Goal: Task Accomplishment & Management: Complete application form

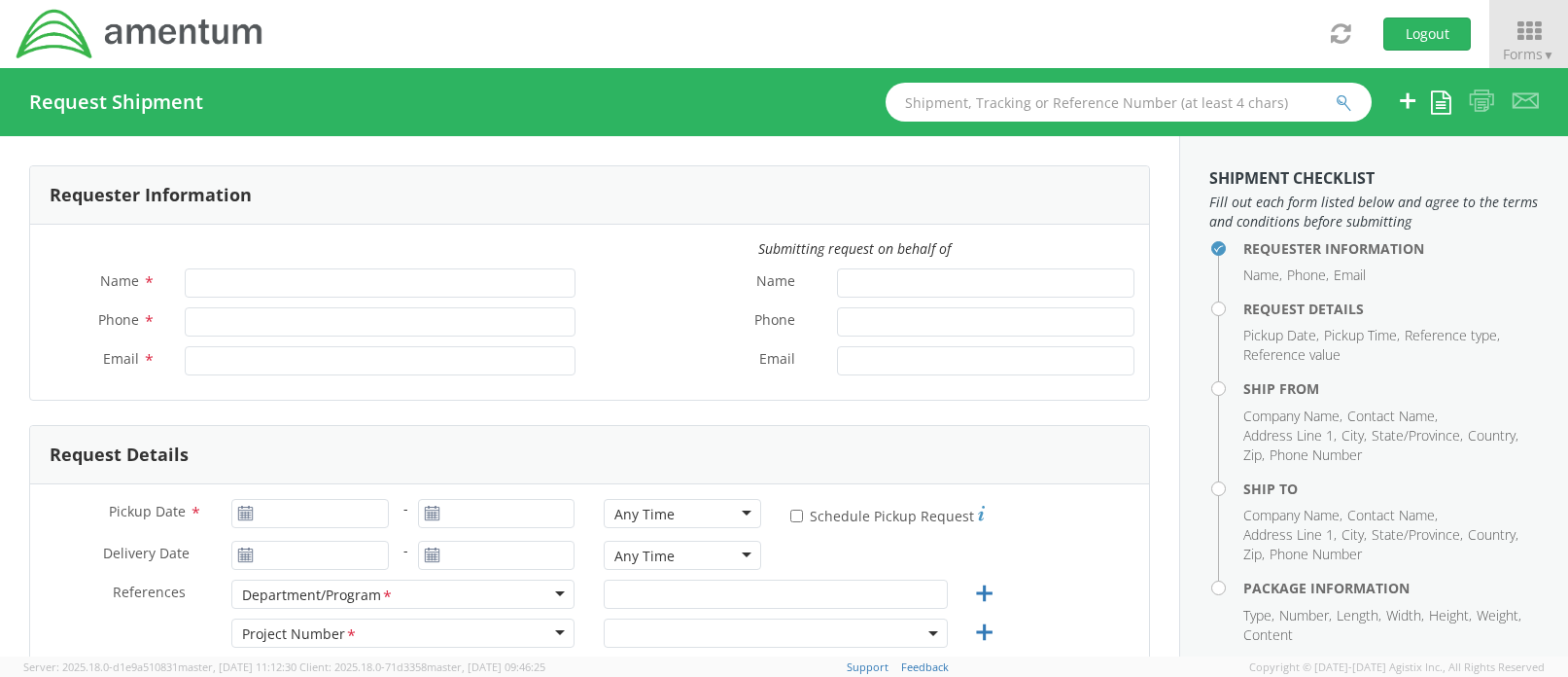
type input "[PERSON_NAME]"
type input "[PHONE_NUMBER]"
type input "[PERSON_NAME][EMAIL_ADDRESS][PERSON_NAME][DOMAIN_NAME]"
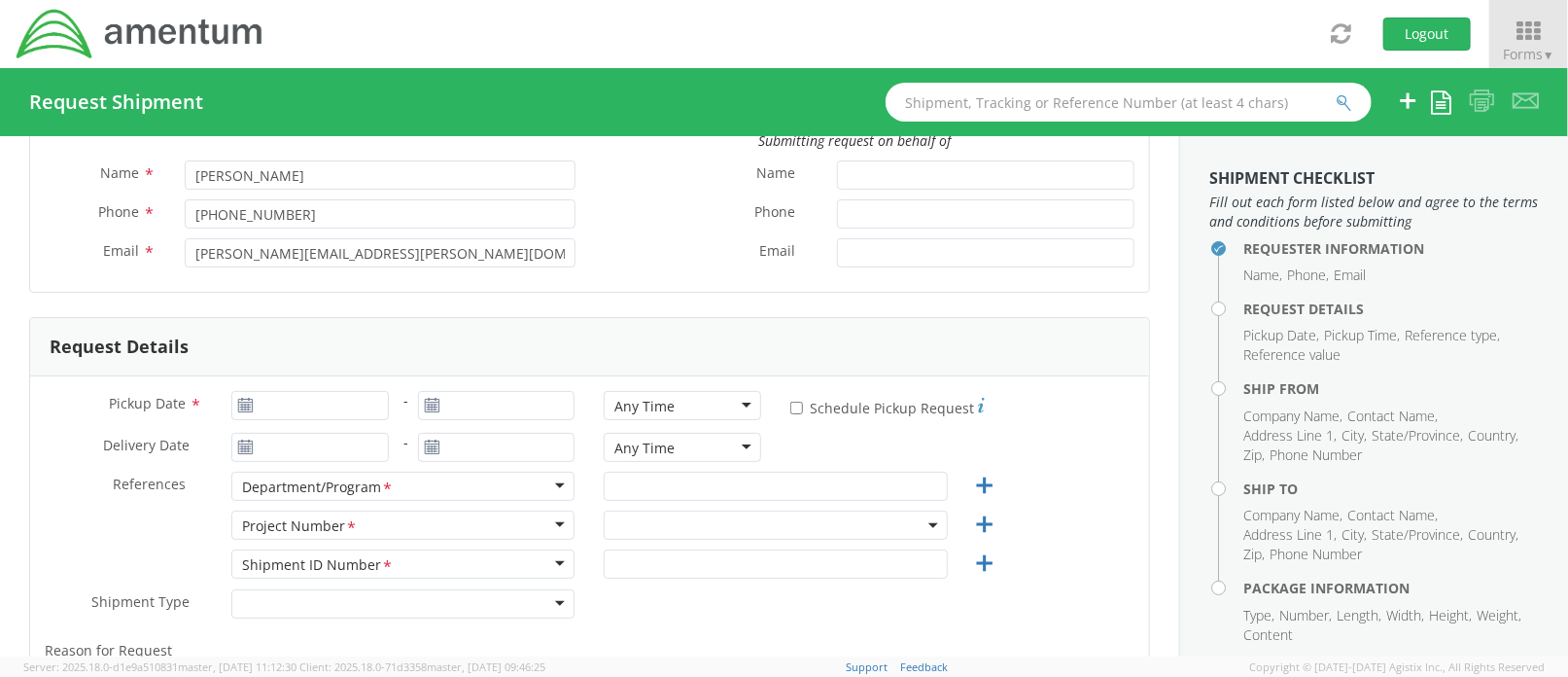
scroll to position [259, 0]
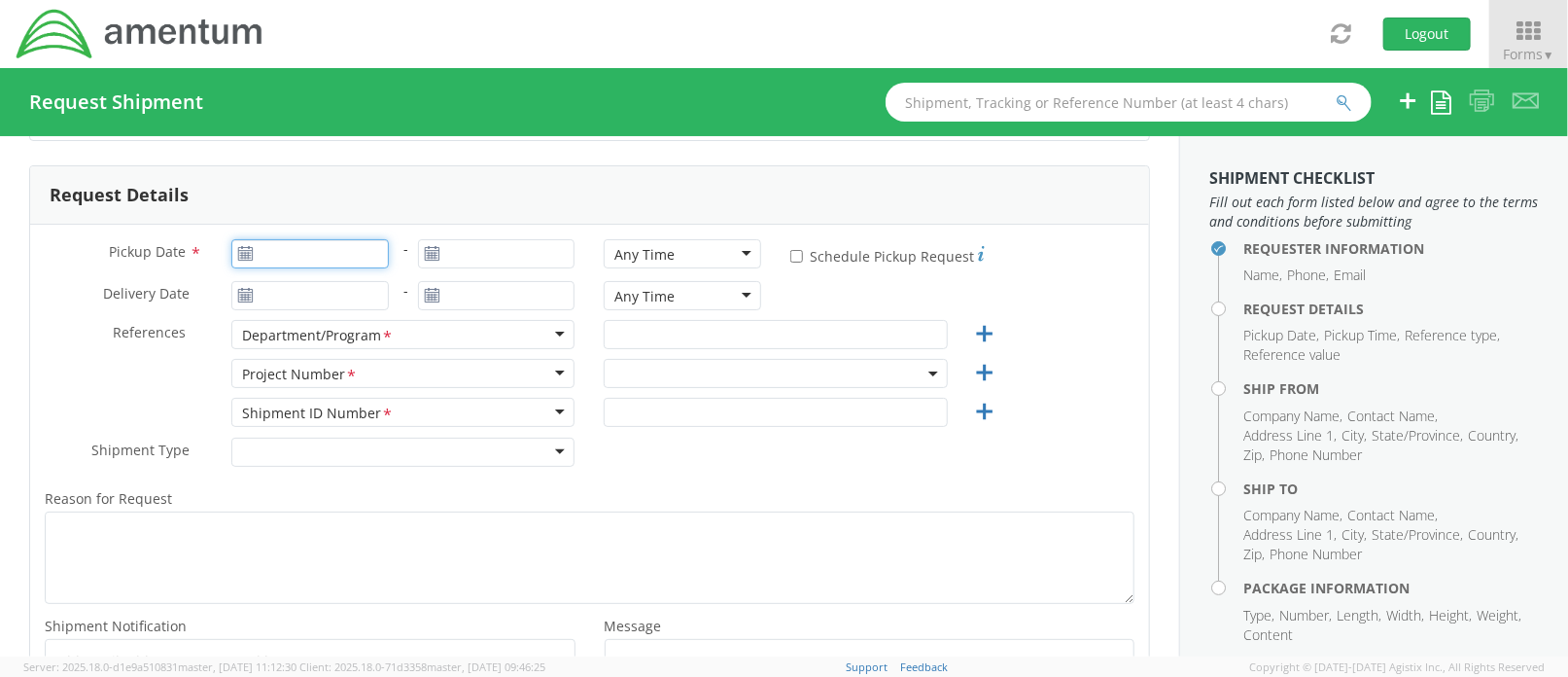
click at [283, 255] on input "Pickup Date *" at bounding box center [310, 253] width 157 height 29
type input "[DATE]"
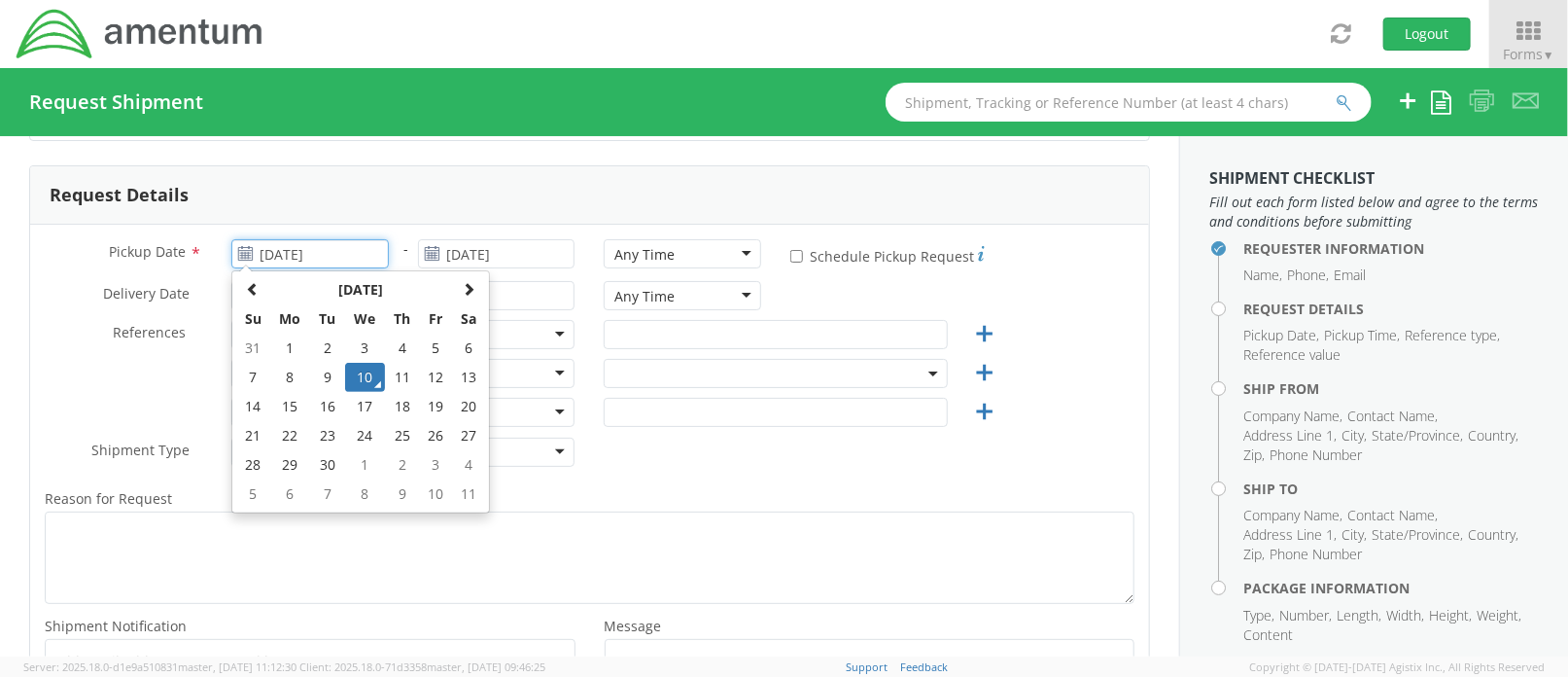
drag, startPoint x: 367, startPoint y: 371, endPoint x: 437, endPoint y: 260, distance: 131.2
click at [371, 366] on td "10" at bounding box center [365, 376] width 41 height 29
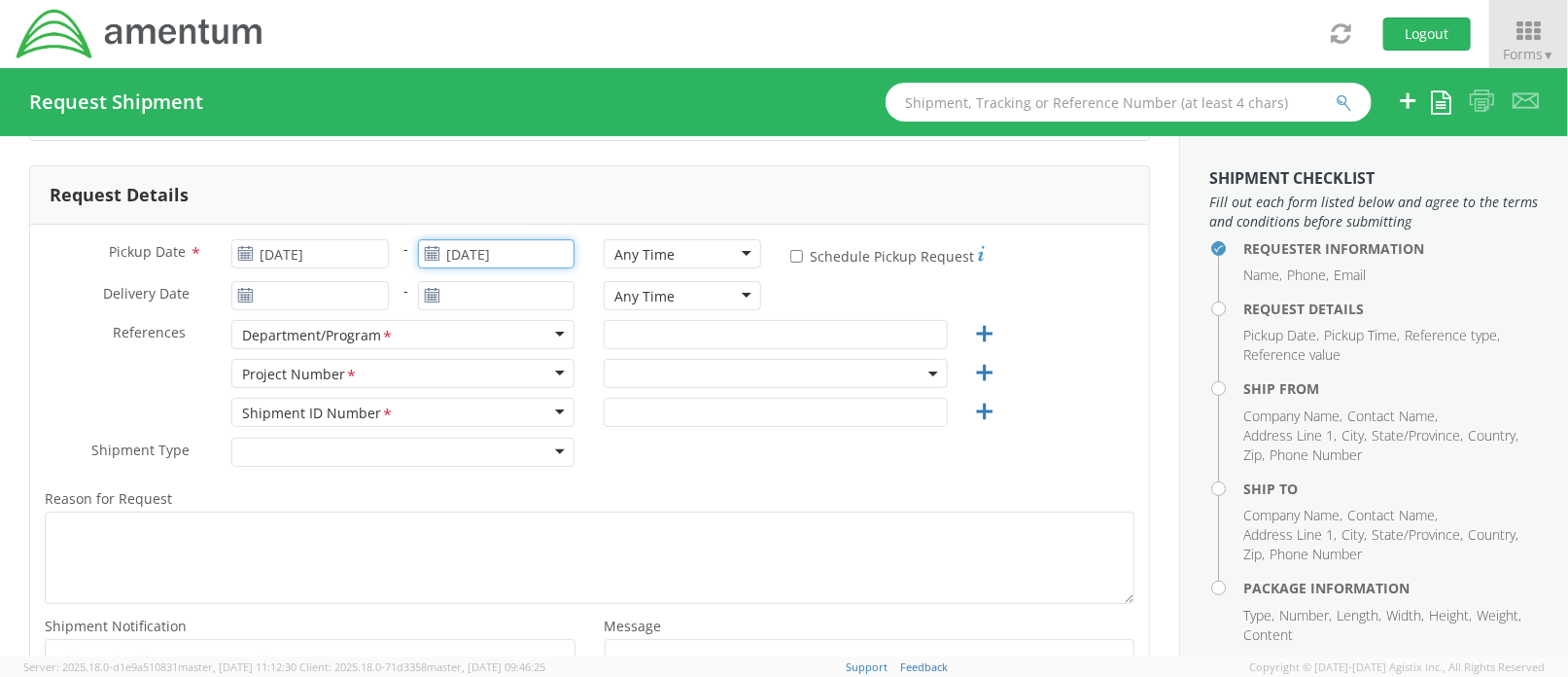
click at [459, 253] on input "[DATE]" at bounding box center [496, 253] width 157 height 29
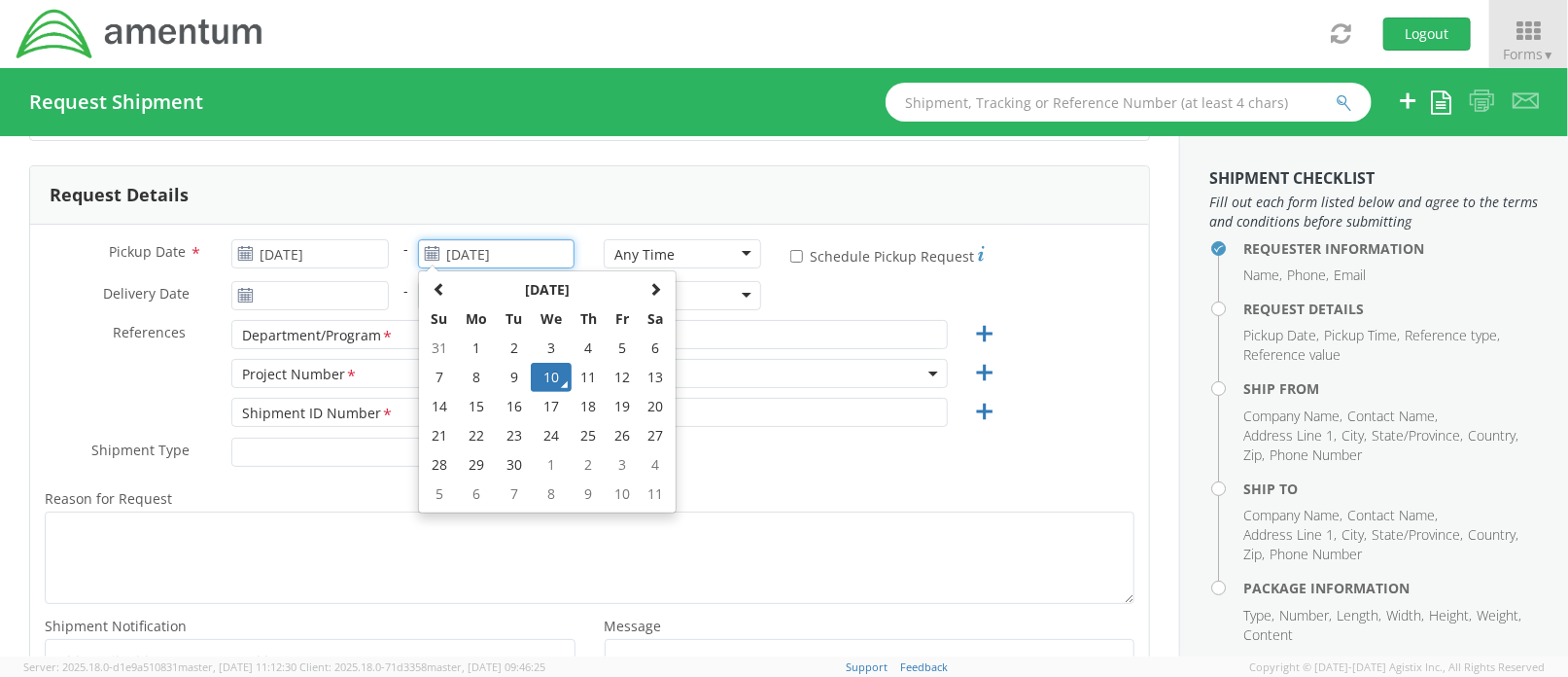
drag, startPoint x: 551, startPoint y: 397, endPoint x: 602, endPoint y: 352, distance: 68.0
click at [552, 397] on td "17" at bounding box center [550, 406] width 41 height 29
type input "[DATE]"
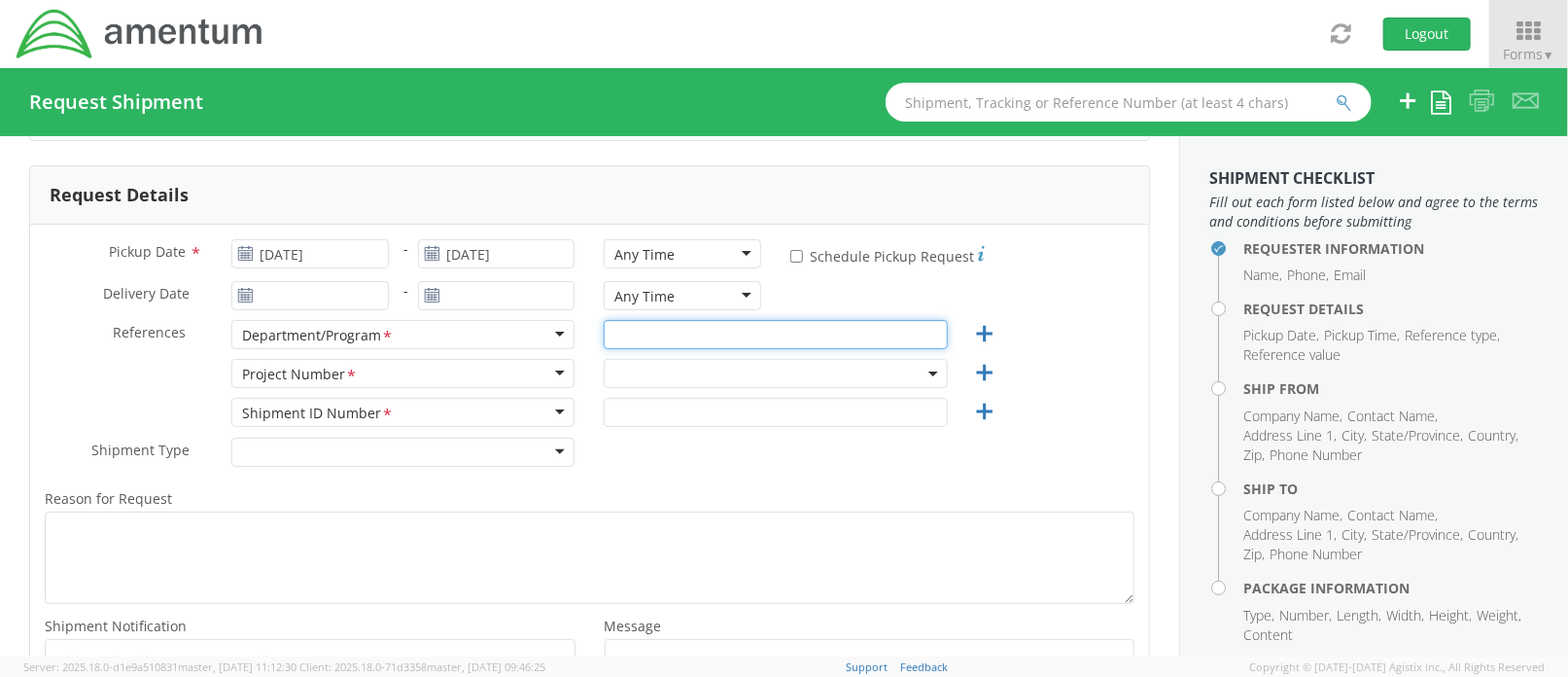
click at [632, 336] on input "text" at bounding box center [776, 334] width 344 height 29
type input "AFM East"
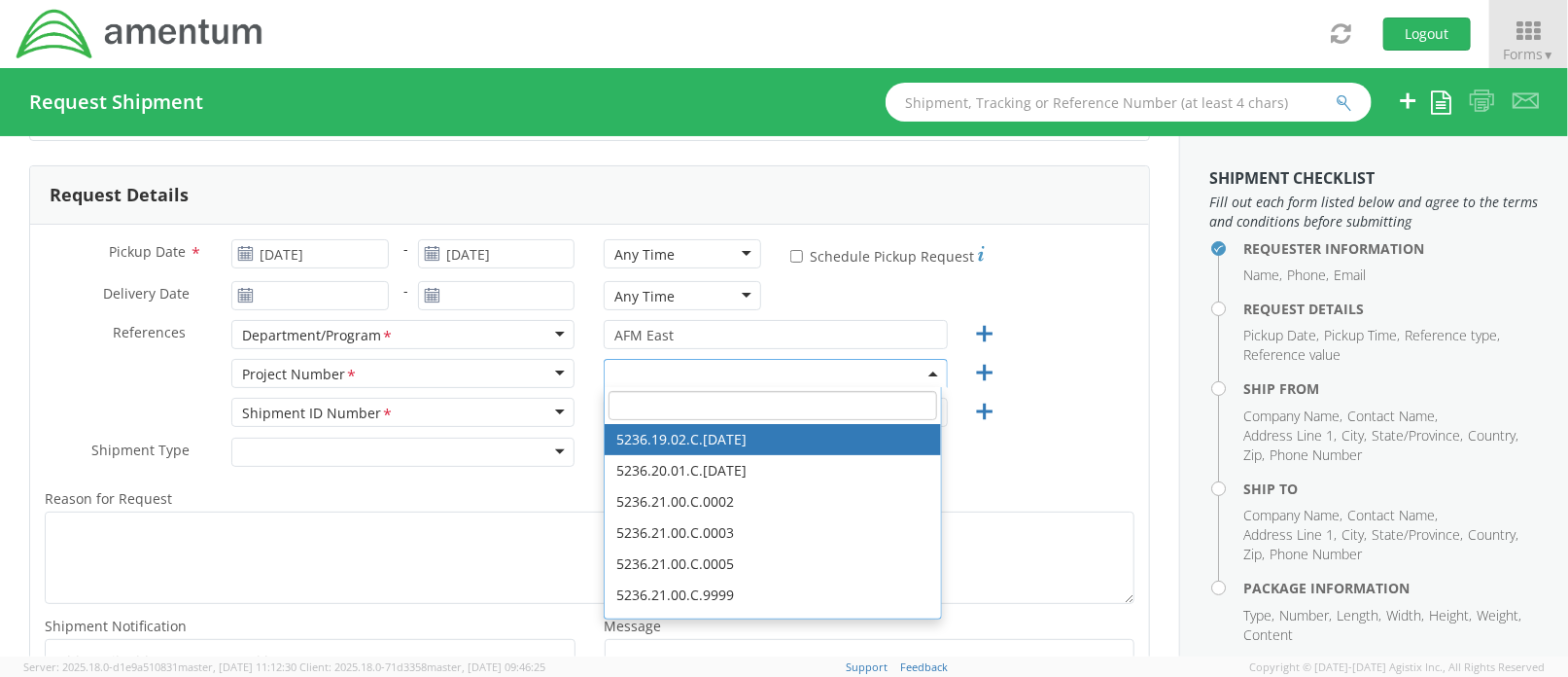
click at [665, 408] on input "search" at bounding box center [772, 405] width 328 height 29
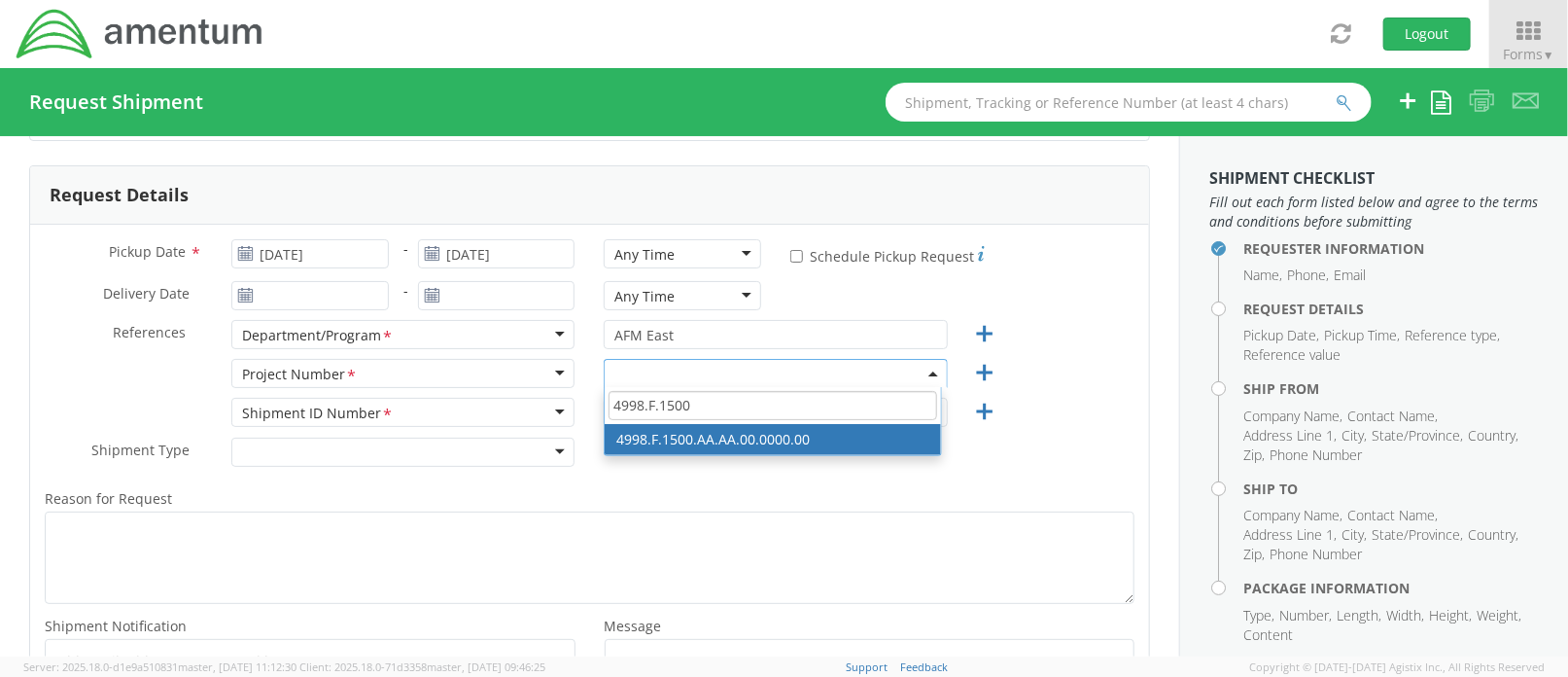
type input "4998.F.1500"
select select "4998.F.1500.AA.AA.00.0000.00"
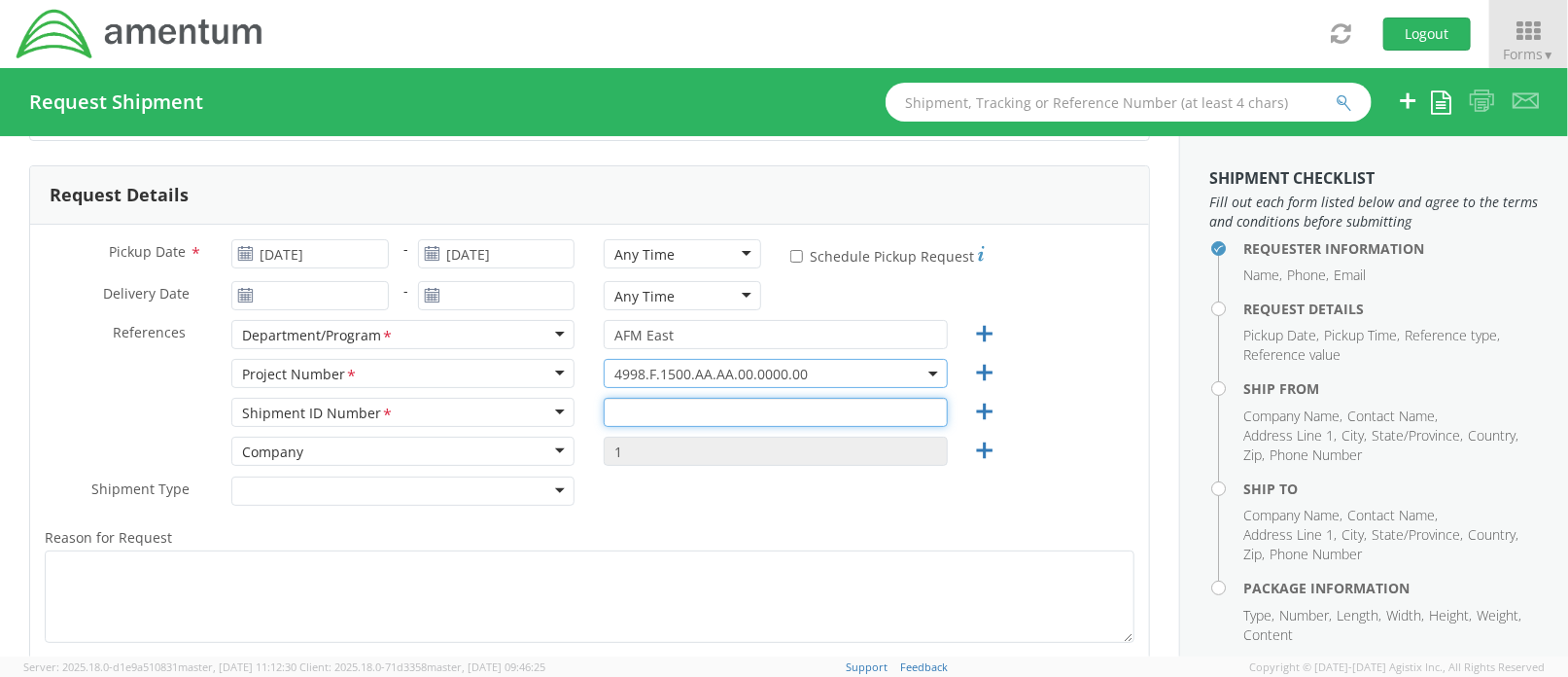
click at [745, 406] on input "text" at bounding box center [776, 412] width 344 height 29
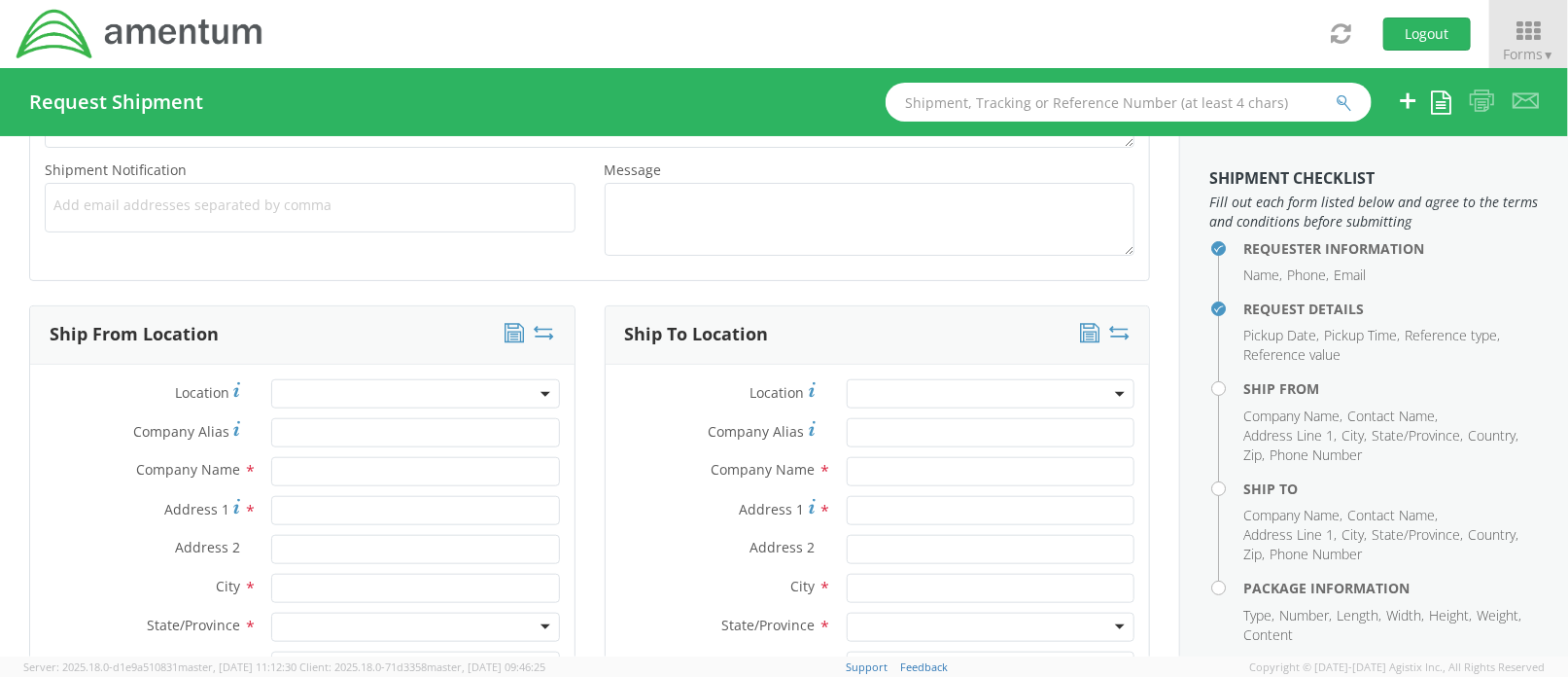
scroll to position [778, 0]
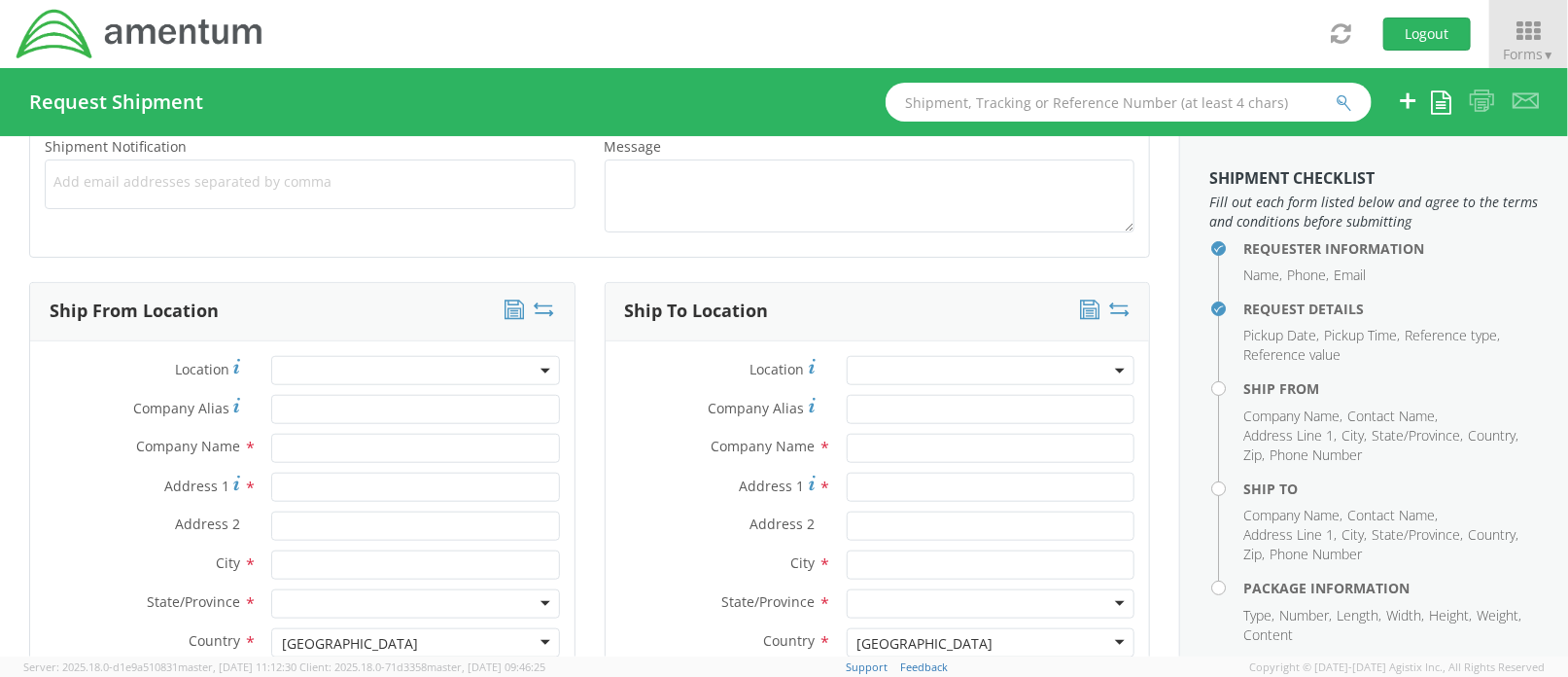
type input "09102025"
drag, startPoint x: 330, startPoint y: 432, endPoint x: 615, endPoint y: 450, distance: 285.6
click at [331, 434] on input "text" at bounding box center [415, 447] width 288 height 29
type input "Amentum"
click at [48, 524] on label "Address 2 *" at bounding box center [143, 525] width 227 height 26
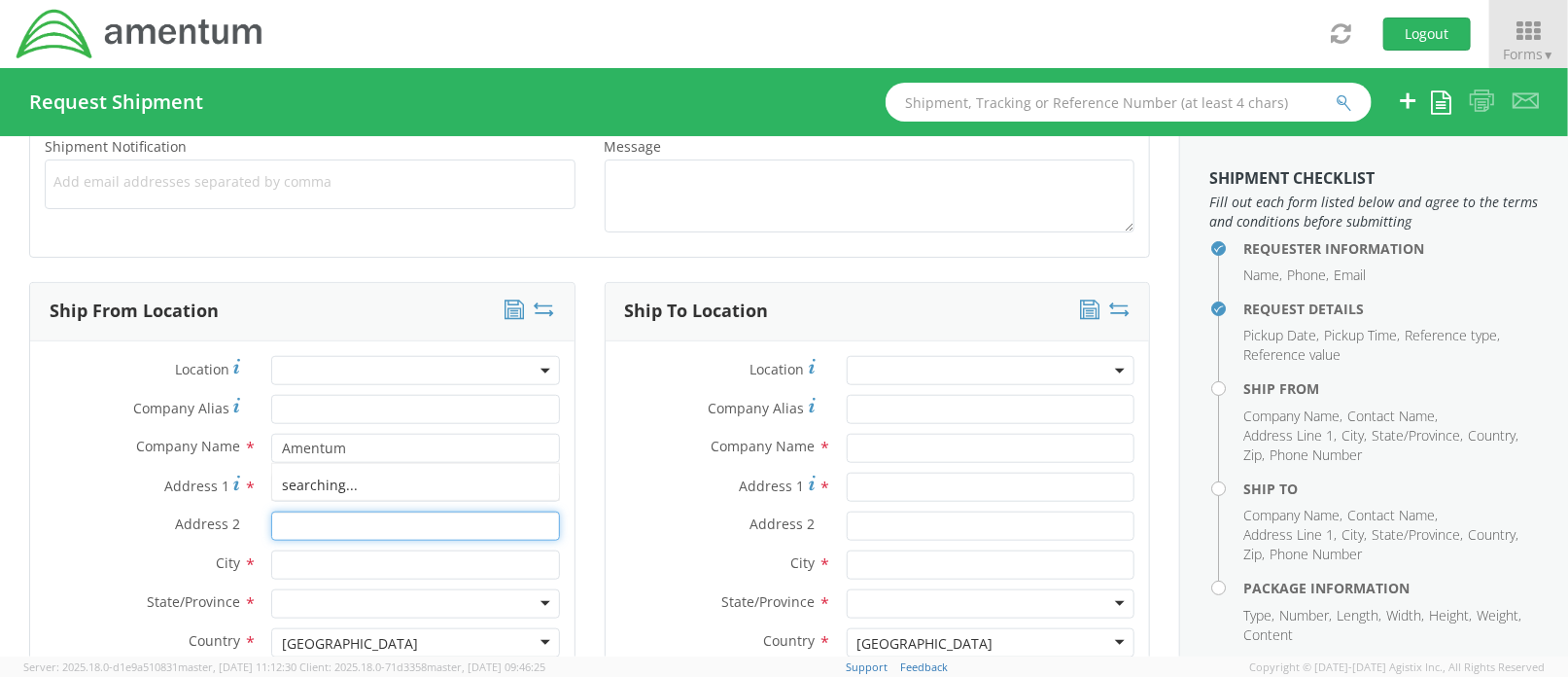
click at [271, 524] on input "Address 2 *" at bounding box center [415, 526] width 288 height 29
click at [283, 483] on input "Address 1 *" at bounding box center [415, 486] width 288 height 29
click at [316, 480] on input "[PERSON_NAME] Corner" at bounding box center [415, 486] width 288 height 29
click at [319, 478] on input "[PERSON_NAME] Corner" at bounding box center [415, 486] width 288 height 29
click at [321, 478] on input "[PERSON_NAME] Corner" at bounding box center [415, 486] width 288 height 29
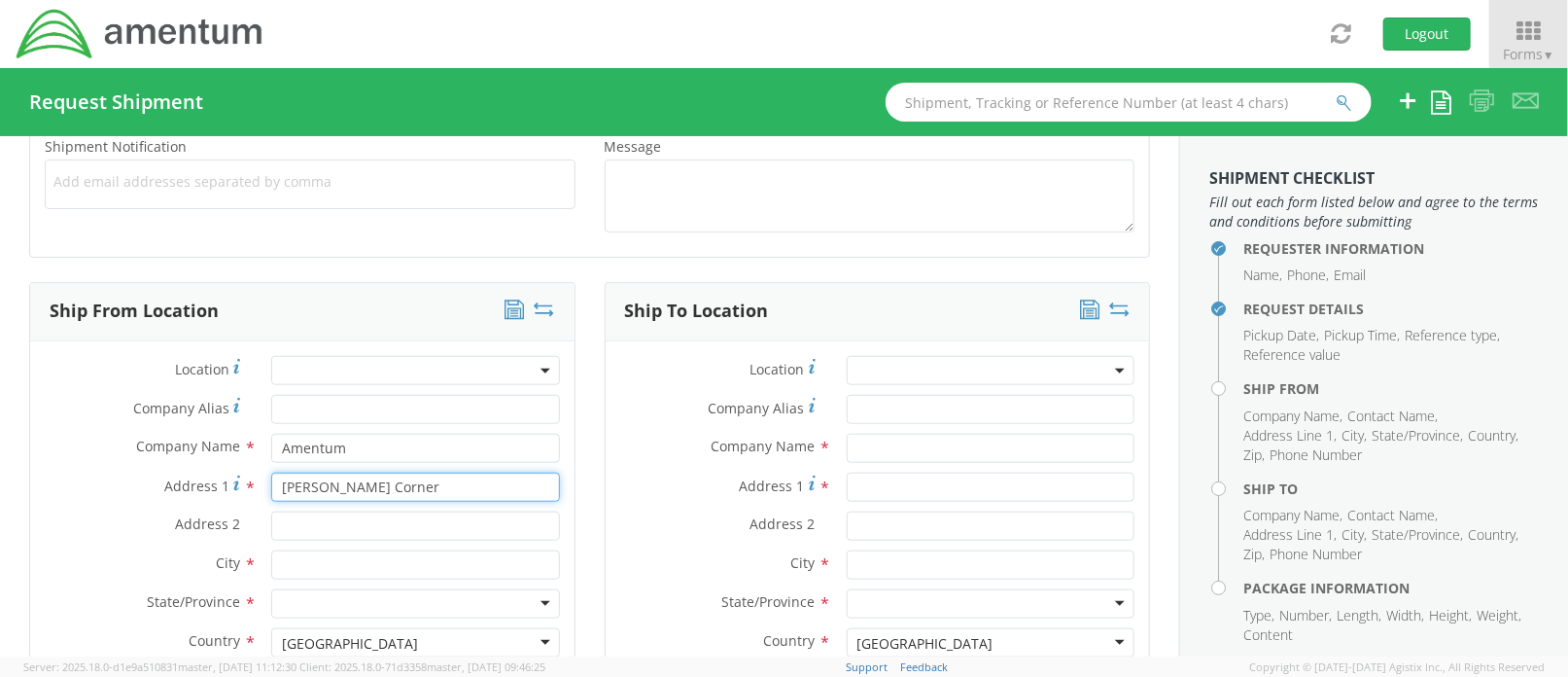
click at [321, 481] on input "[PERSON_NAME] Corner" at bounding box center [415, 486] width 288 height 29
paste input "P2050 [PERSON_NAME] Corner Rd"
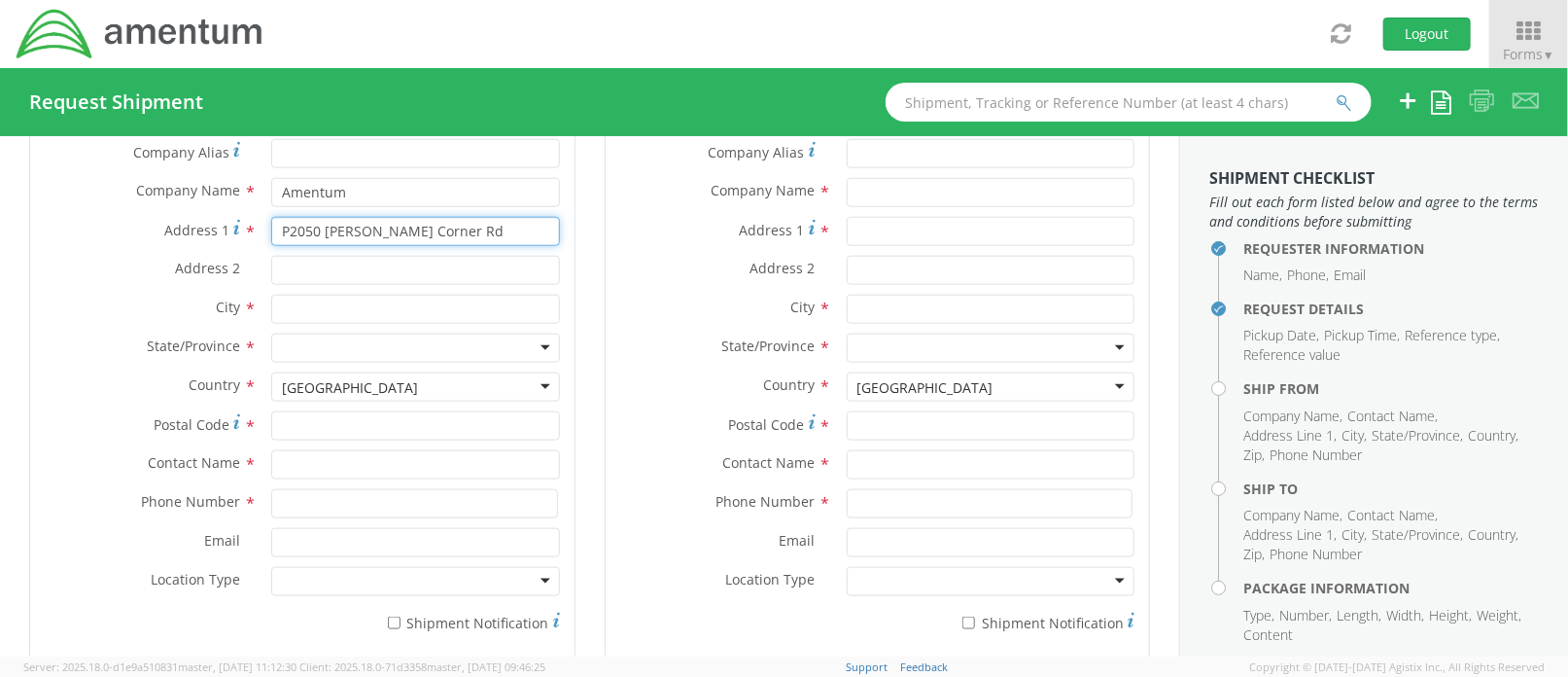
scroll to position [1036, 0]
type input "P2050 [PERSON_NAME] Corner Rd"
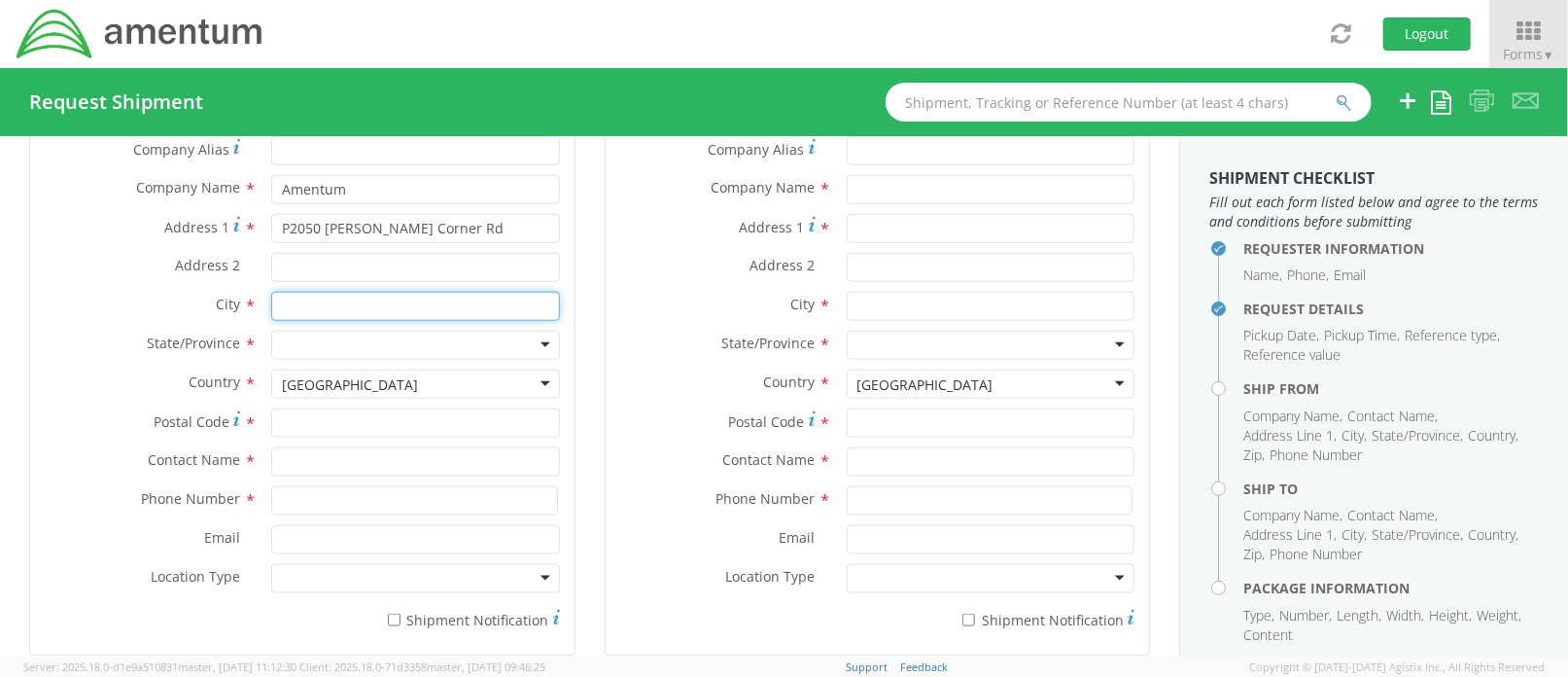
click at [325, 302] on input "text" at bounding box center [415, 306] width 288 height 29
click at [343, 304] on input "Fort" at bounding box center [415, 306] width 288 height 29
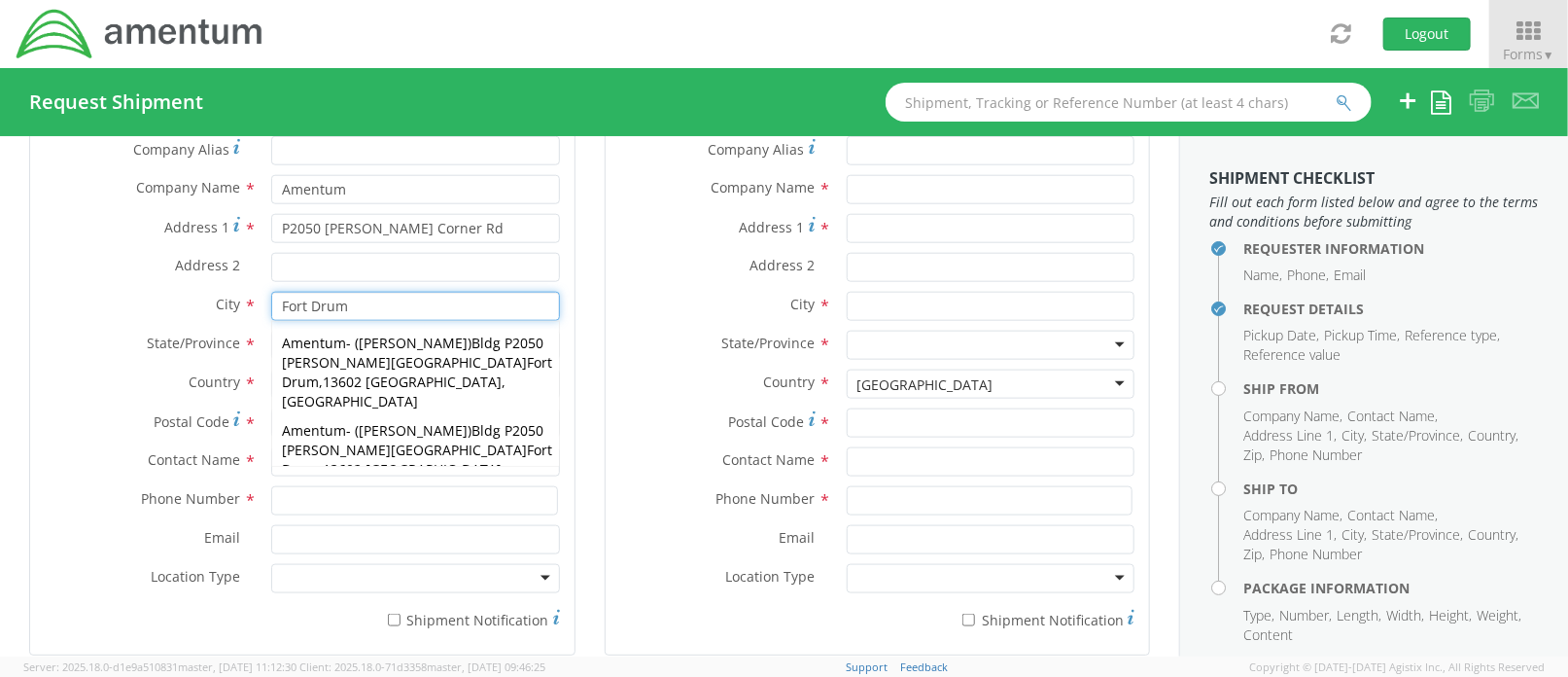
type input "Fort Drum"
click at [34, 282] on div "Address 2 *" at bounding box center [302, 271] width 544 height 39
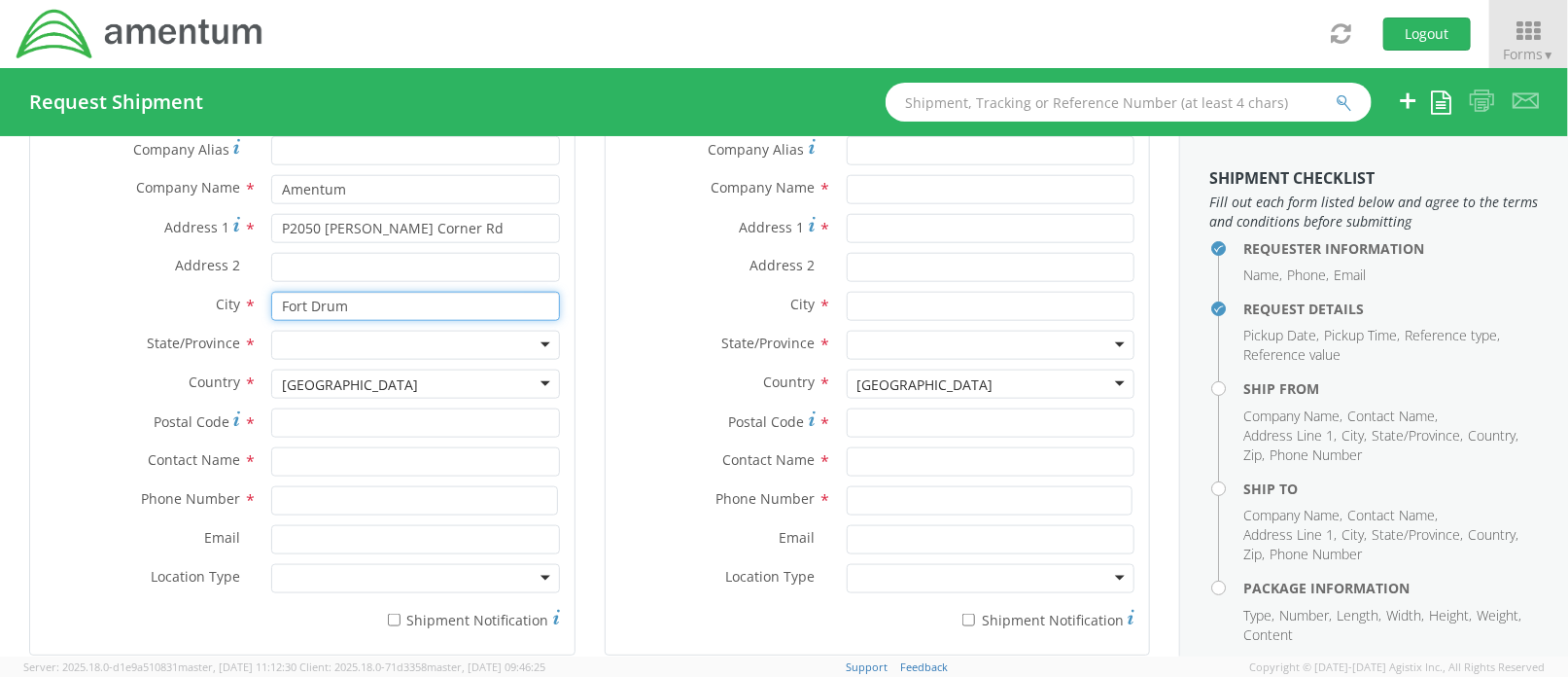
click at [361, 301] on input "Fort Drum" at bounding box center [415, 306] width 288 height 29
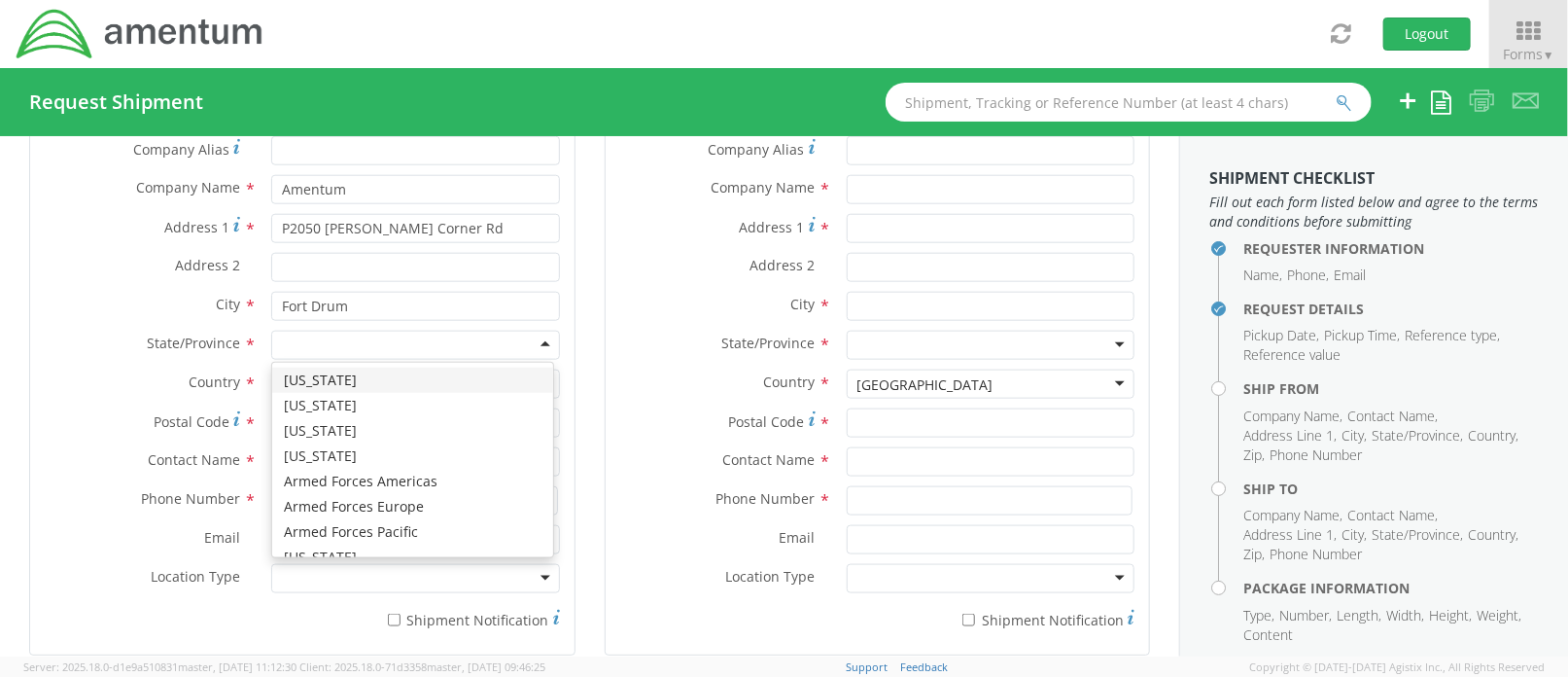
click at [308, 340] on div at bounding box center [415, 344] width 288 height 29
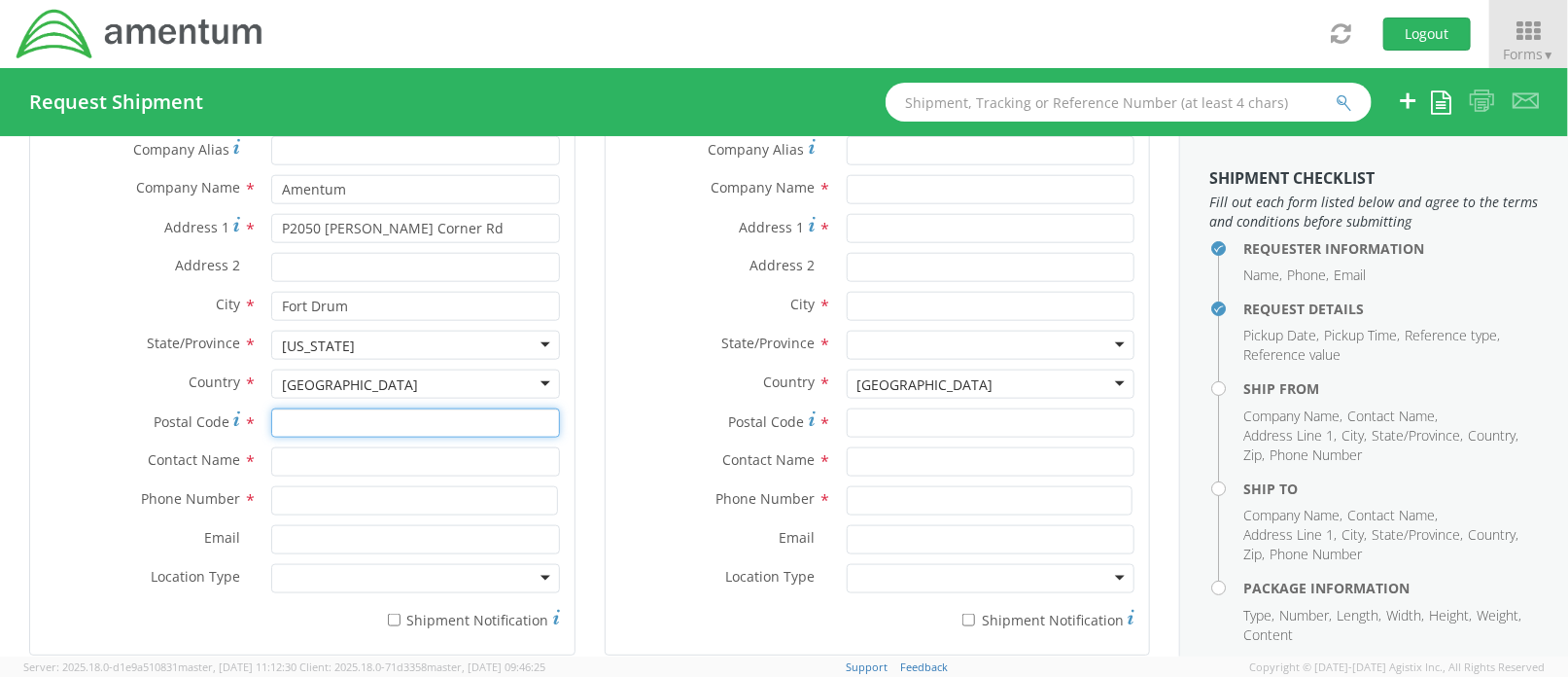
click at [311, 422] on input "Postal Code *" at bounding box center [415, 423] width 288 height 29
type input "13601"
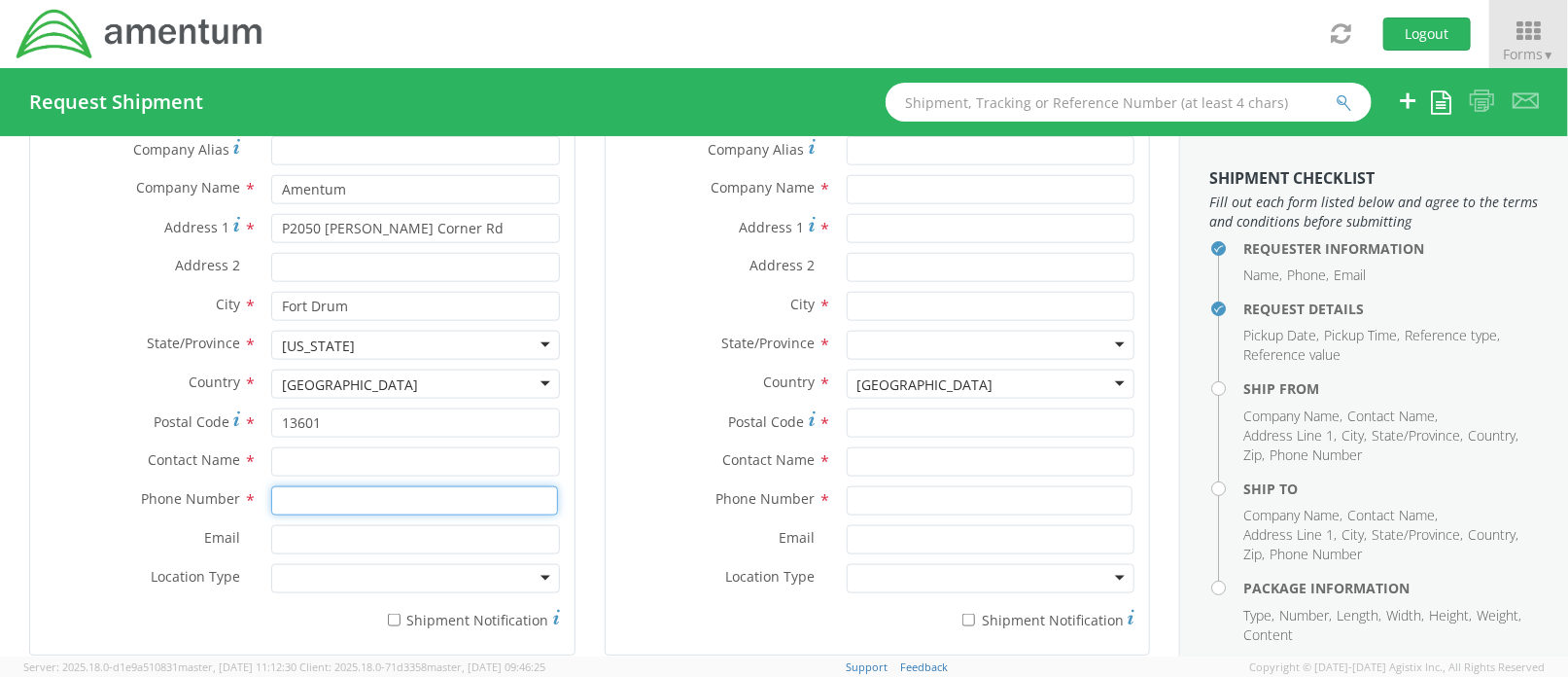
paste input "315.403.3794"
click at [336, 492] on input "315.403.3794" at bounding box center [414, 500] width 286 height 29
click at [333, 497] on input "315.403.3794" at bounding box center [414, 500] width 286 height 29
click at [305, 495] on input "315.4033794" at bounding box center [414, 500] width 286 height 29
type input "3154033794"
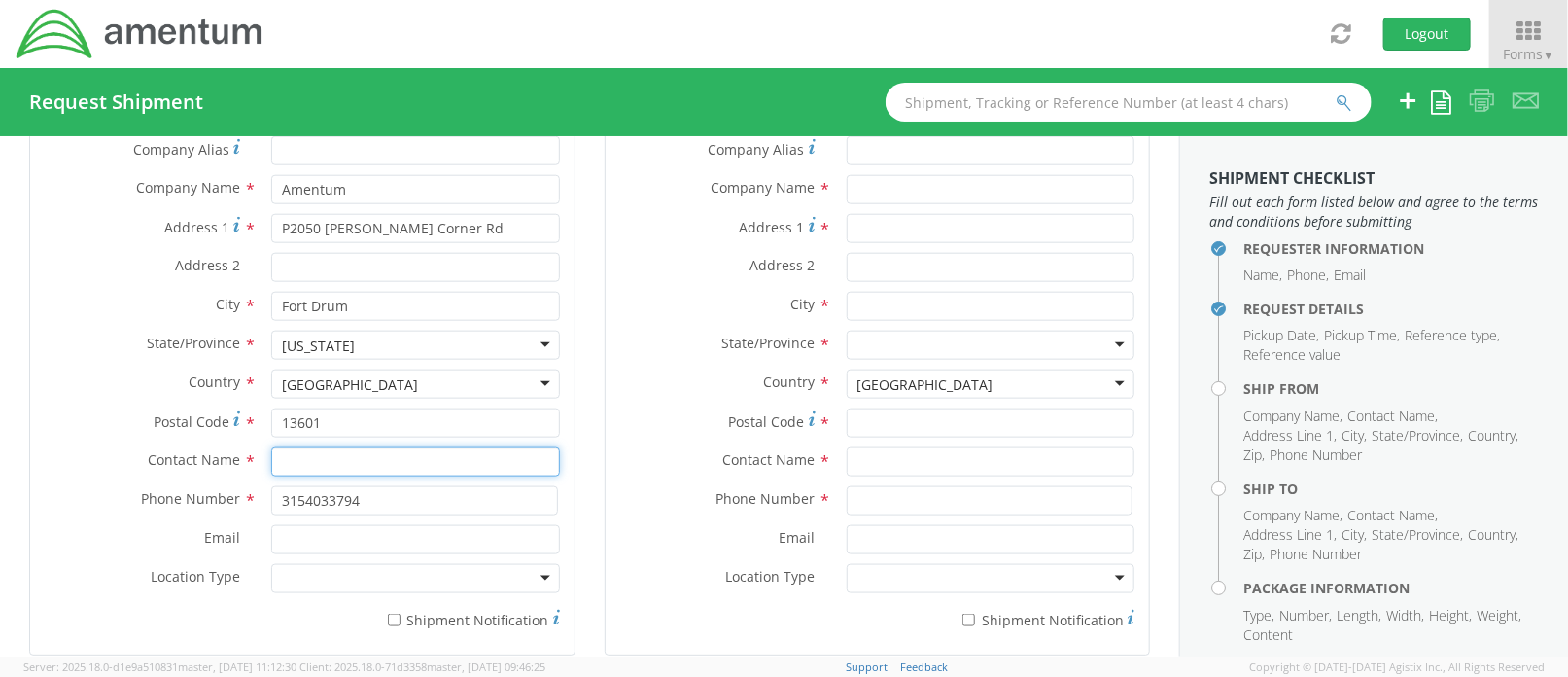
click at [335, 458] on input "text" at bounding box center [415, 461] width 288 height 29
type input "[PERSON_NAME]"
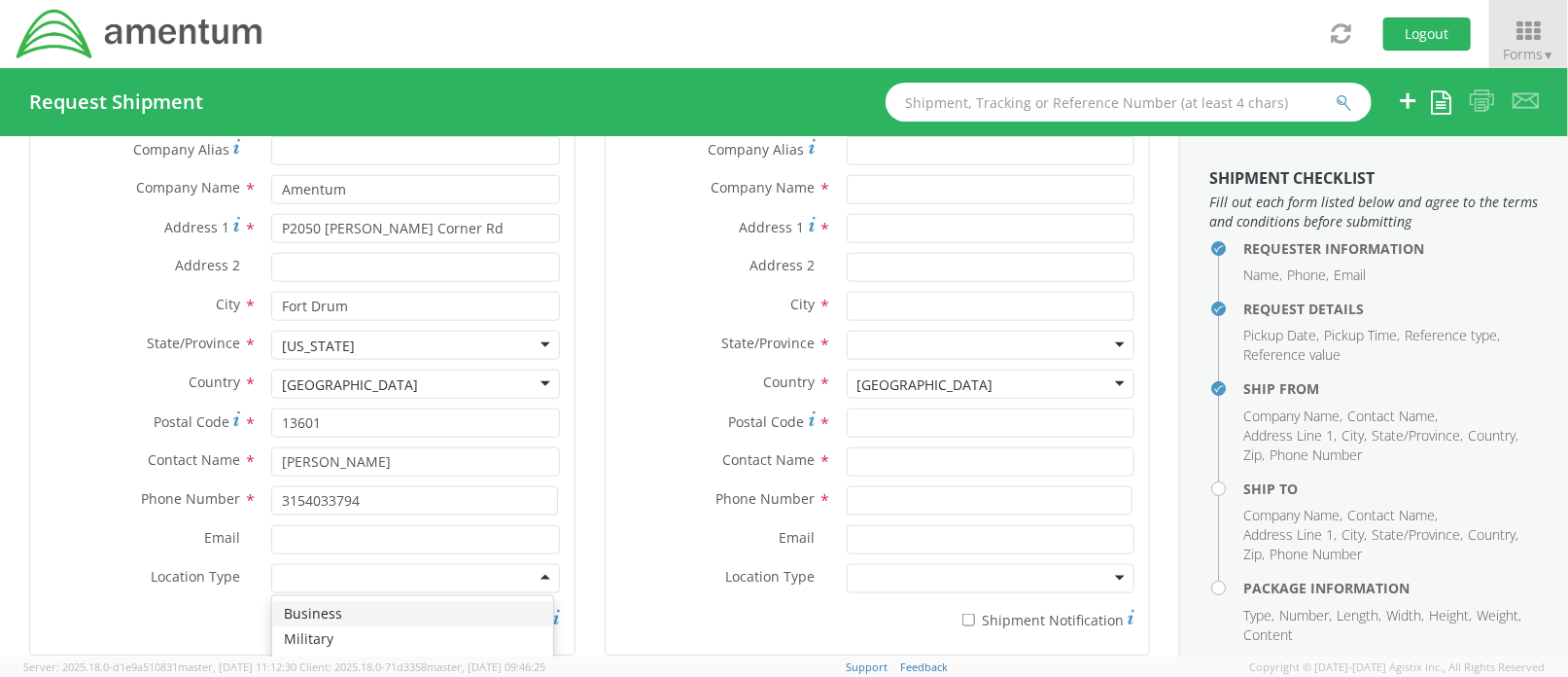
click at [273, 582] on div at bounding box center [415, 578] width 288 height 29
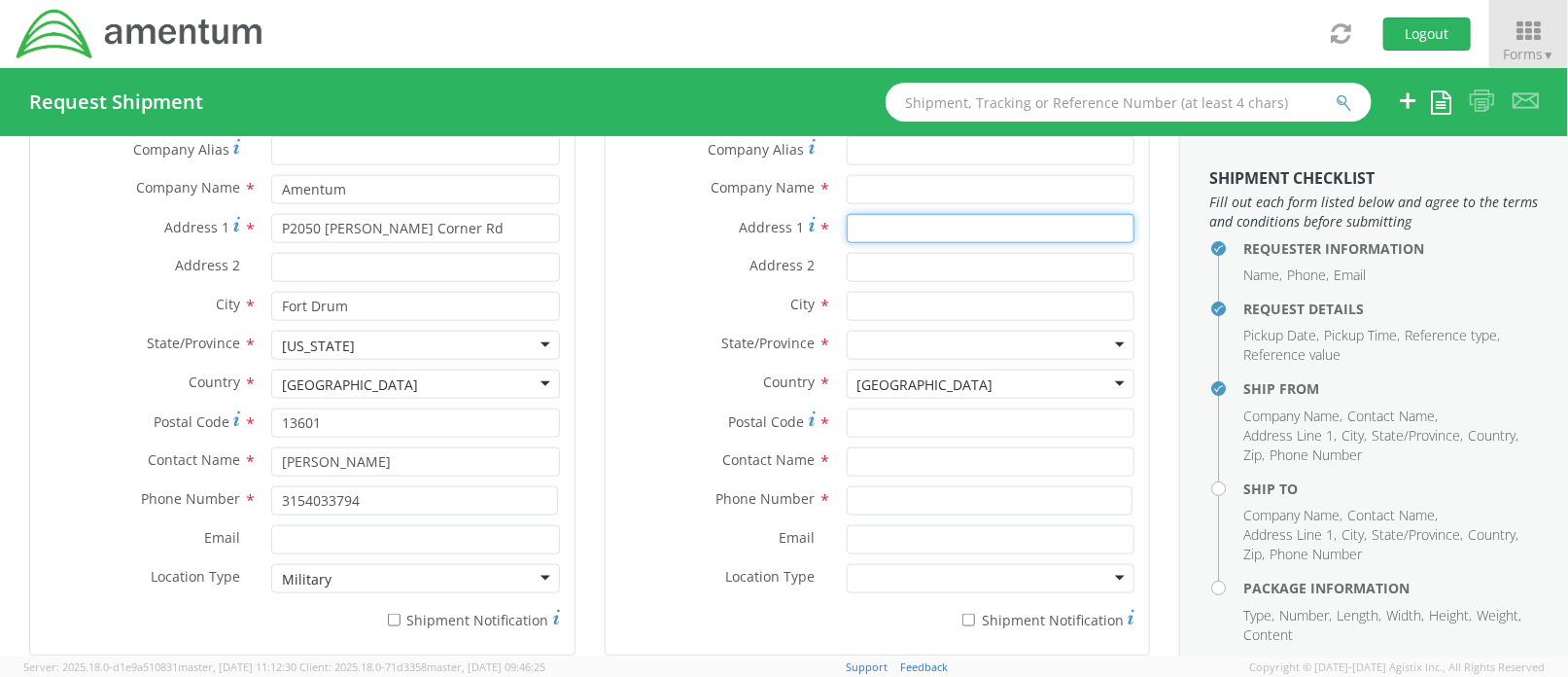
click at [878, 225] on input "Address 1 *" at bounding box center [991, 228] width 288 height 29
type input "1500"
drag, startPoint x: 846, startPoint y: 224, endPoint x: 820, endPoint y: 224, distance: 26.0
click at [833, 222] on div "1500" at bounding box center [991, 228] width 317 height 29
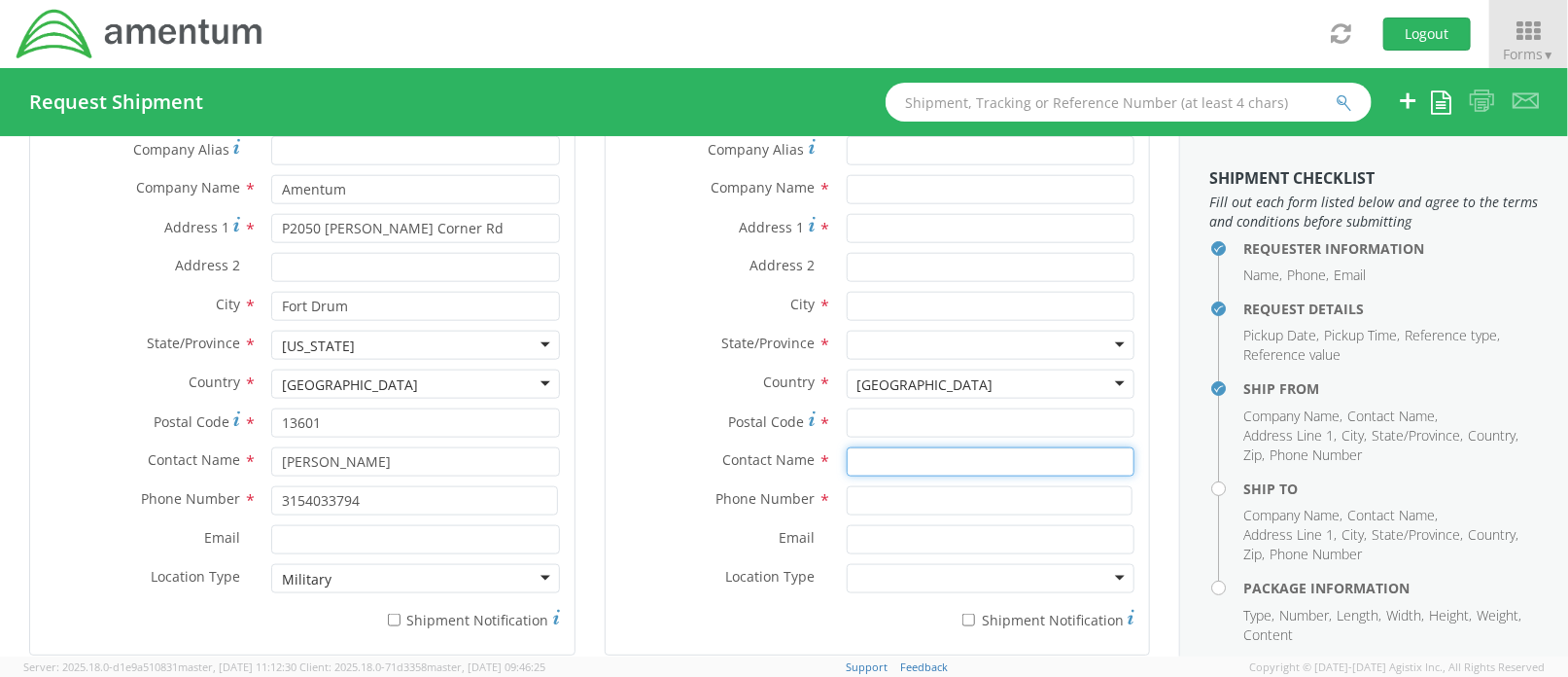
click at [902, 459] on input "text" at bounding box center [991, 461] width 288 height 29
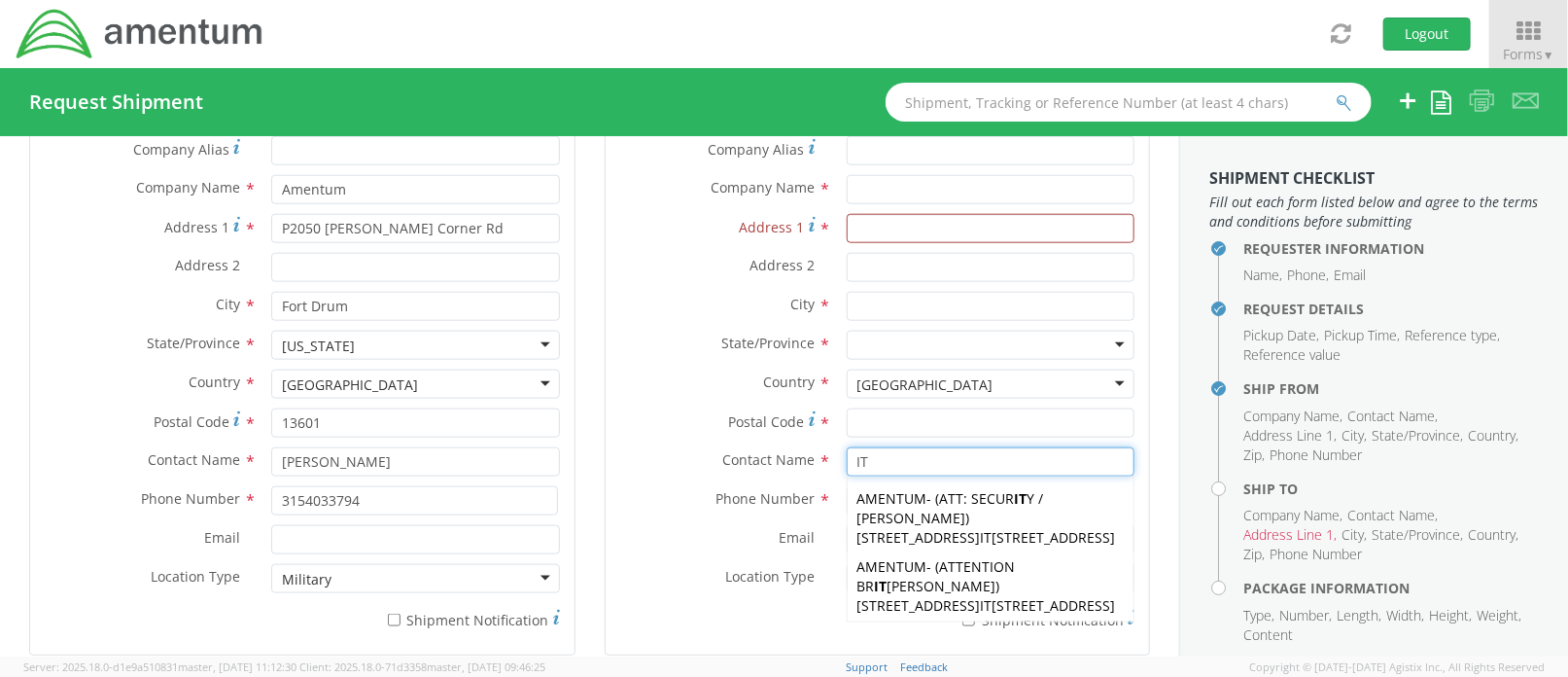
type input "IT"
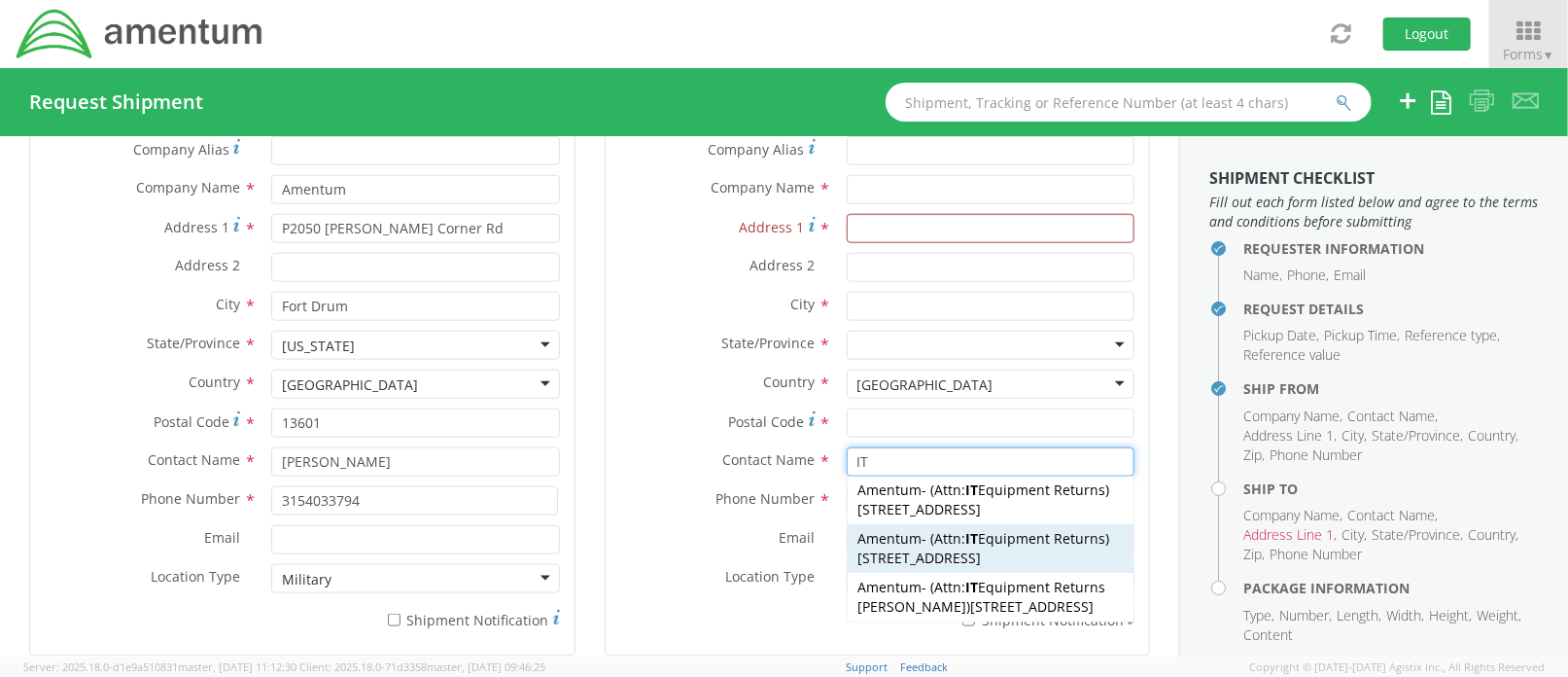
scroll to position [0, 0]
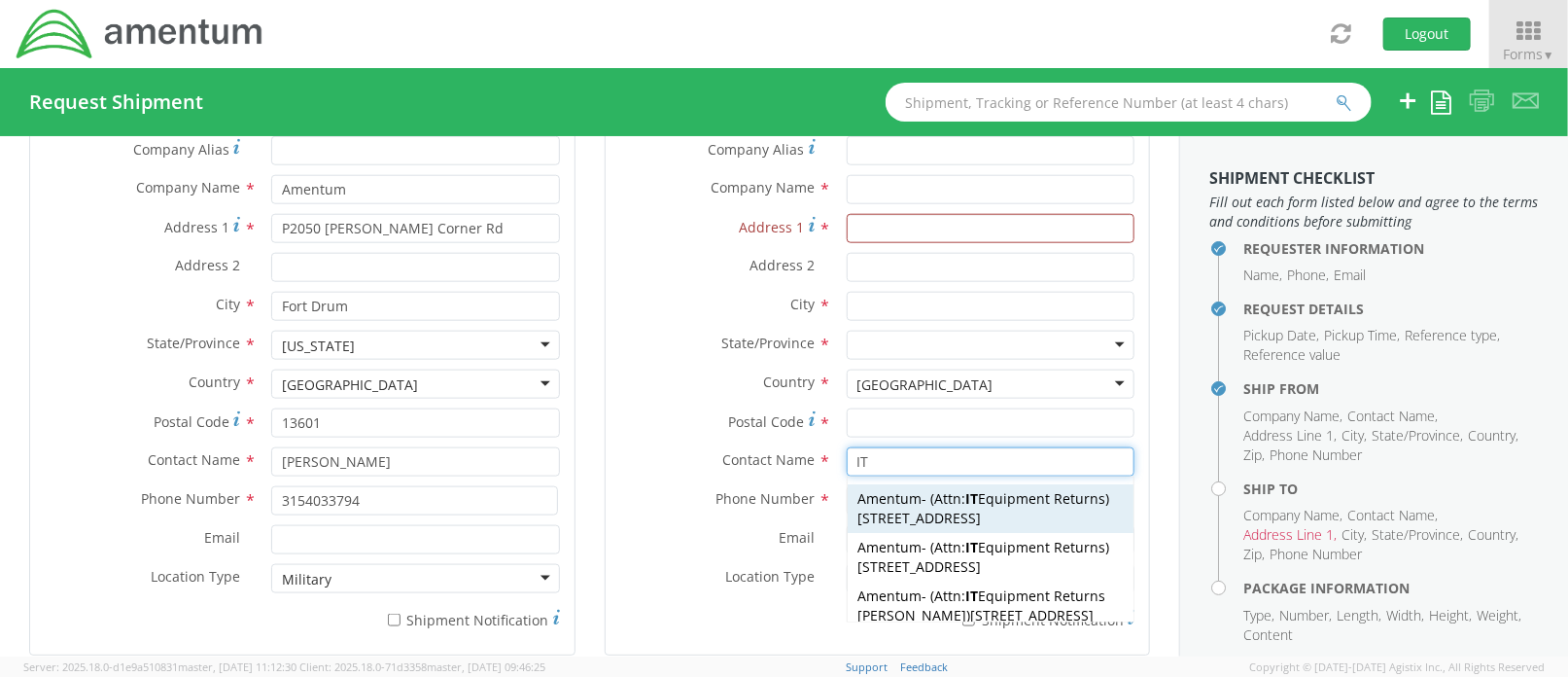
click at [981, 521] on span "[STREET_ADDRESS]" at bounding box center [919, 518] width 124 height 19
type input "Amentum"
type input "[STREET_ADDRESS]"
type input "[GEOGRAPHIC_DATA]"
type input "76177"
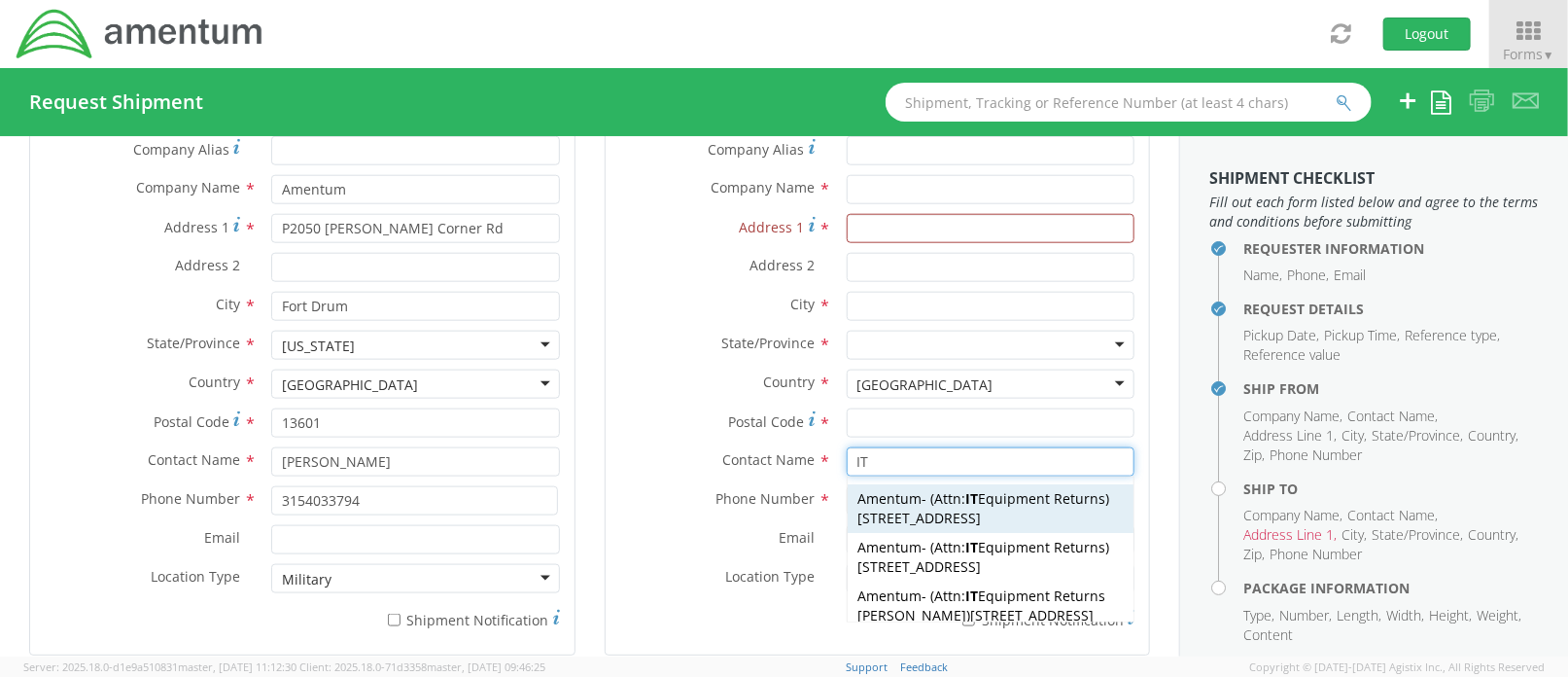
type input "Attn: IT Equipment Returns"
type input "[PHONE_NUMBER]"
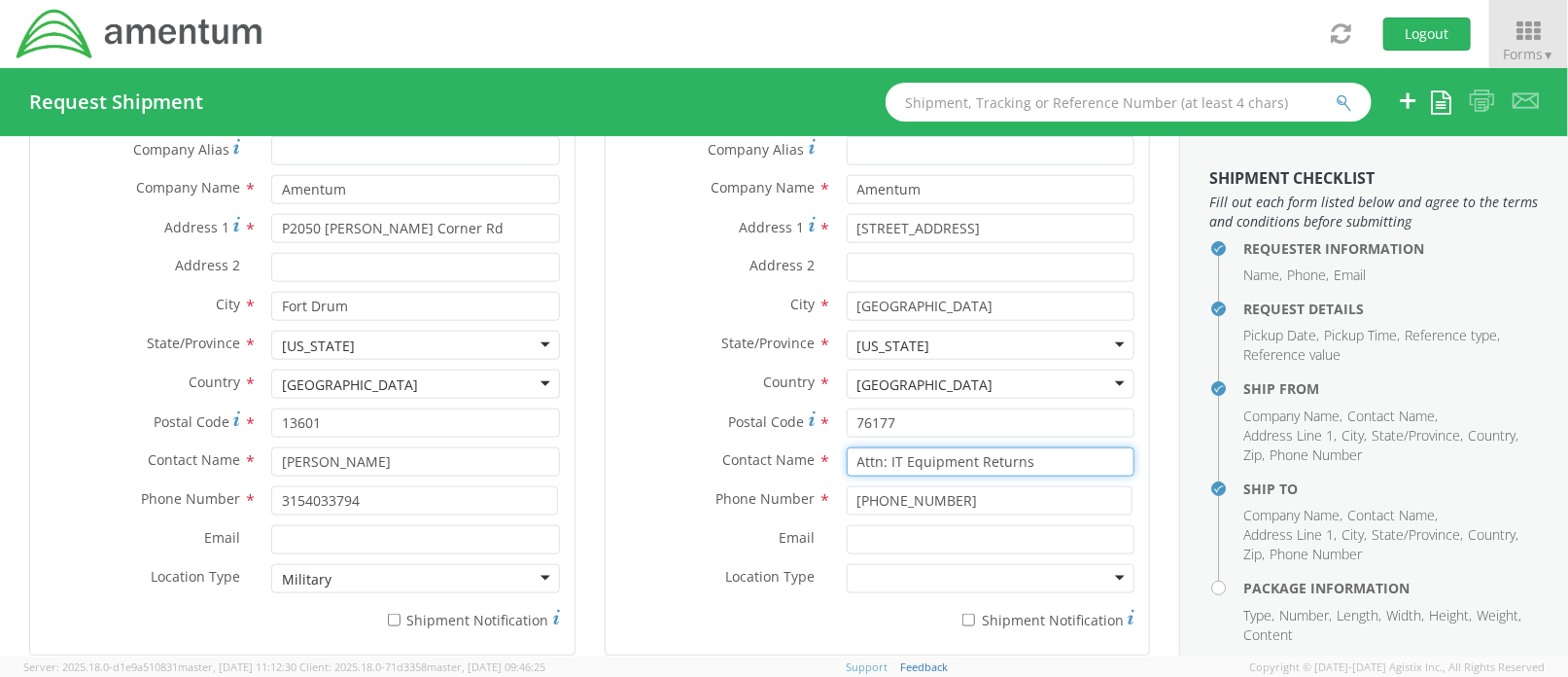
type input "Attn: IT Equipment Returns"
click at [894, 571] on div at bounding box center [991, 578] width 288 height 29
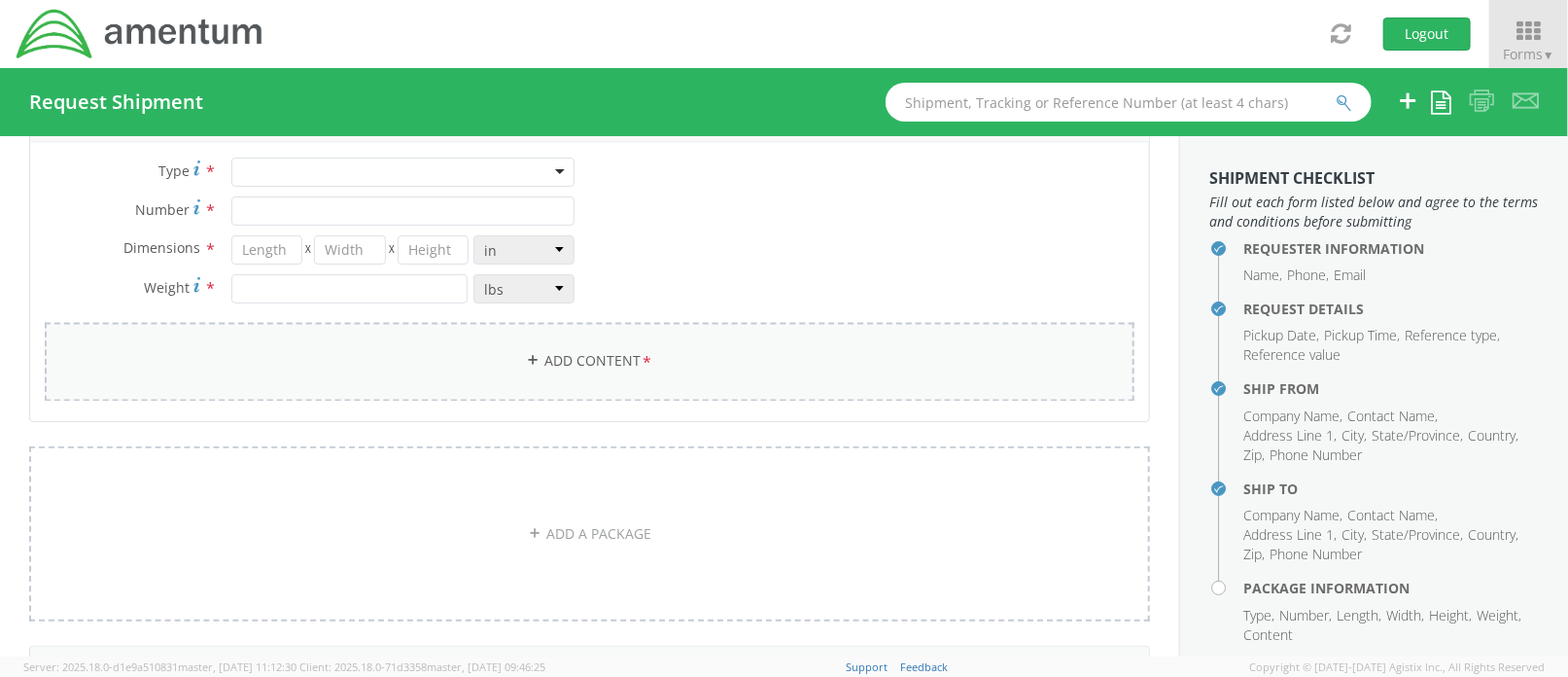
scroll to position [1685, 0]
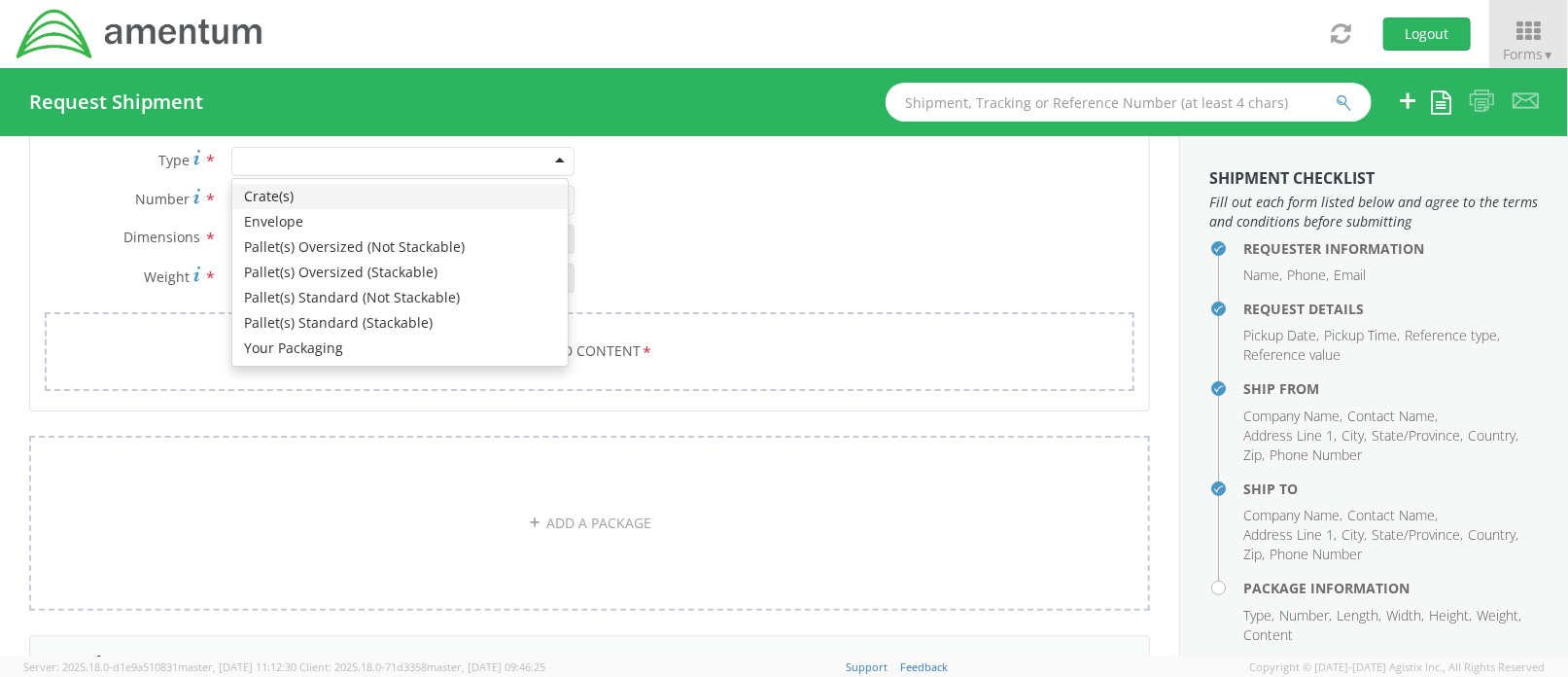
click at [282, 162] on div at bounding box center [404, 160] width 344 height 29
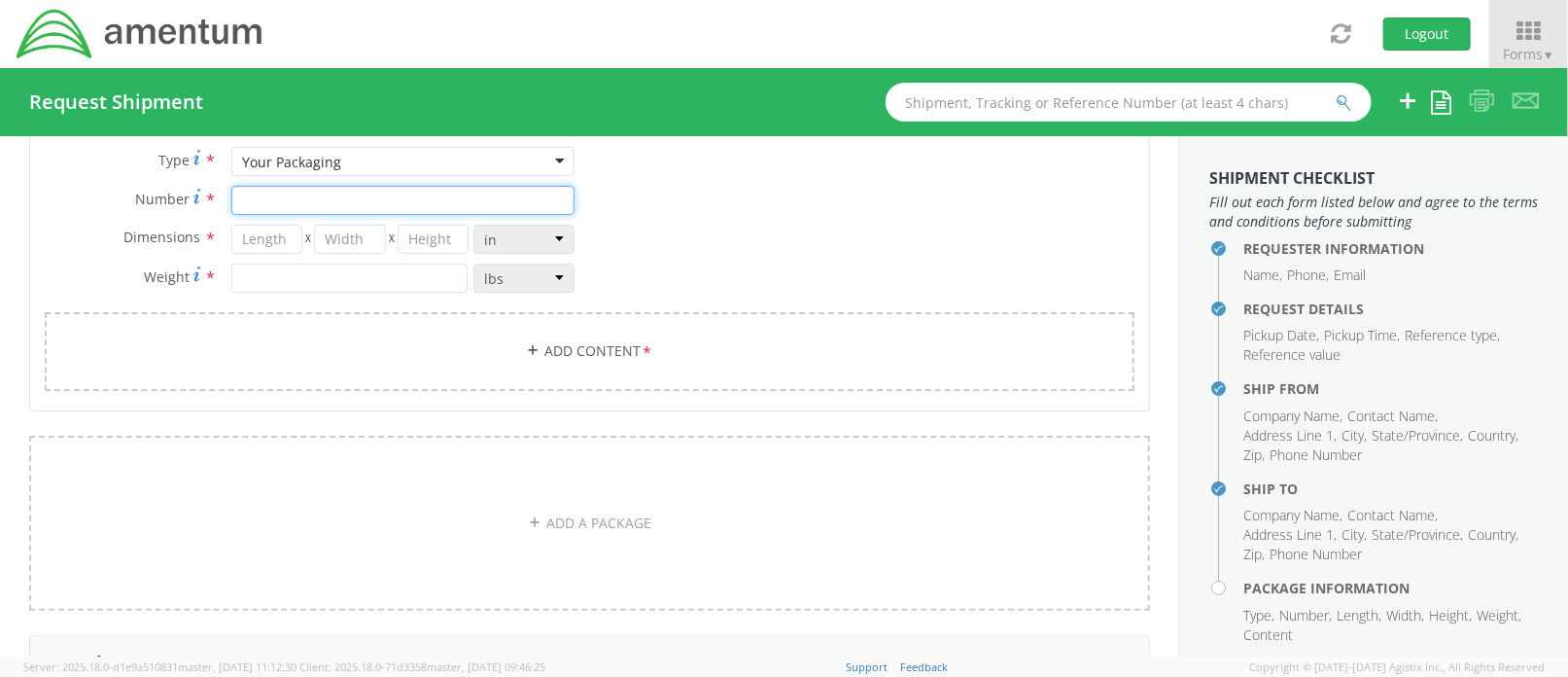
click at [273, 193] on input "Number *" at bounding box center [404, 200] width 344 height 29
type input "1"
click at [271, 229] on input "number" at bounding box center [267, 239] width 71 height 29
type input "24"
click at [333, 229] on input "number" at bounding box center [349, 239] width 71 height 29
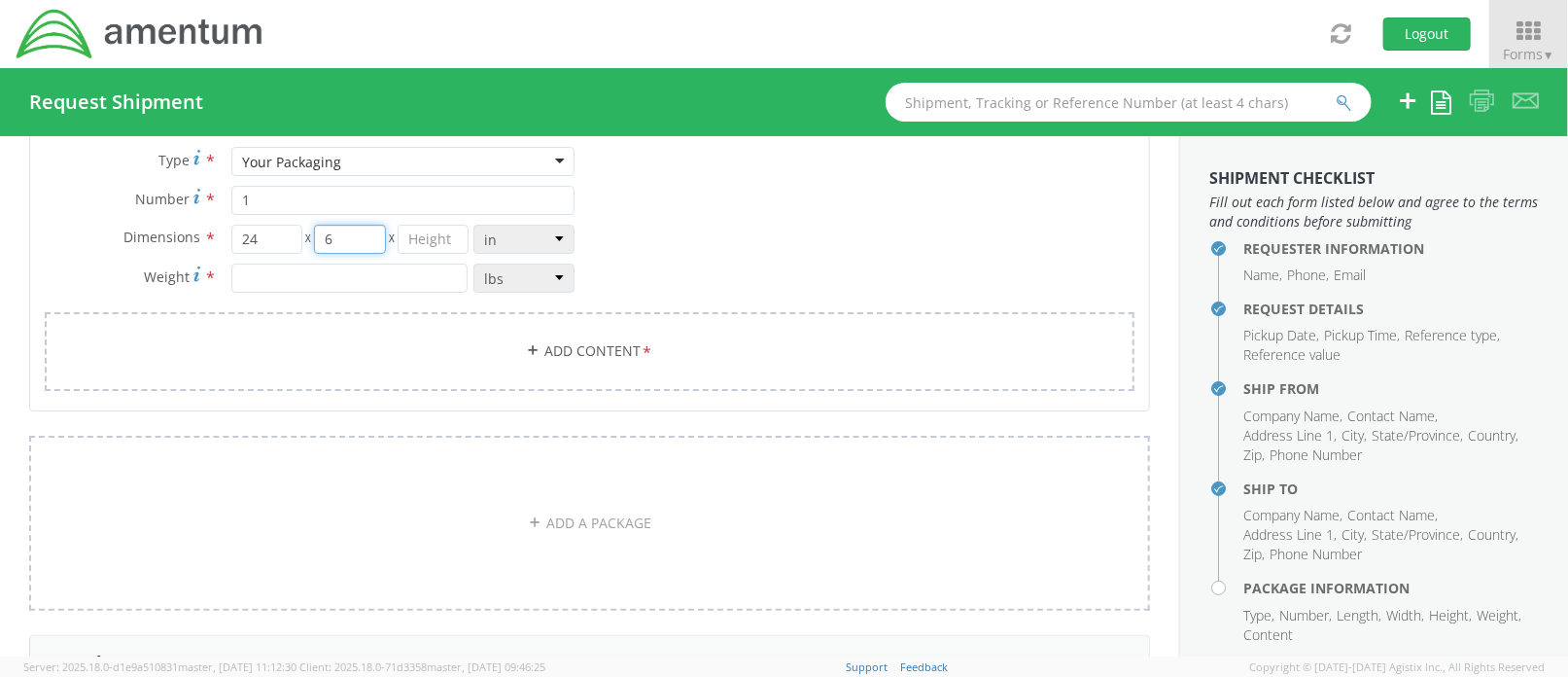
type input "6"
click at [421, 238] on input "number" at bounding box center [434, 239] width 71 height 29
type input "18"
click at [401, 272] on input "number" at bounding box center [350, 277] width 238 height 29
type input "2"
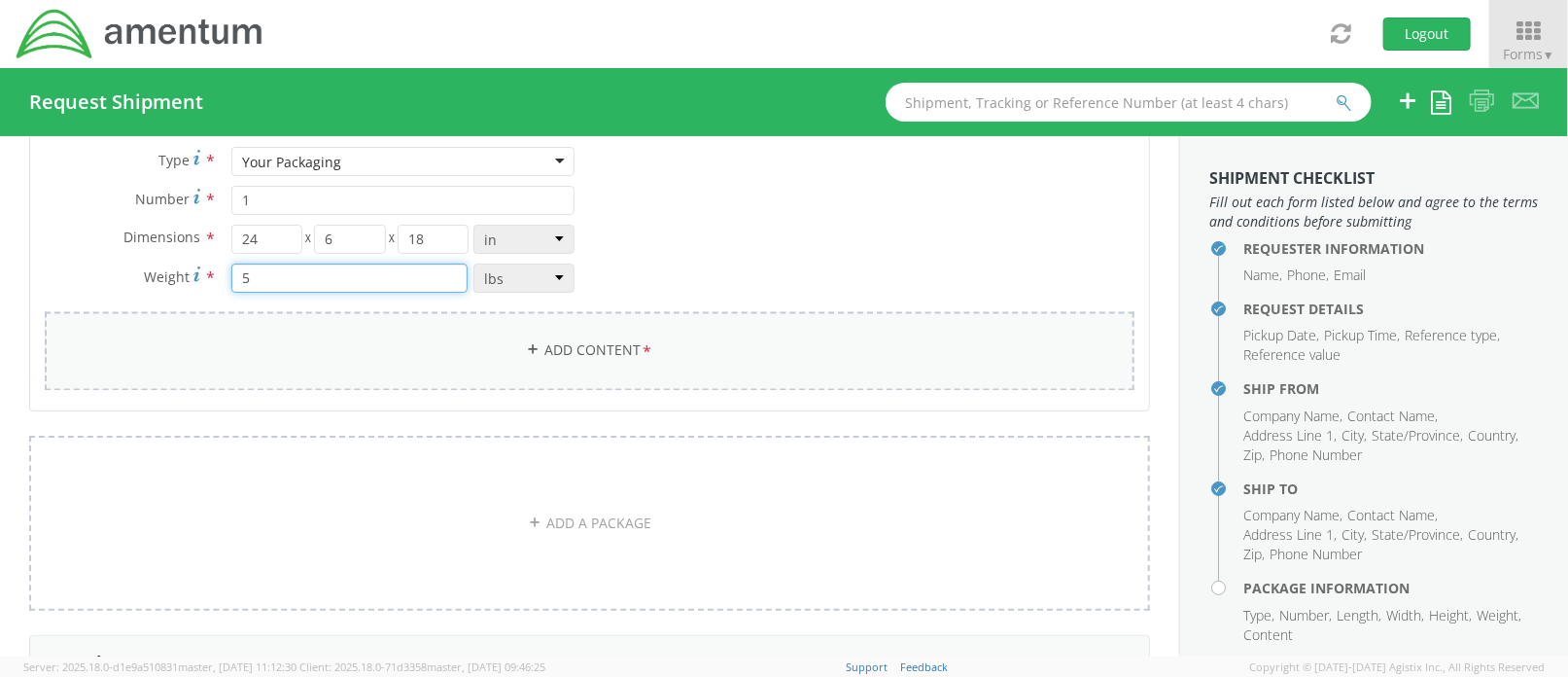
type input "5"
click at [545, 338] on link "Add Content *" at bounding box center [589, 351] width 1090 height 79
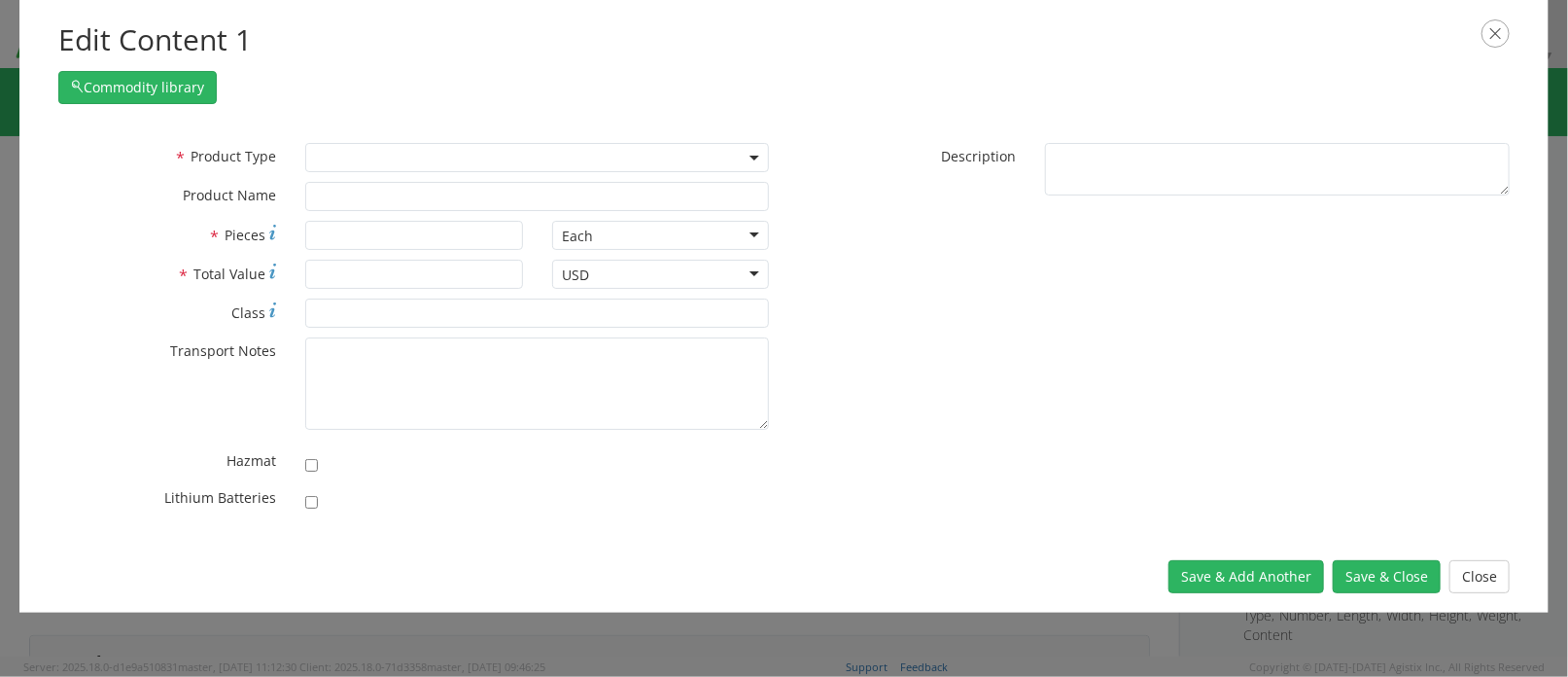
click at [359, 167] on span at bounding box center [538, 156] width 465 height 29
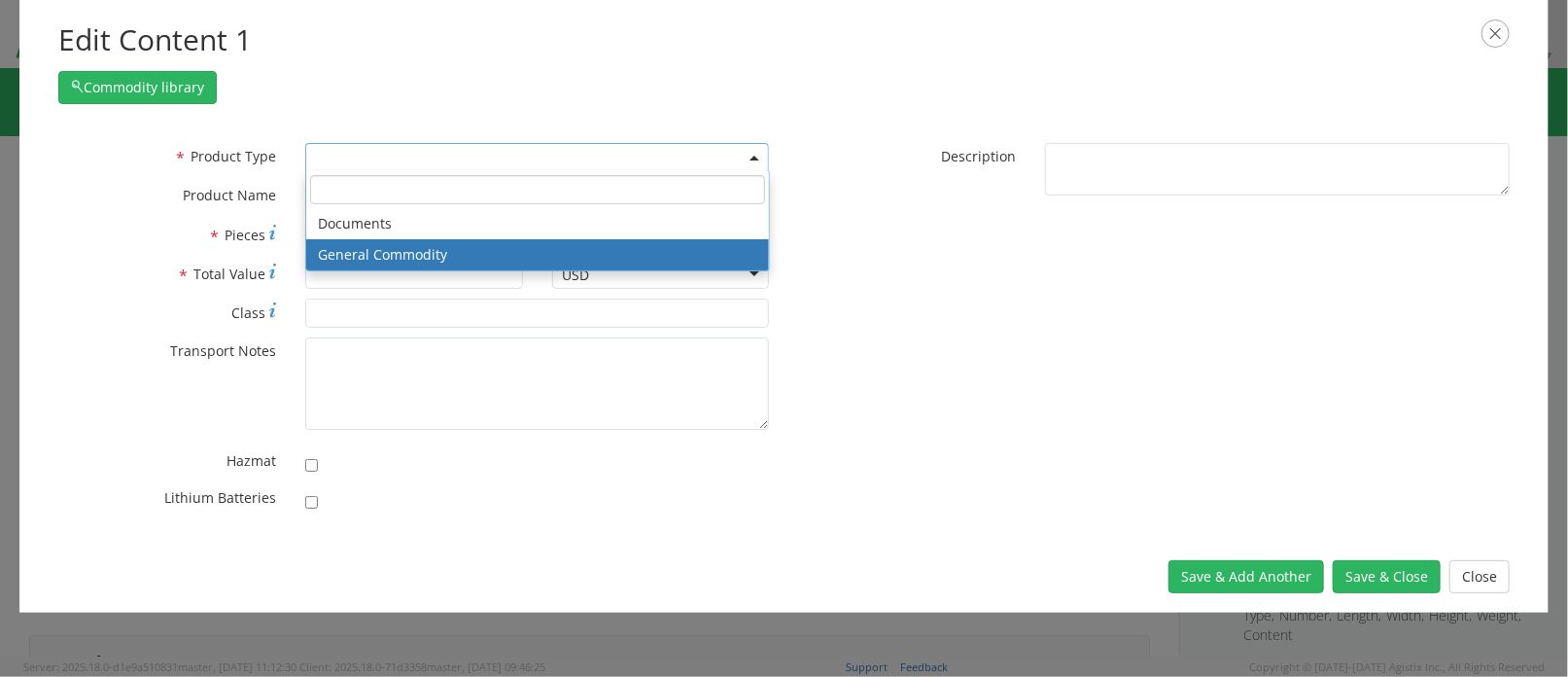
drag, startPoint x: 365, startPoint y: 252, endPoint x: 356, endPoint y: 241, distance: 14.2
select select "COMMODITY"
type input "General Commodity"
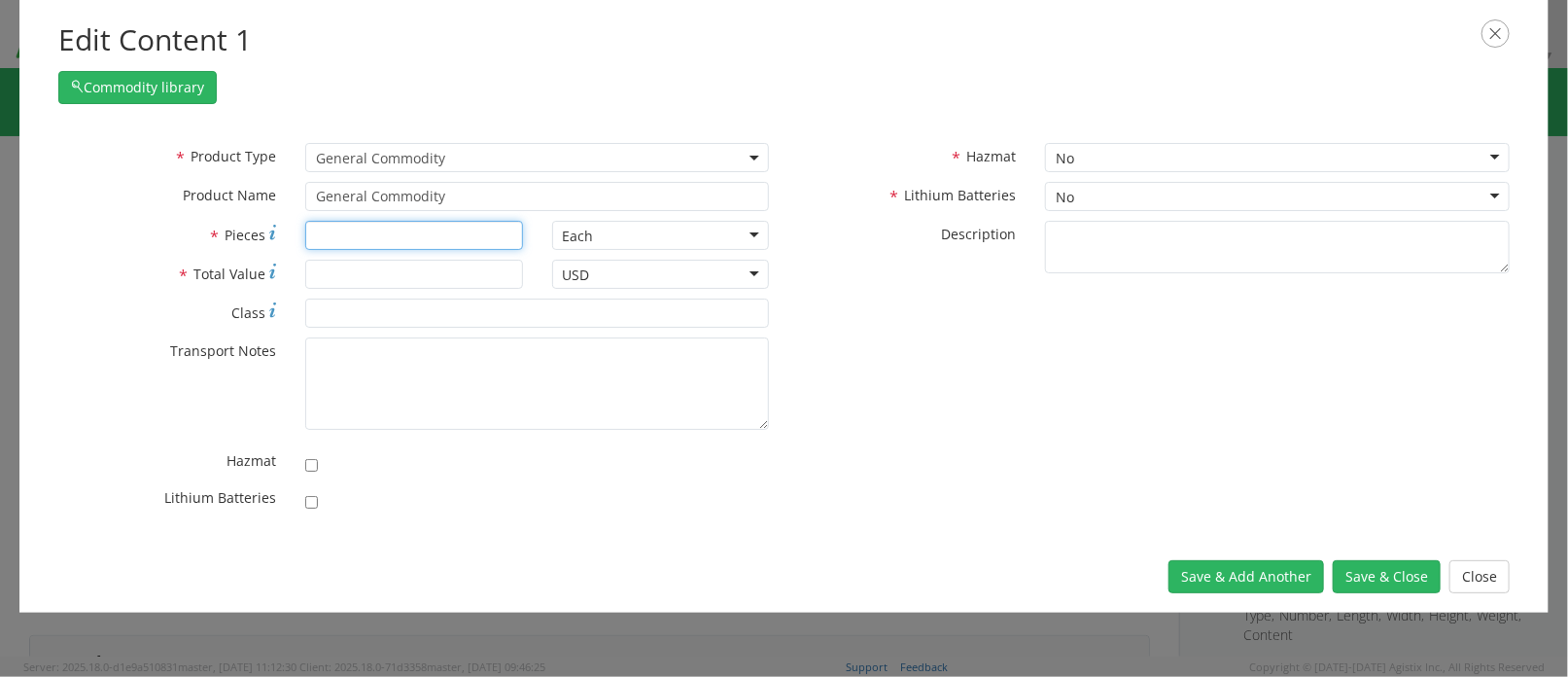
click at [355, 237] on input "* Pieces" at bounding box center [414, 235] width 218 height 29
type input "1"
click at [353, 265] on input "* Total Value" at bounding box center [414, 273] width 218 height 29
type input "2000"
click at [1390, 576] on button "Save & Close" at bounding box center [1387, 576] width 108 height 33
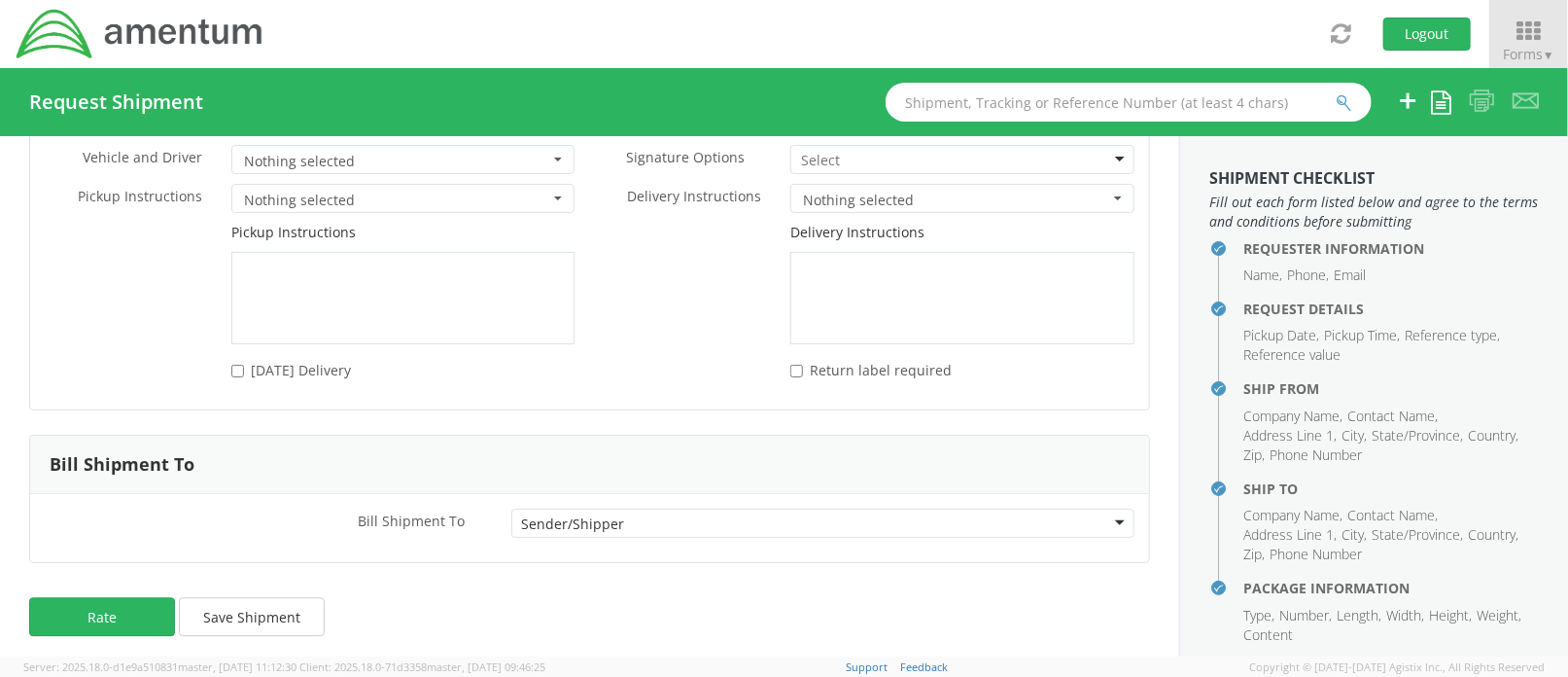
scroll to position [2605, 0]
click at [133, 615] on button "Rate" at bounding box center [101, 613] width 146 height 39
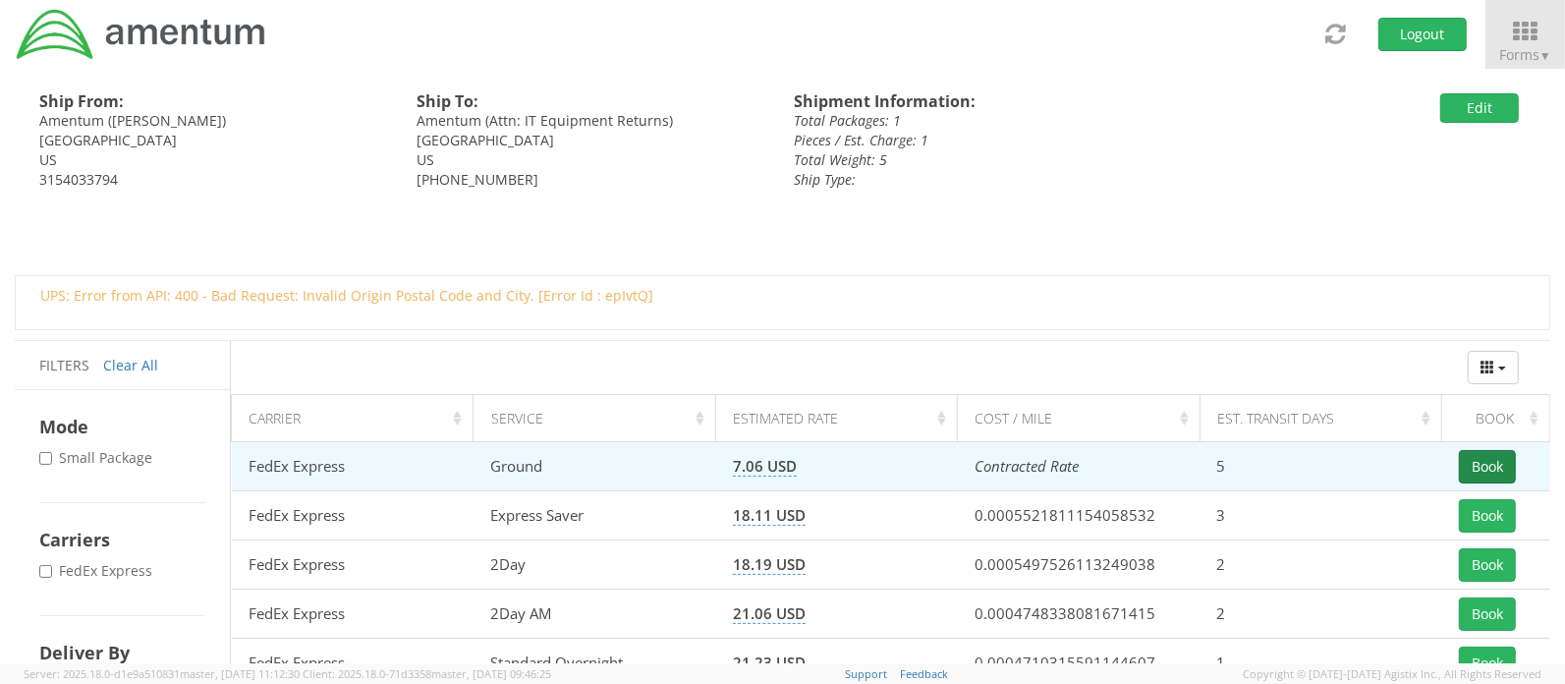
click at [1483, 467] on button "Book" at bounding box center [1487, 466] width 57 height 33
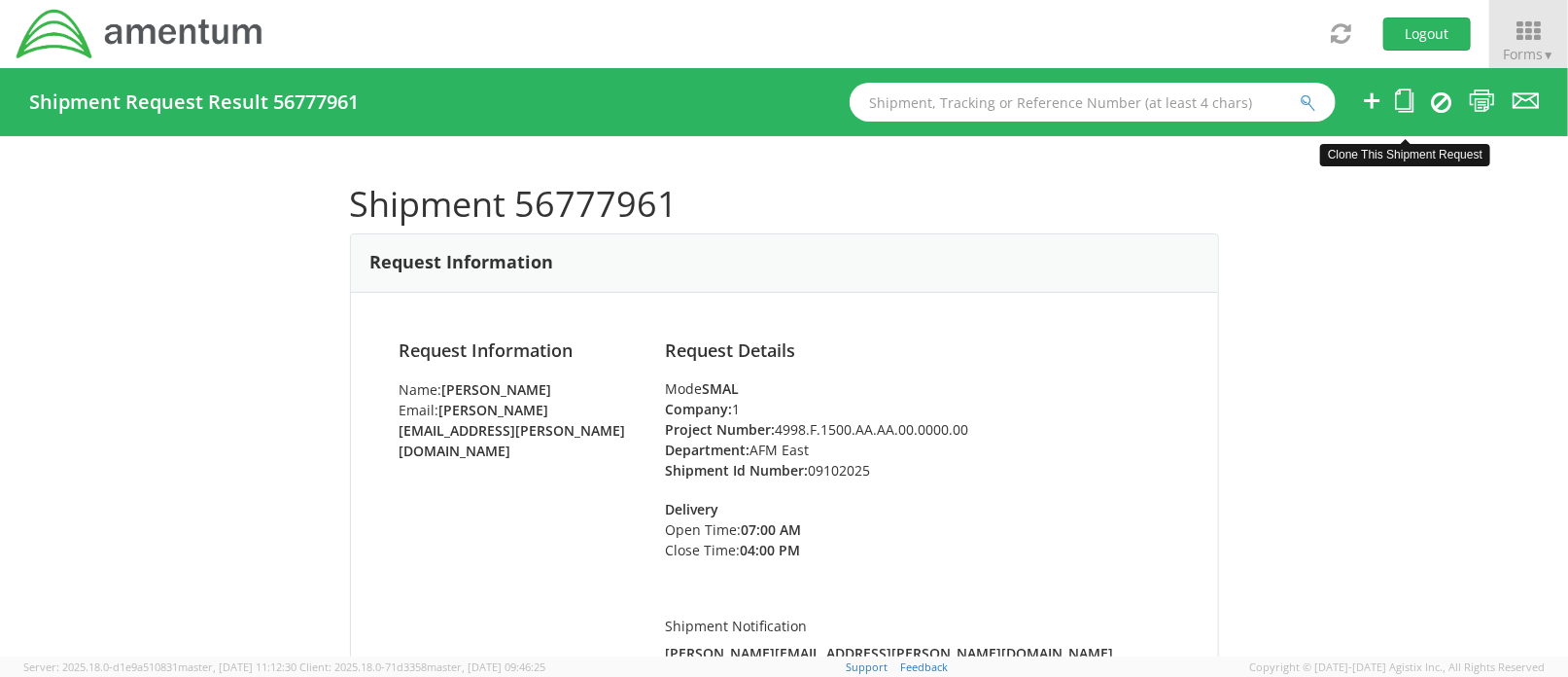
click at [1403, 95] on icon at bounding box center [1405, 100] width 19 height 25
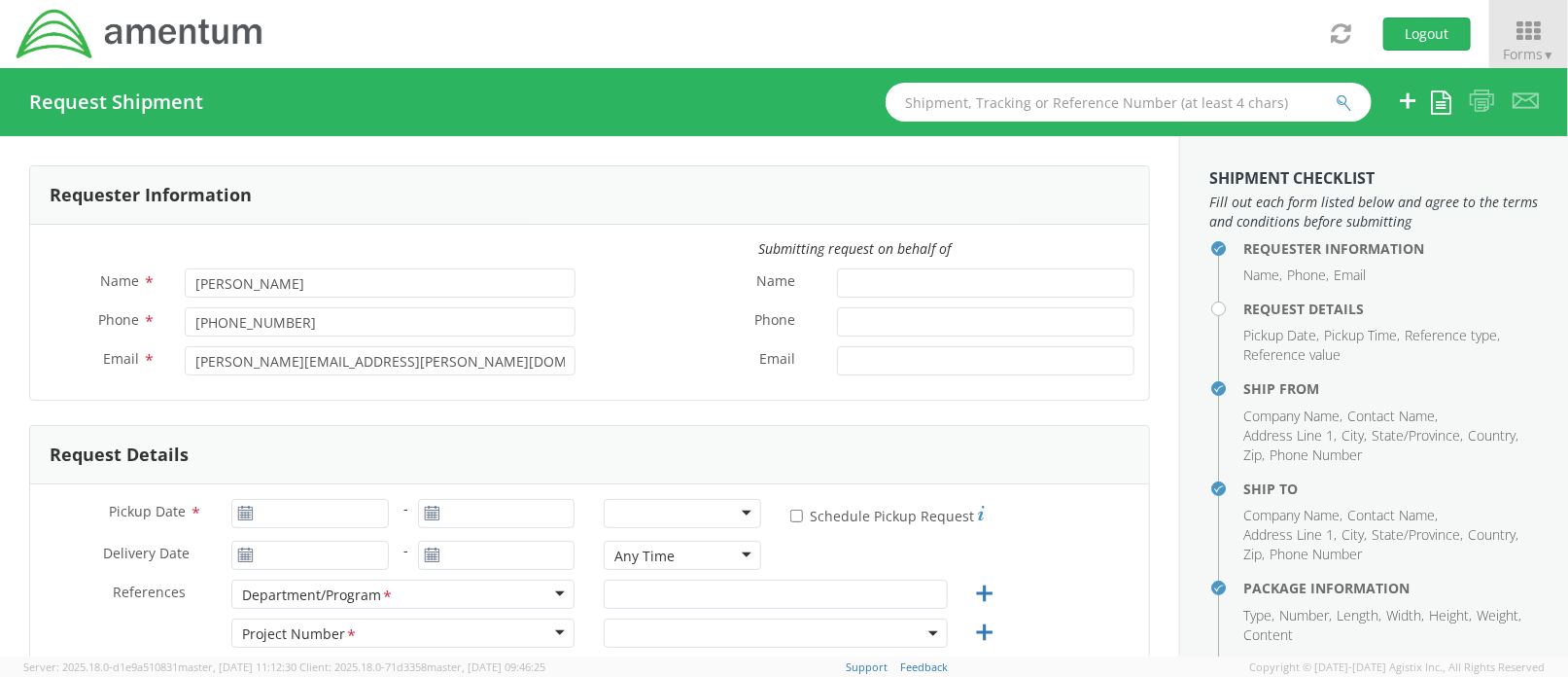
type input "[DATE]"
type input "AFM East"
type input "09102025"
select select
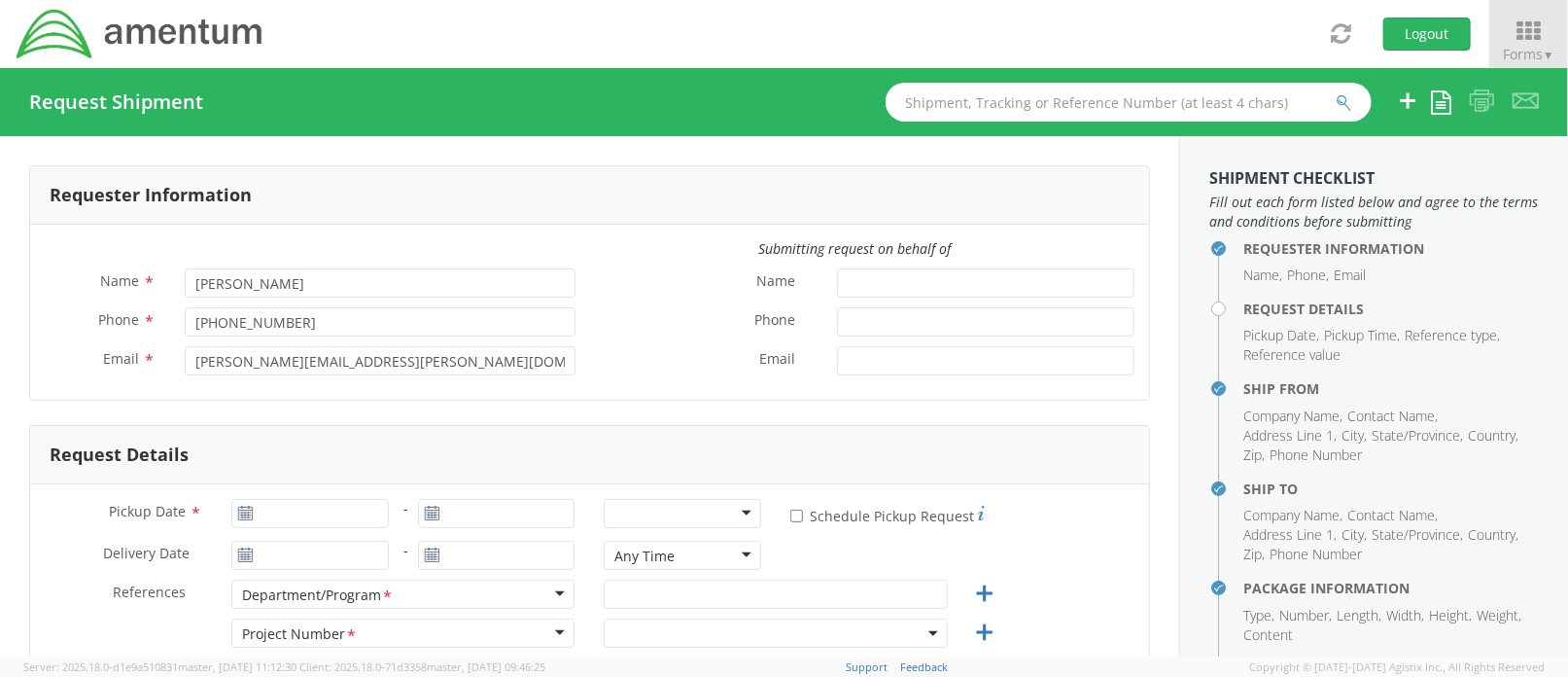
type input "Amentum"
type input "P2050 [PERSON_NAME] Corner Rd"
type input "Fort Drum"
type input "13601"
type input "[PERSON_NAME]"
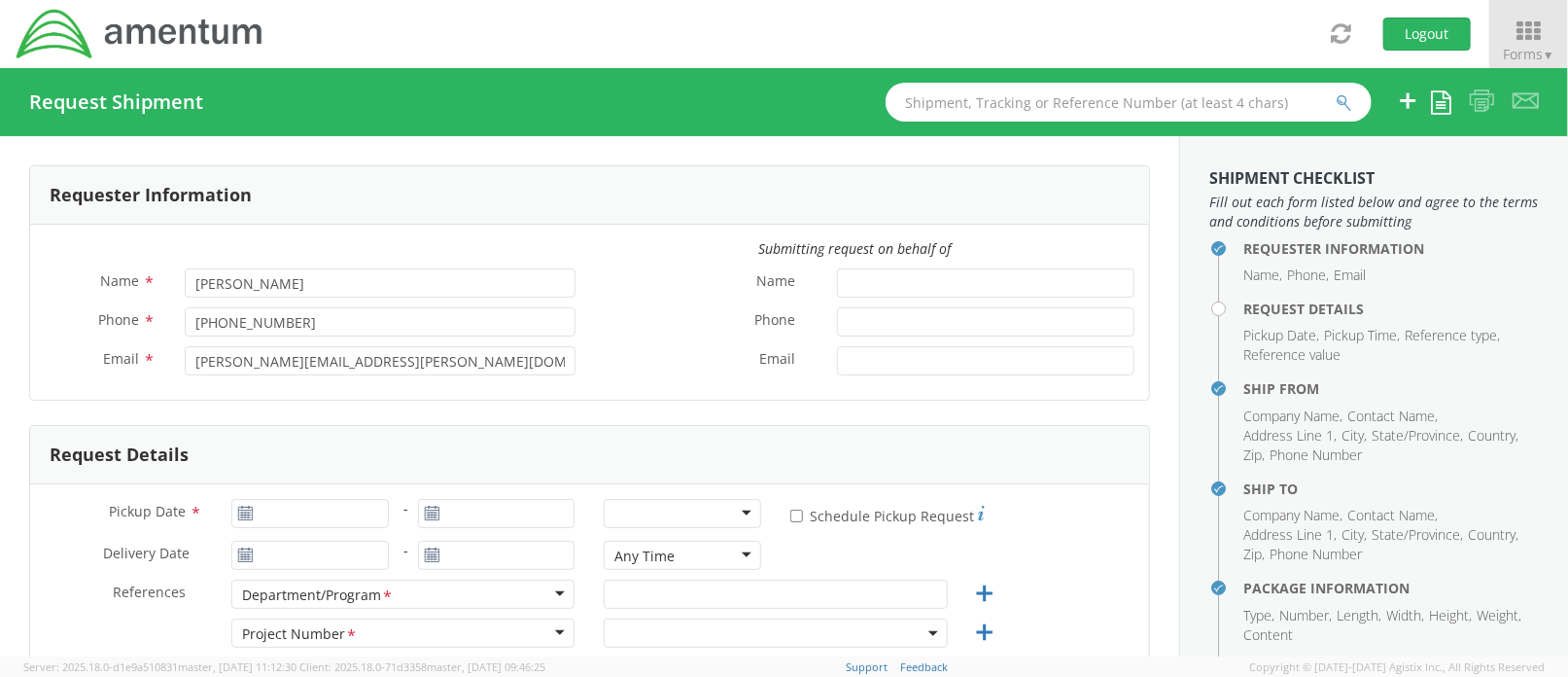
type input "3154033794"
select select
type input "Amentum"
type input "[STREET_ADDRESS]"
type input "[GEOGRAPHIC_DATA]"
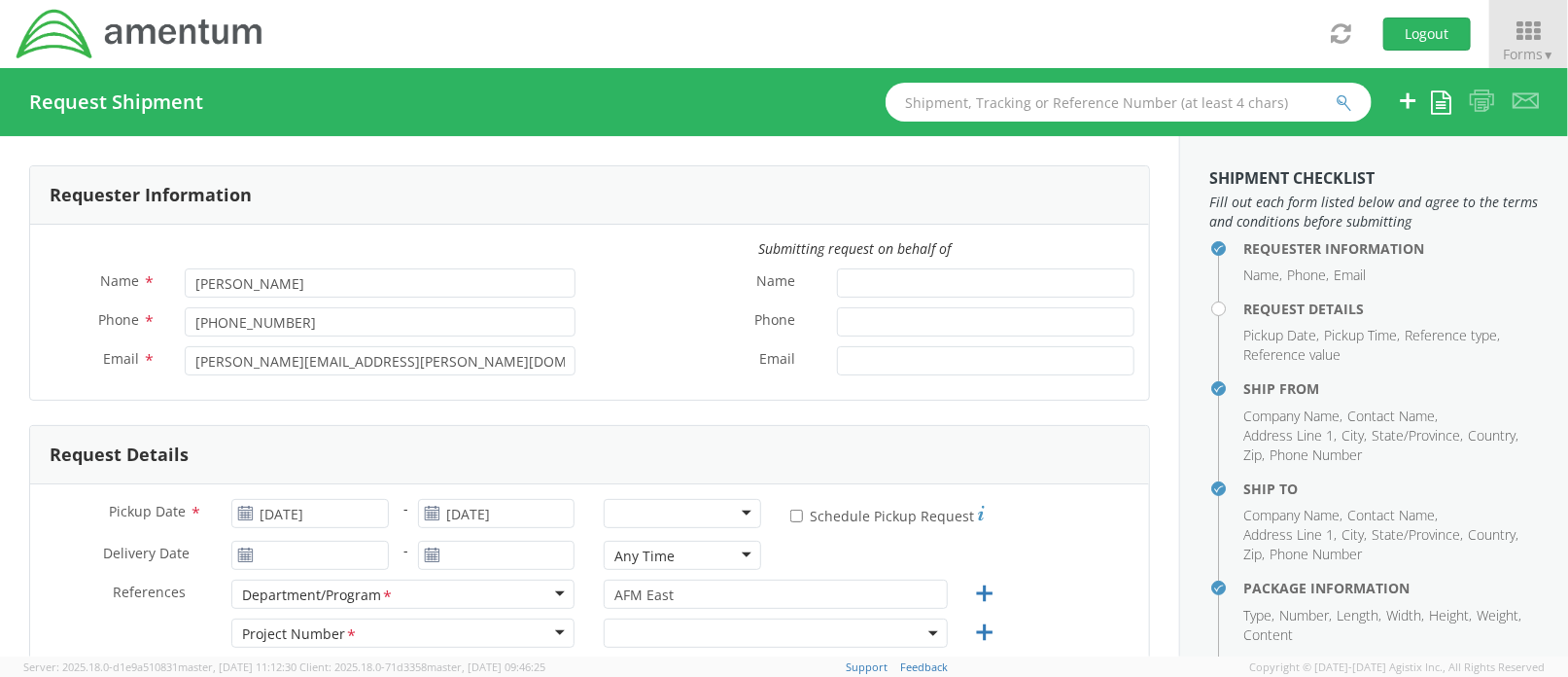
type input "76177"
type input "Attn: IT Equipment Returns"
type input "[PHONE_NUMBER]"
type input "1"
type input "24"
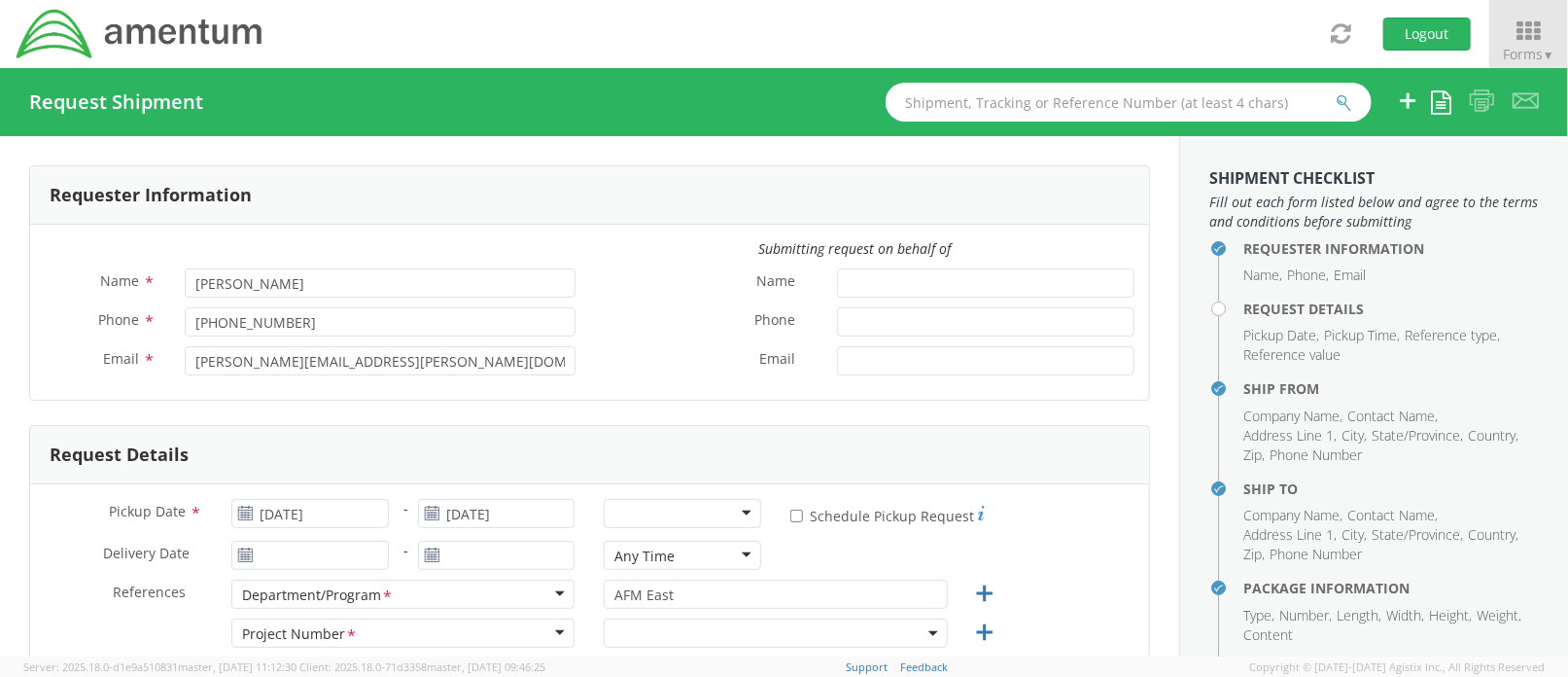
type input "6"
type input "18"
type input "5"
type input "[DATE]"
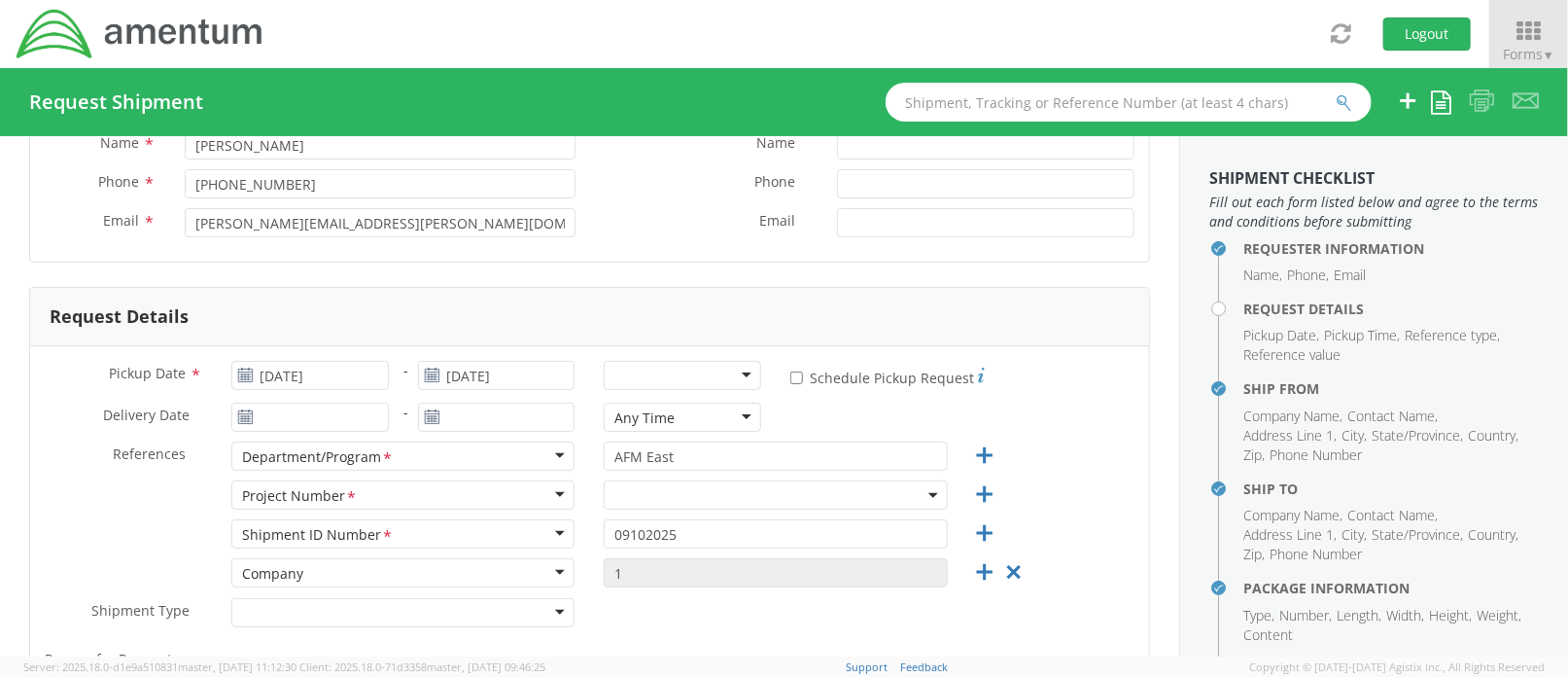
scroll to position [259, 0]
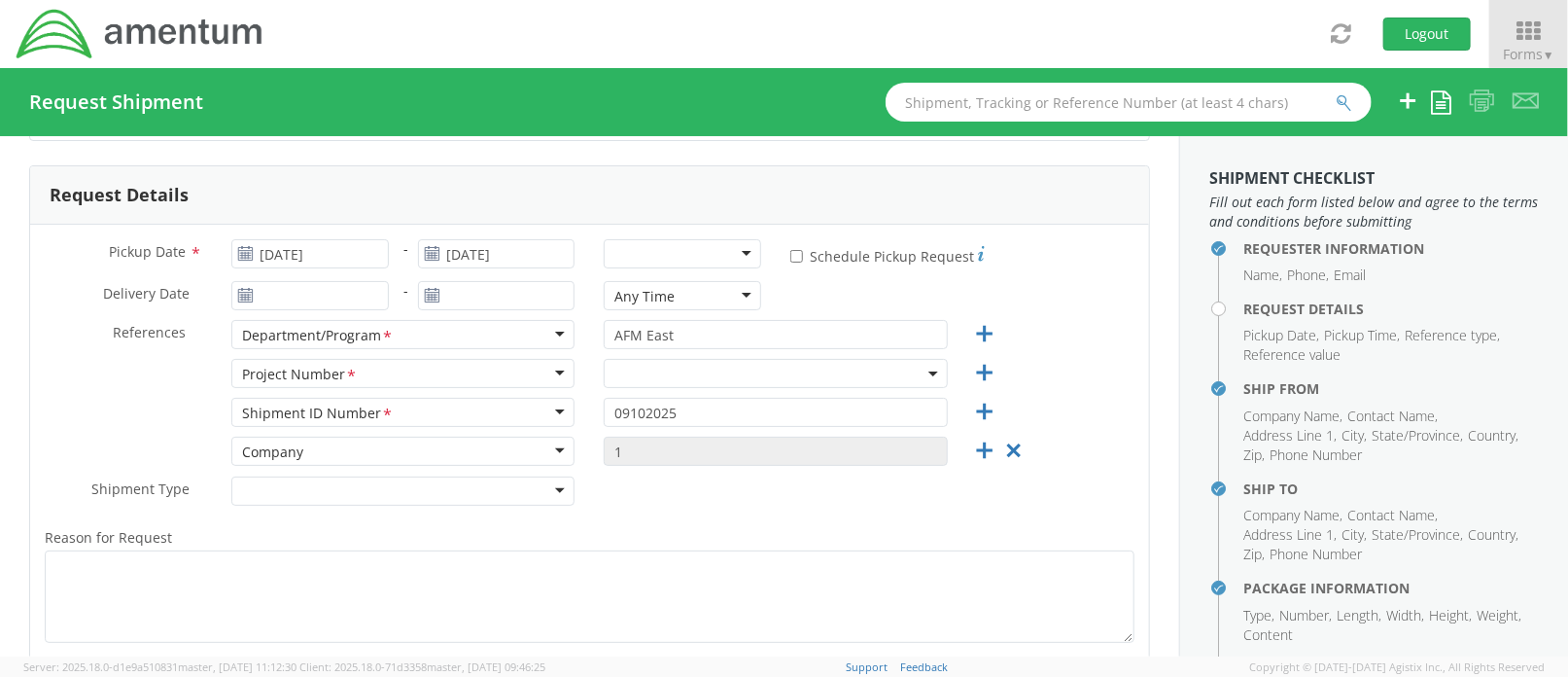
select select "4998.F.1500.AA.AA.00.0000.00"
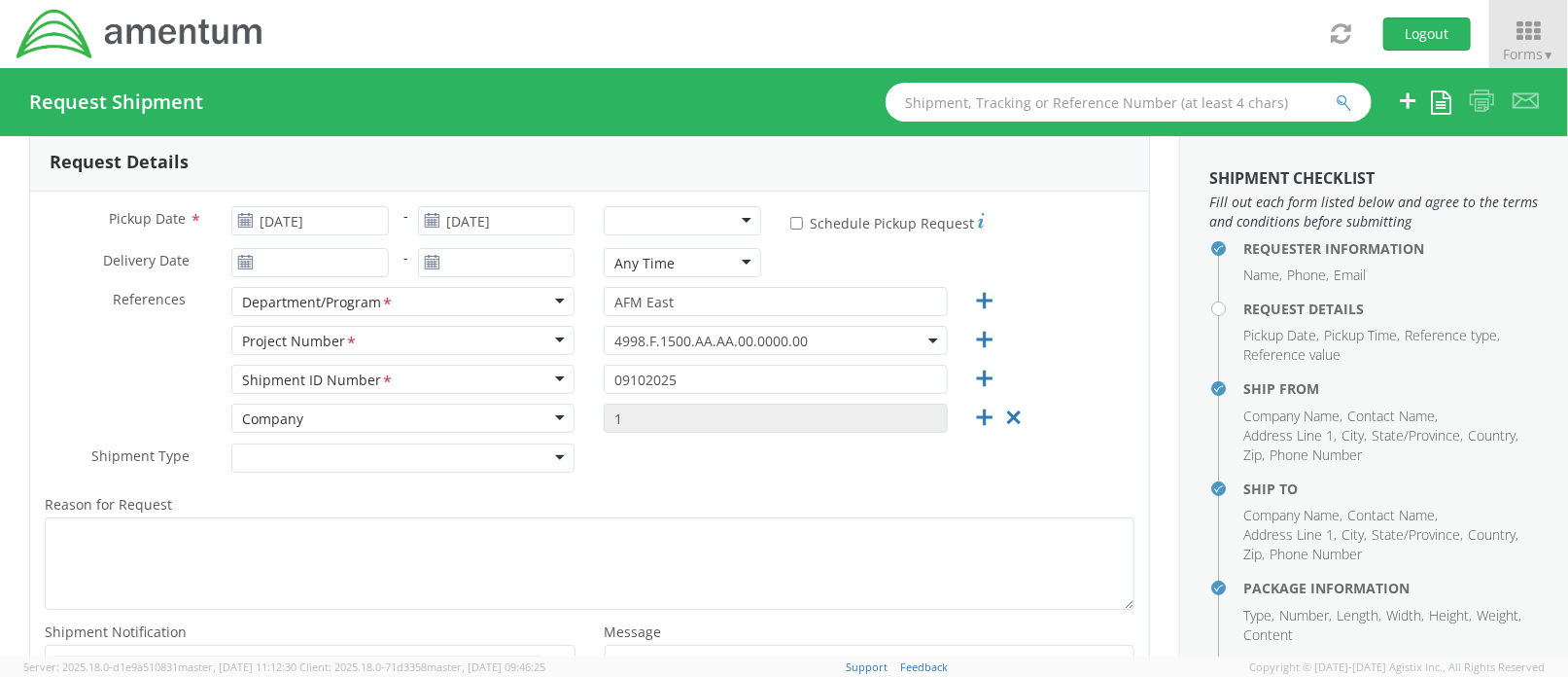
scroll to position [130, 0]
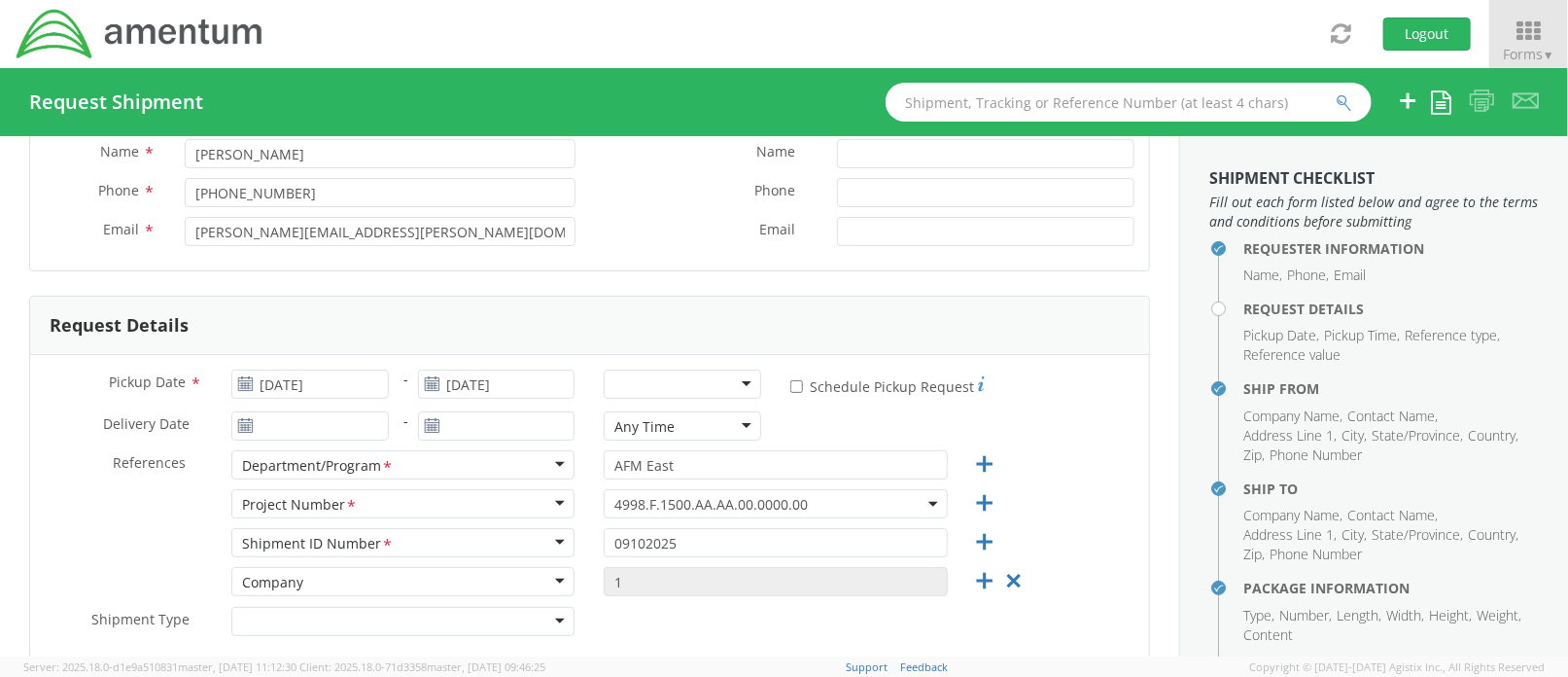
click at [703, 379] on div at bounding box center [682, 383] width 157 height 29
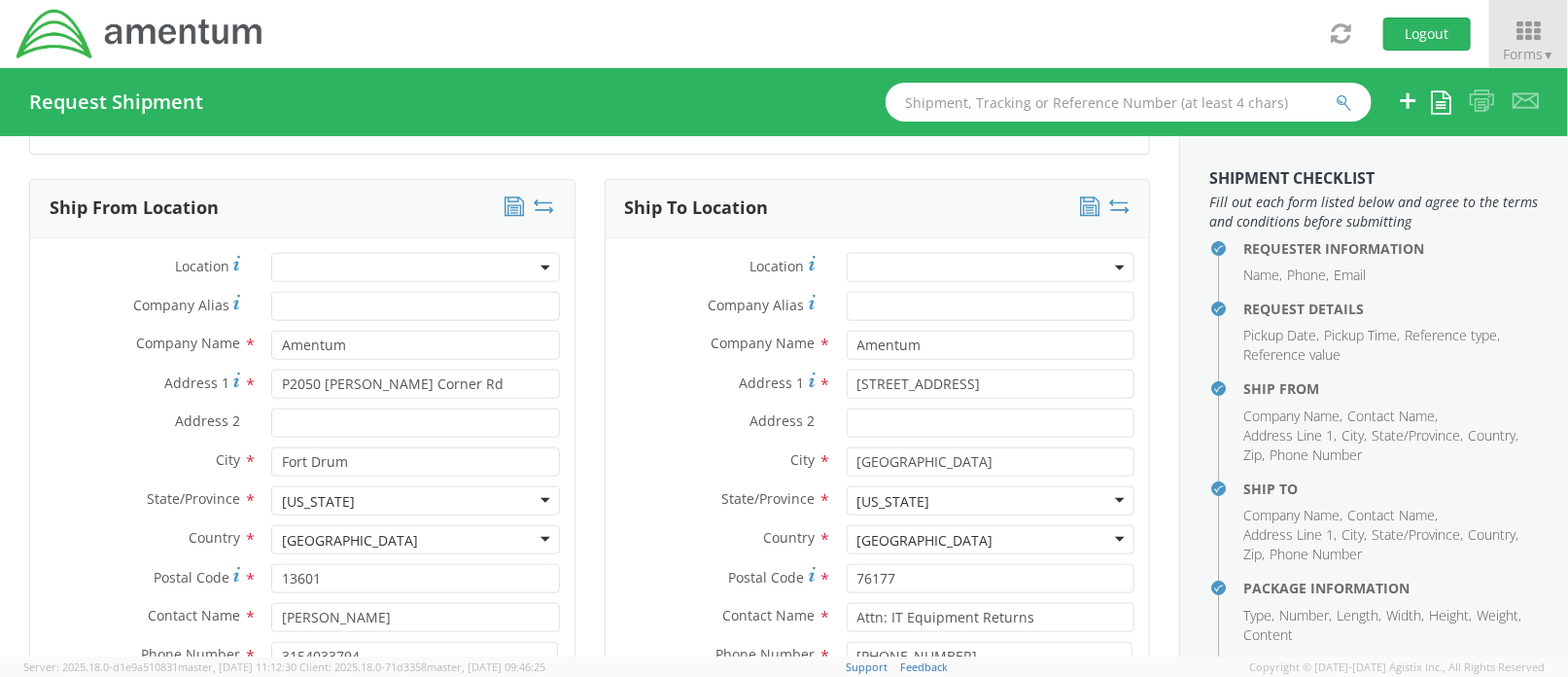
scroll to position [1036, 0]
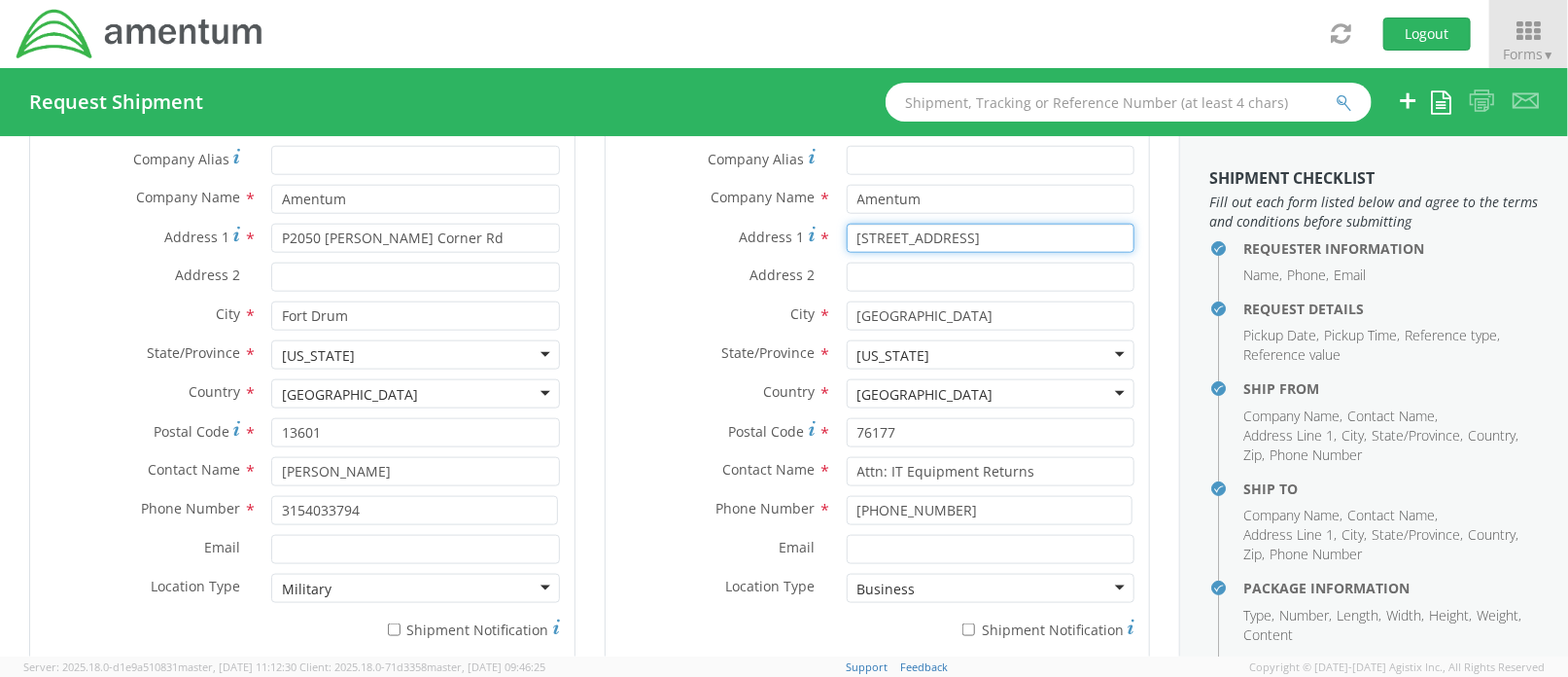
click at [938, 226] on input "[STREET_ADDRESS]" at bounding box center [991, 238] width 288 height 29
type input "9 Circuit Dr"
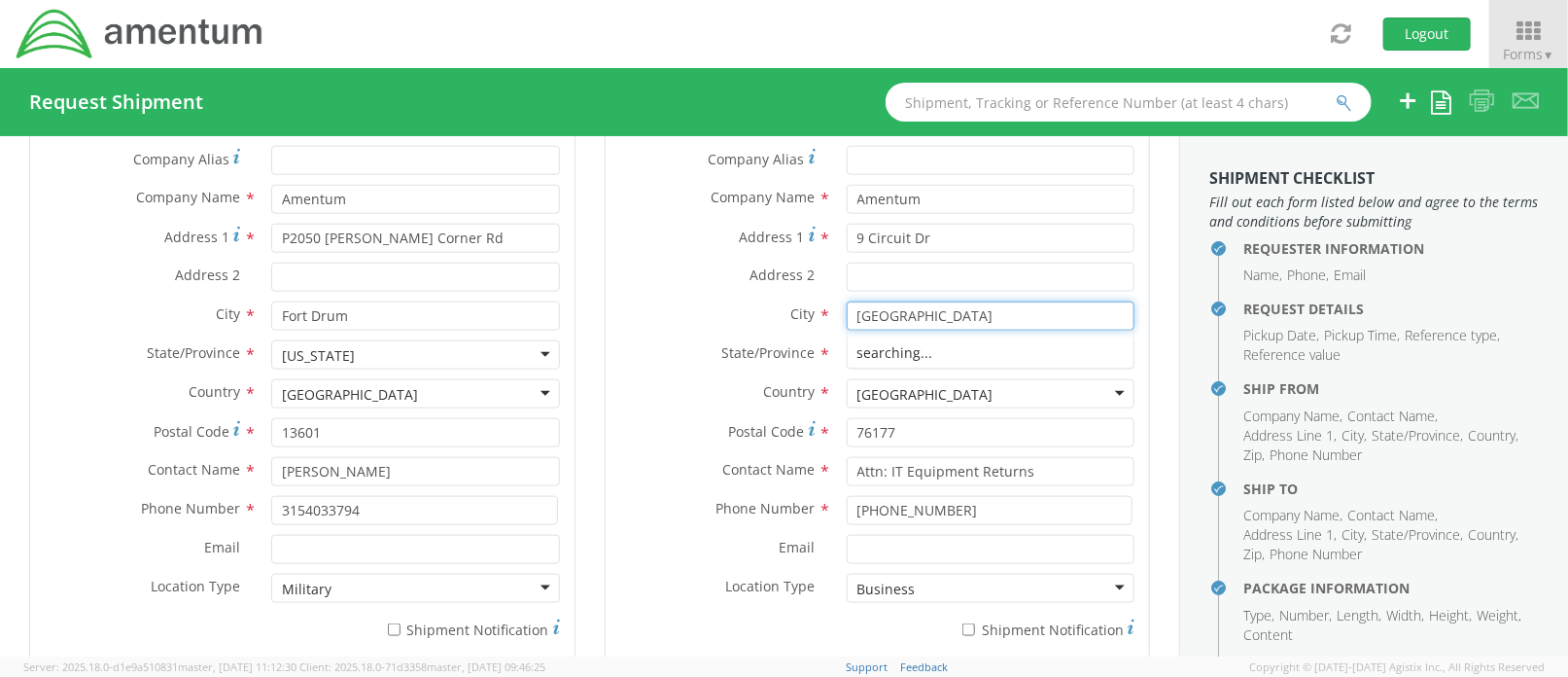
type input "[GEOGRAPHIC_DATA]"
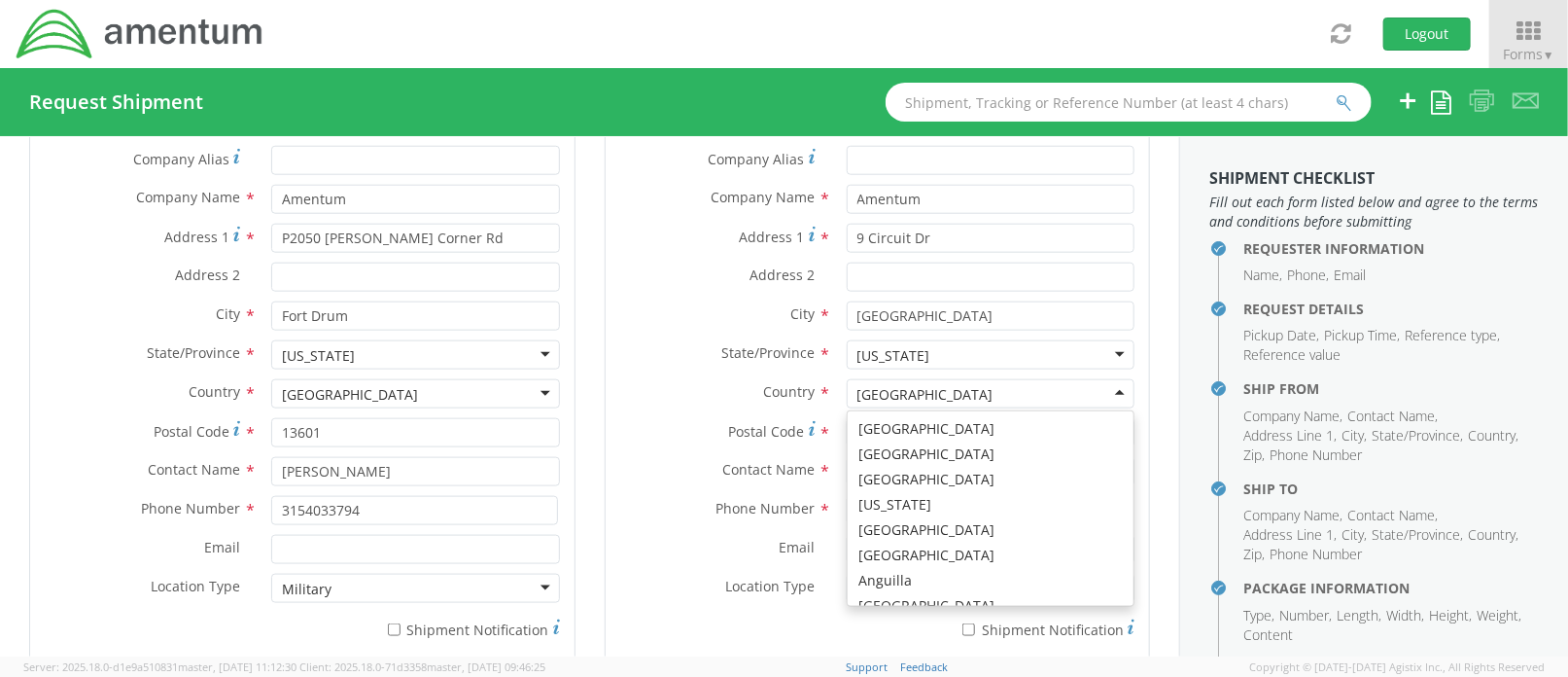
scroll to position [4897, 0]
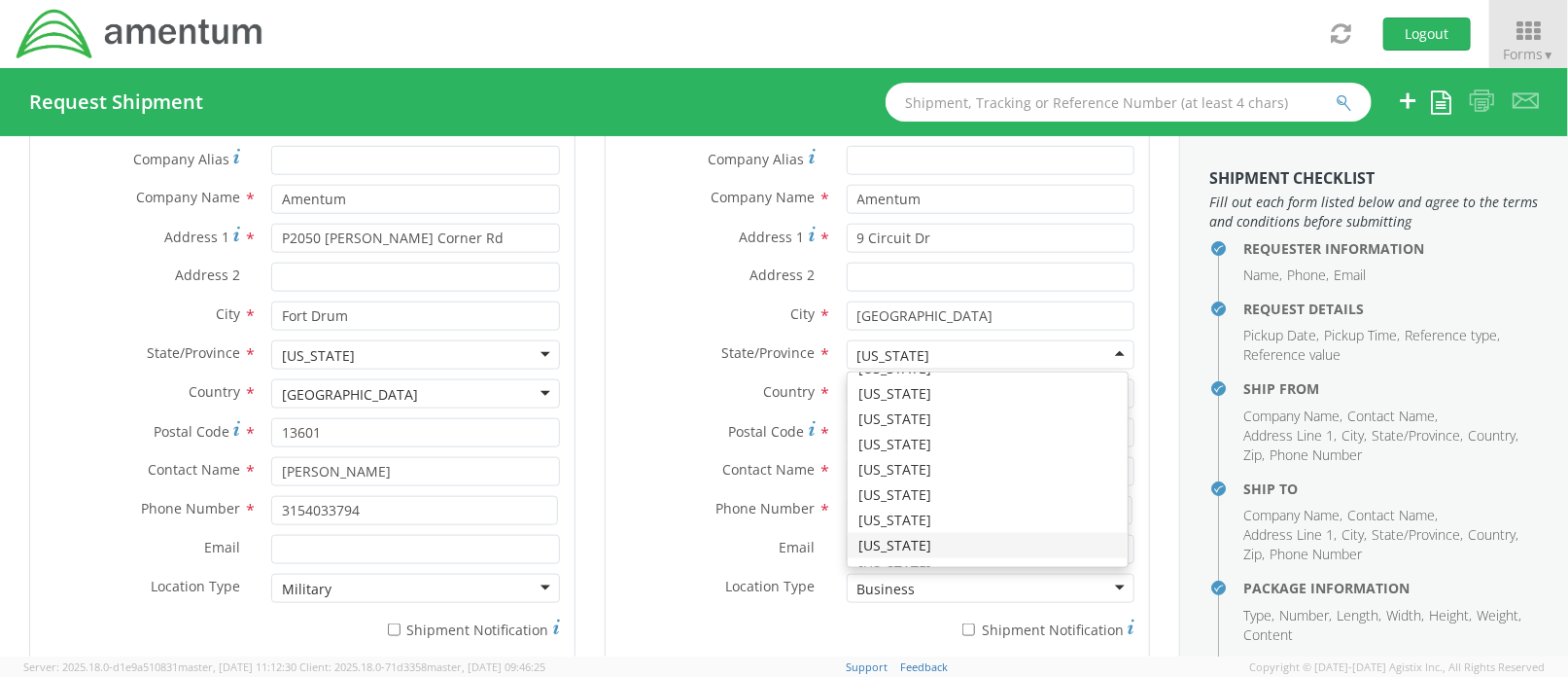
click at [882, 340] on div "[US_STATE]" at bounding box center [991, 354] width 288 height 29
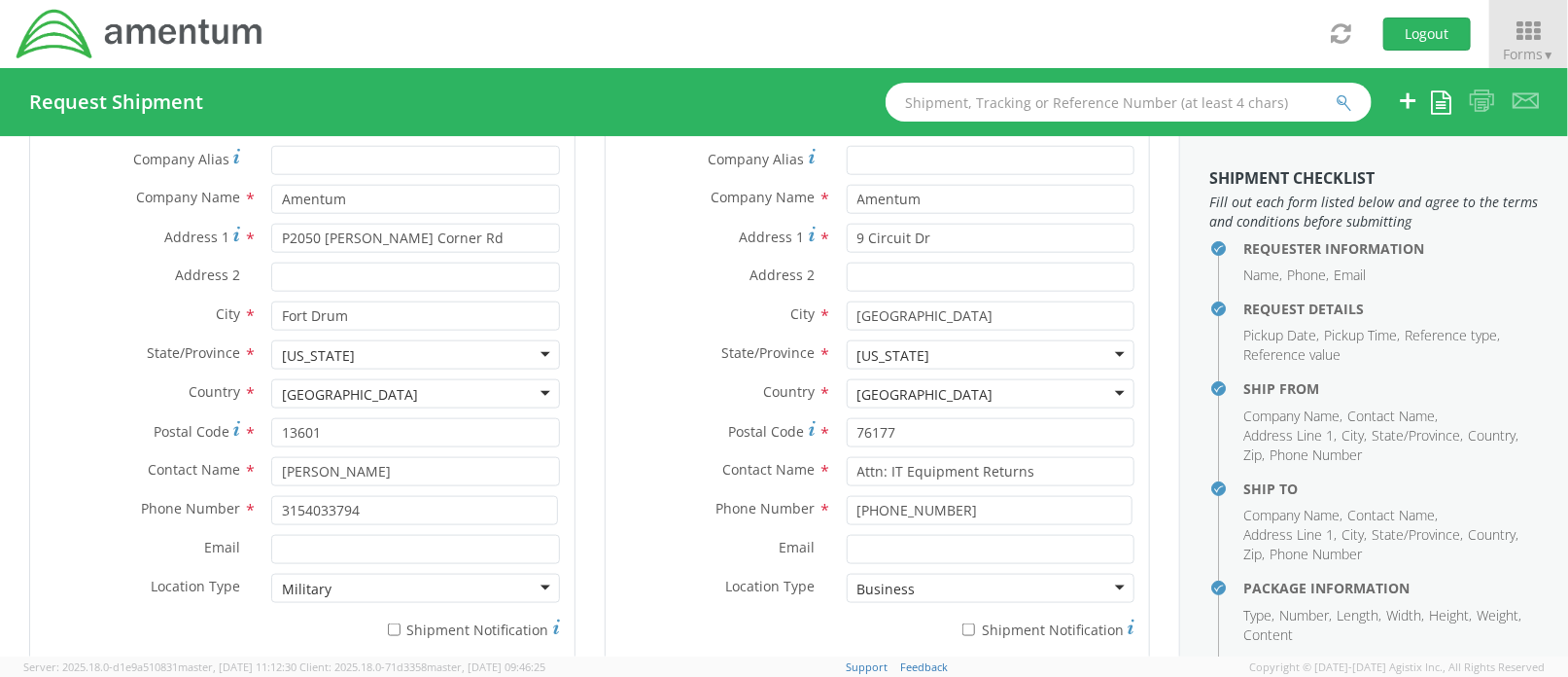
click at [924, 351] on div "[US_STATE]" at bounding box center [991, 354] width 288 height 29
click at [1098, 341] on div "[US_STATE]" at bounding box center [991, 354] width 288 height 29
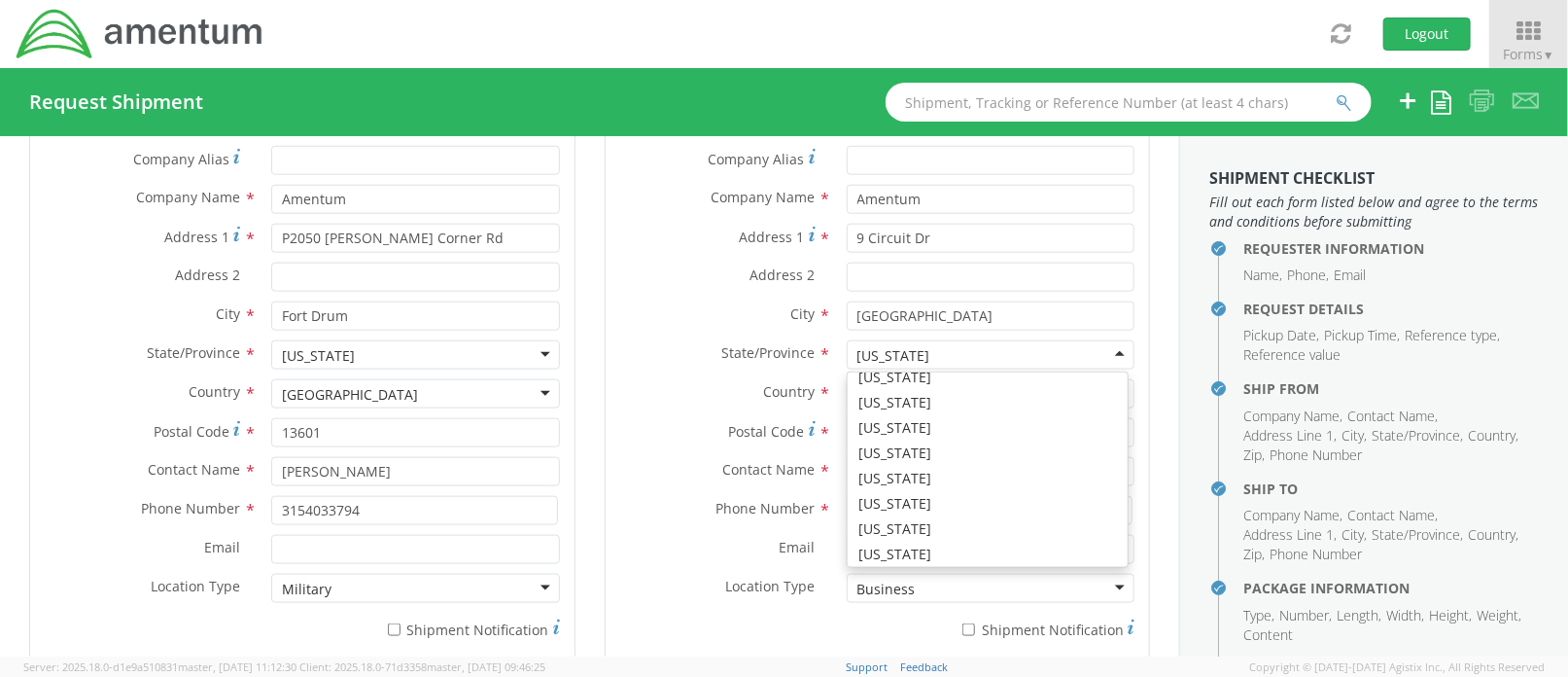
scroll to position [539, 0]
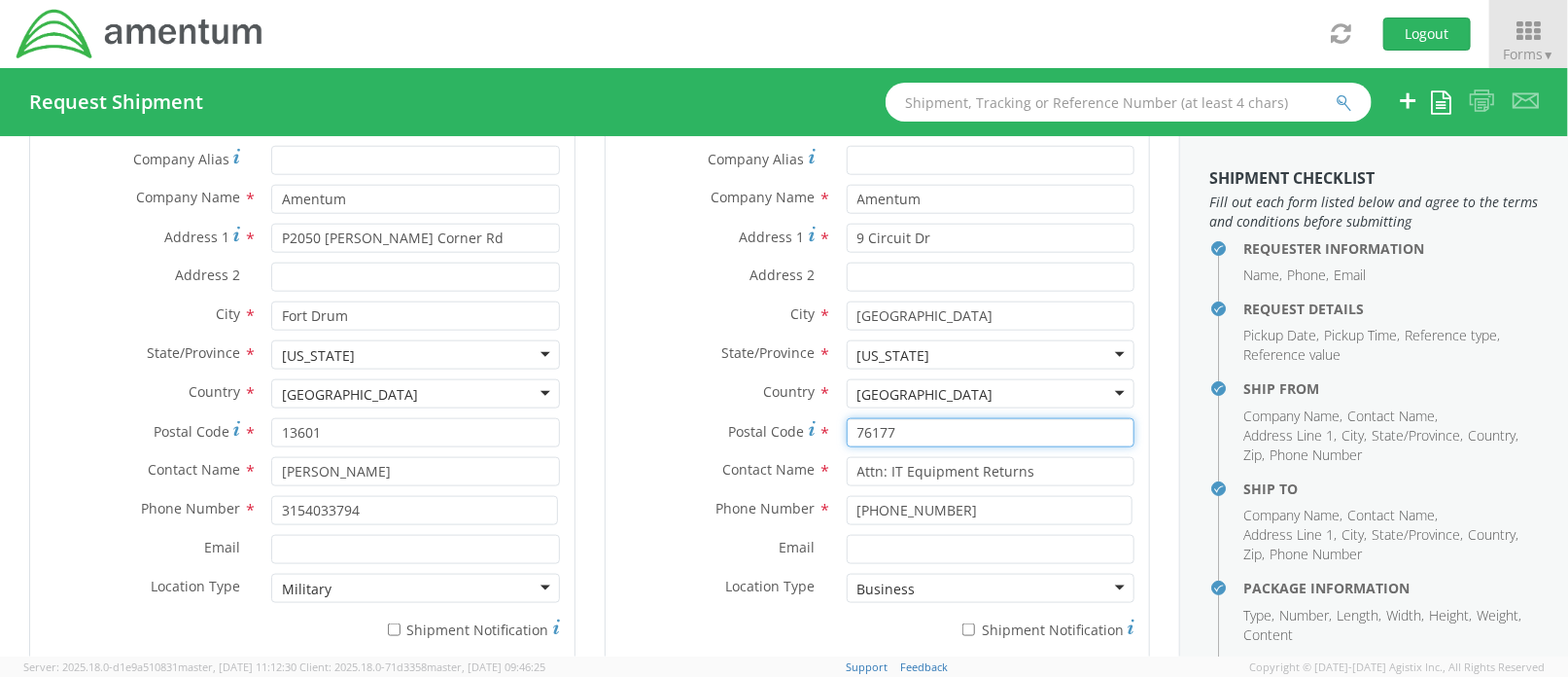
drag, startPoint x: 900, startPoint y: 417, endPoint x: 826, endPoint y: 419, distance: 74.0
click at [833, 419] on div "76177" at bounding box center [991, 432] width 317 height 29
type input "56073"
drag, startPoint x: 1037, startPoint y: 453, endPoint x: 800, endPoint y: 455, distance: 237.0
click at [801, 457] on div "Contact Name * Attn: IT Equipment Returns" at bounding box center [878, 471] width 544 height 29
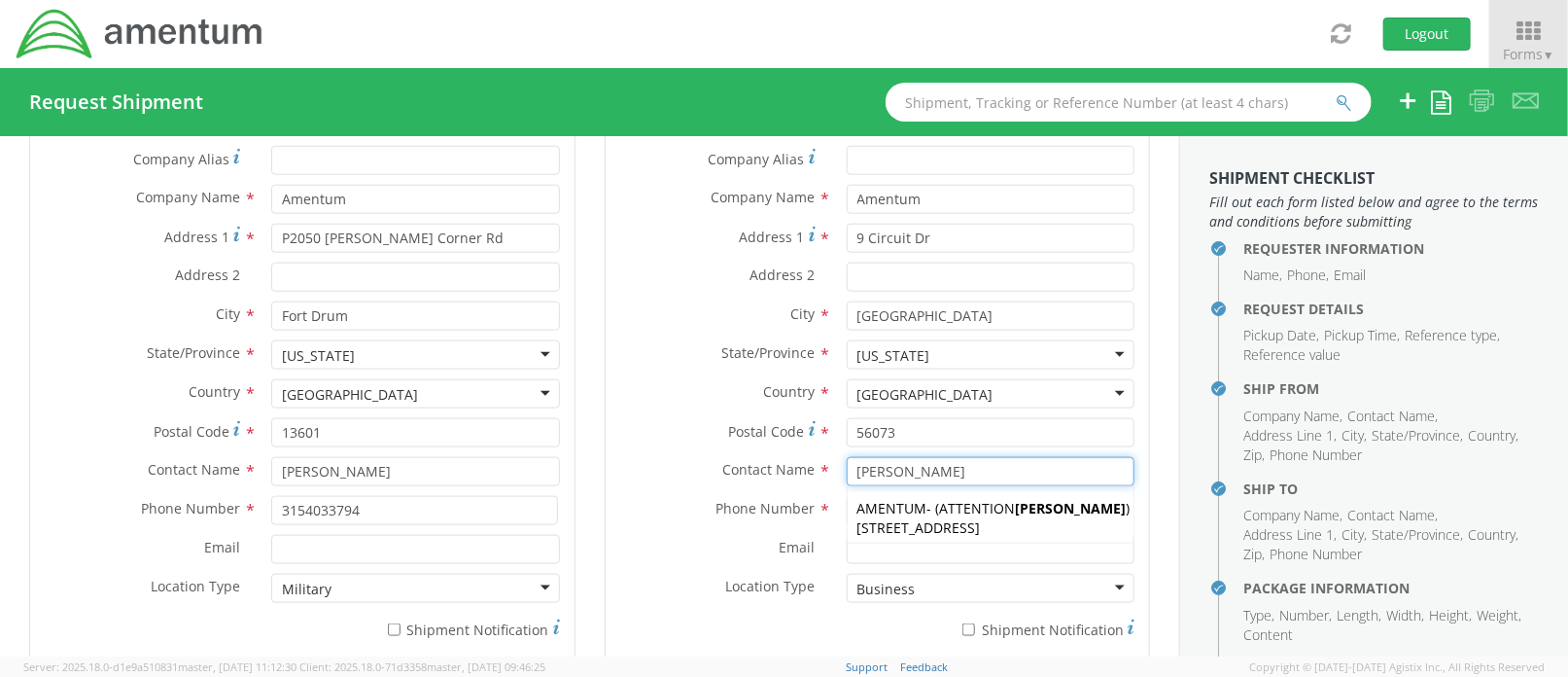
type input "[PERSON_NAME]"
click at [613, 426] on label "Postal Code *" at bounding box center [719, 431] width 227 height 27
click at [847, 426] on input "56073" at bounding box center [991, 432] width 288 height 29
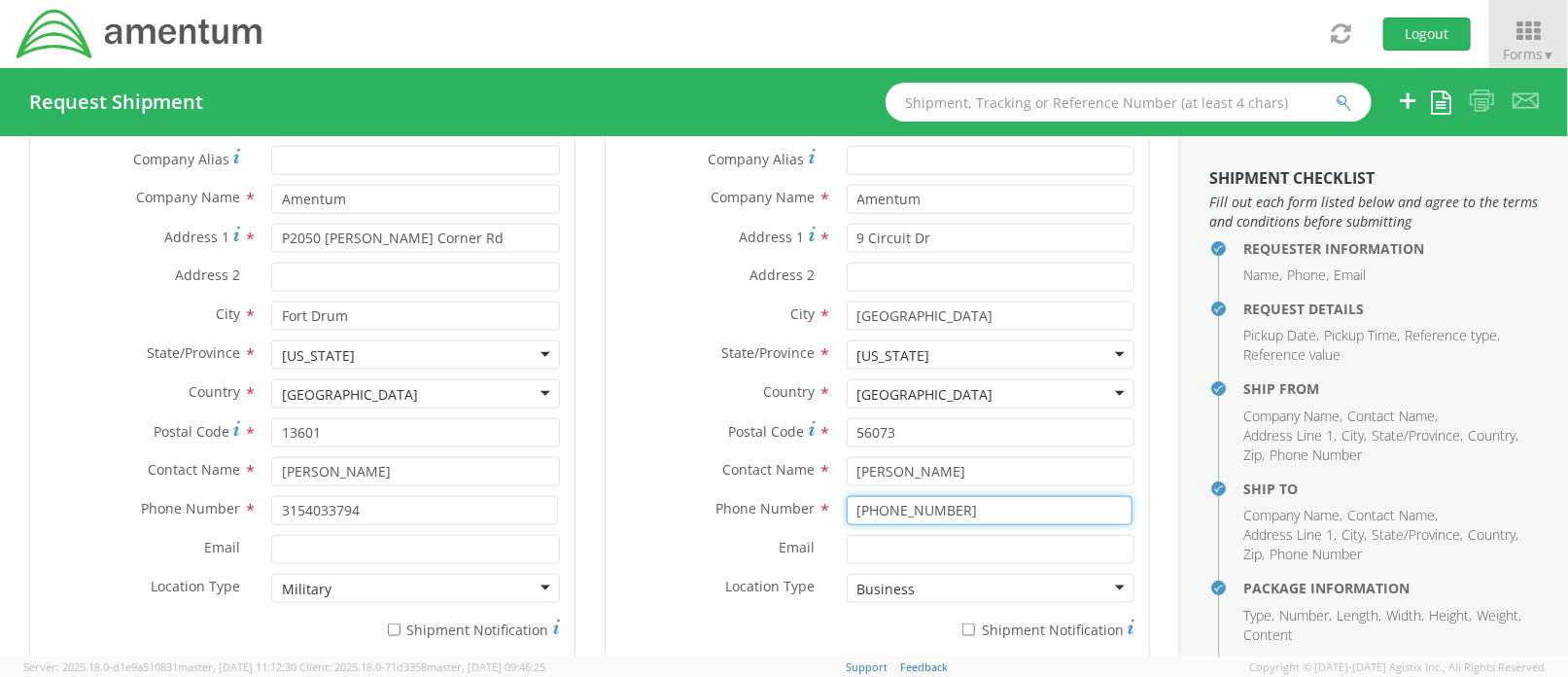
drag, startPoint x: 952, startPoint y: 494, endPoint x: 824, endPoint y: 485, distance: 128.3
click at [833, 496] on div "[PHONE_NUMBER]" at bounding box center [991, 510] width 317 height 29
paste input "2565834400"
type input "2565834400"
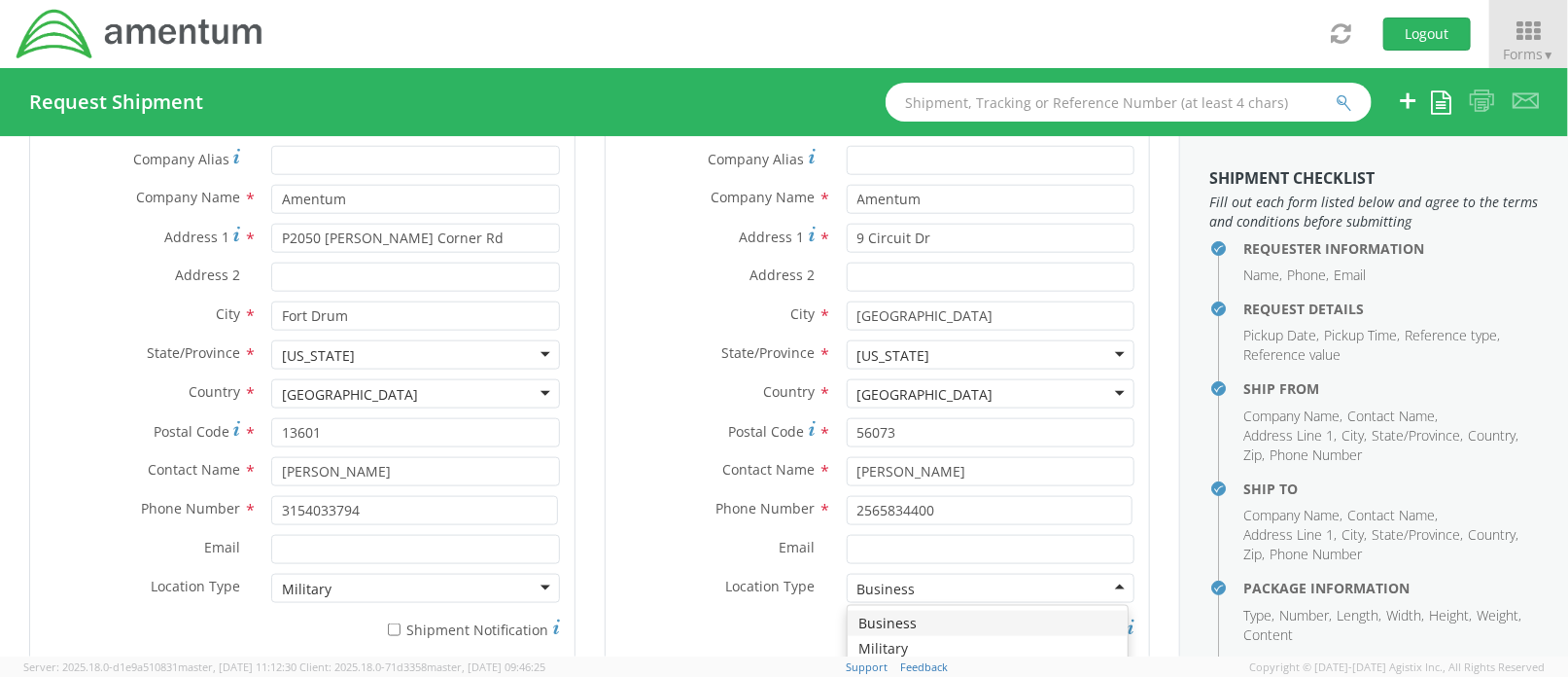
click at [911, 575] on div "Business" at bounding box center [991, 588] width 288 height 29
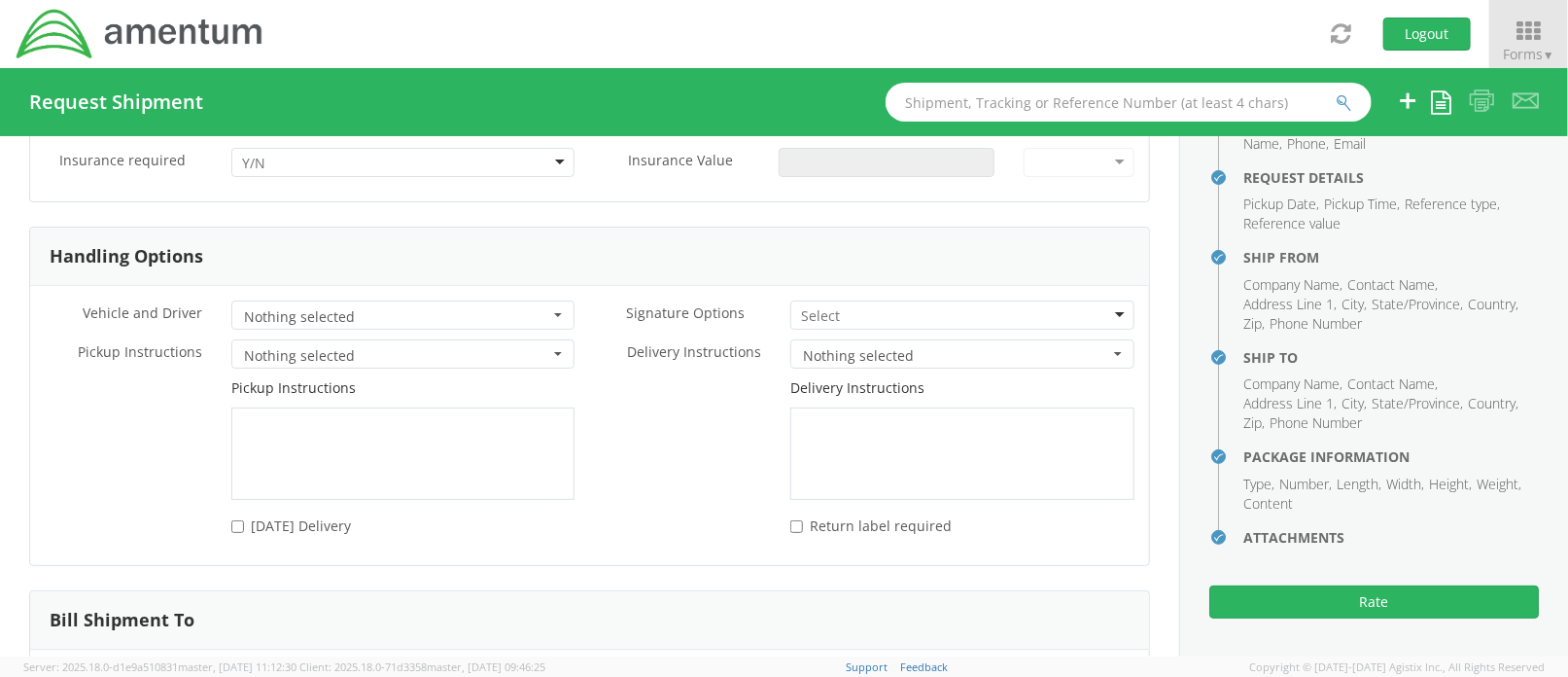
scroll to position [2605, 0]
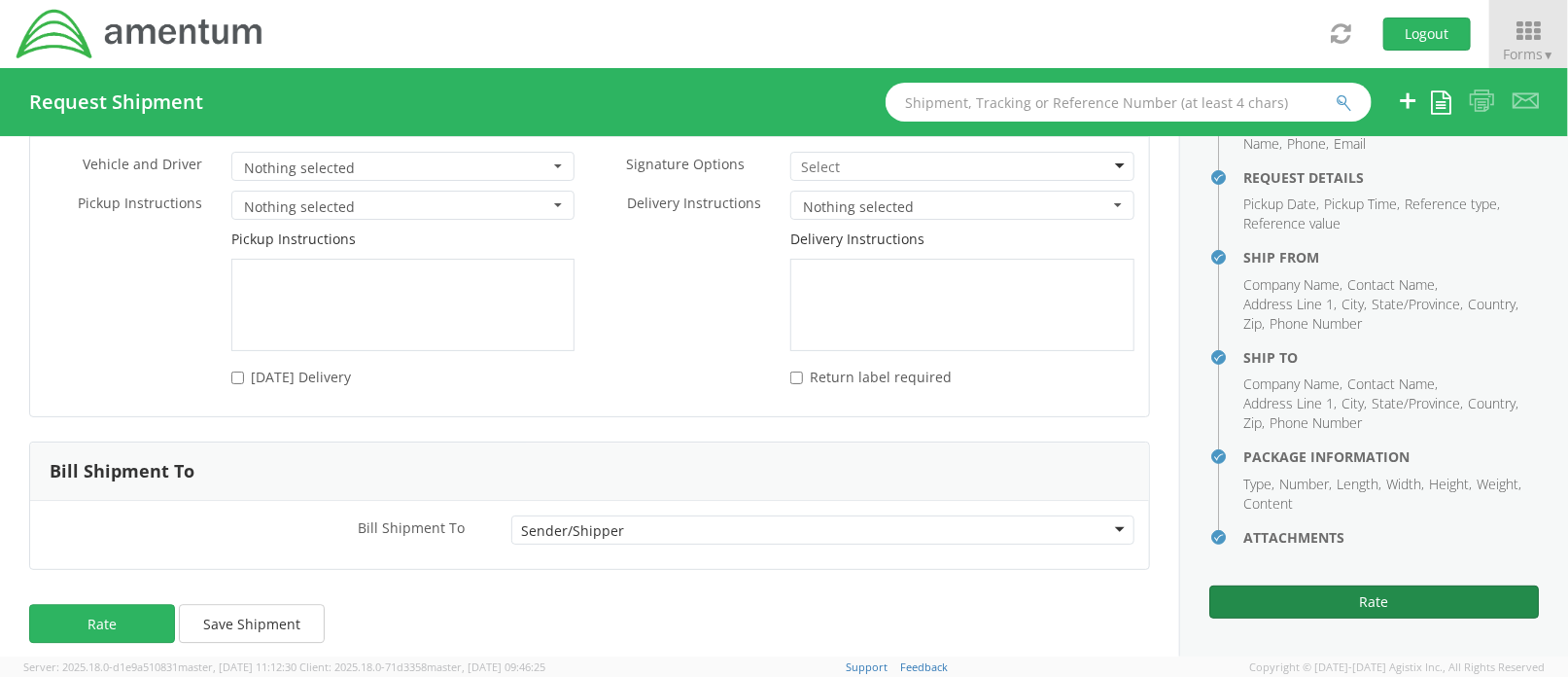
click at [1274, 599] on button "Rate" at bounding box center [1374, 601] width 330 height 33
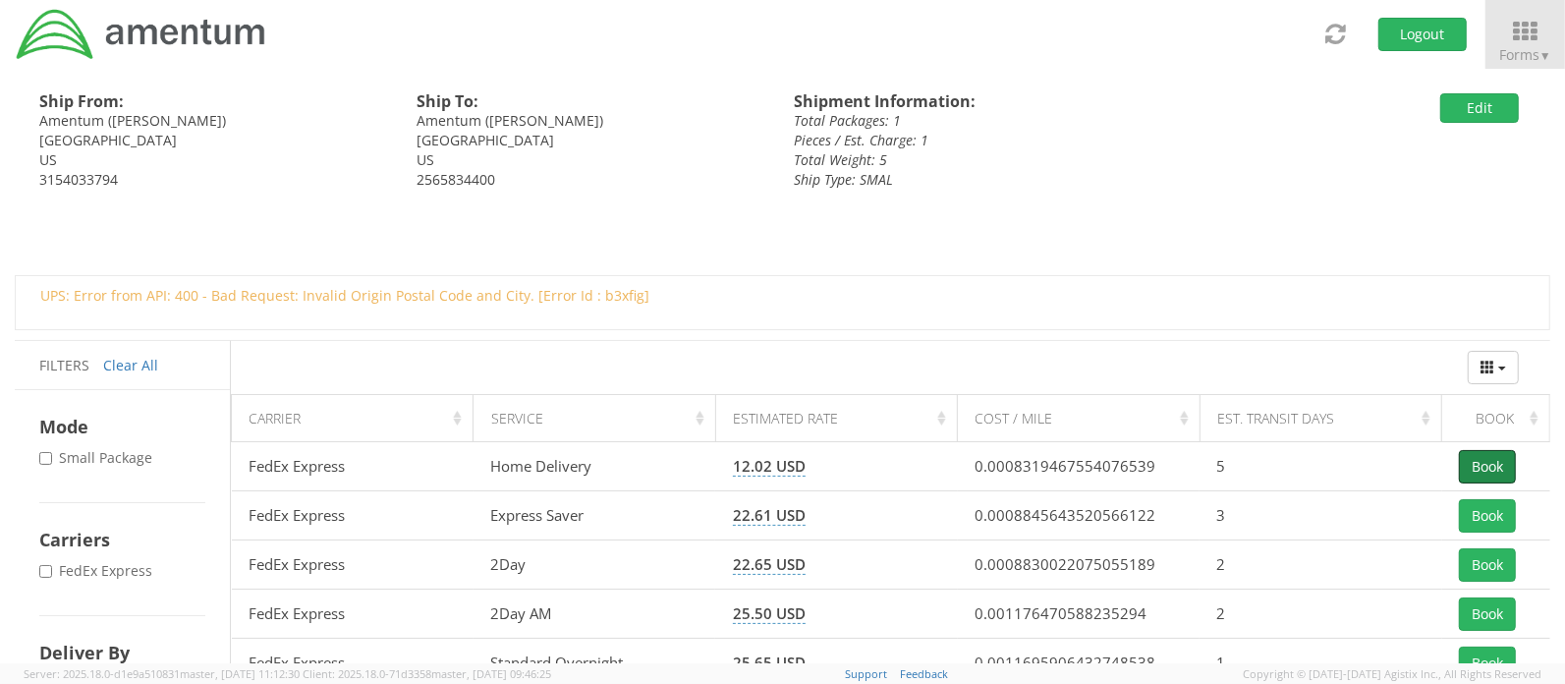
click at [1478, 457] on button "Book" at bounding box center [1487, 466] width 57 height 33
